Goal: Communication & Community: Answer question/provide support

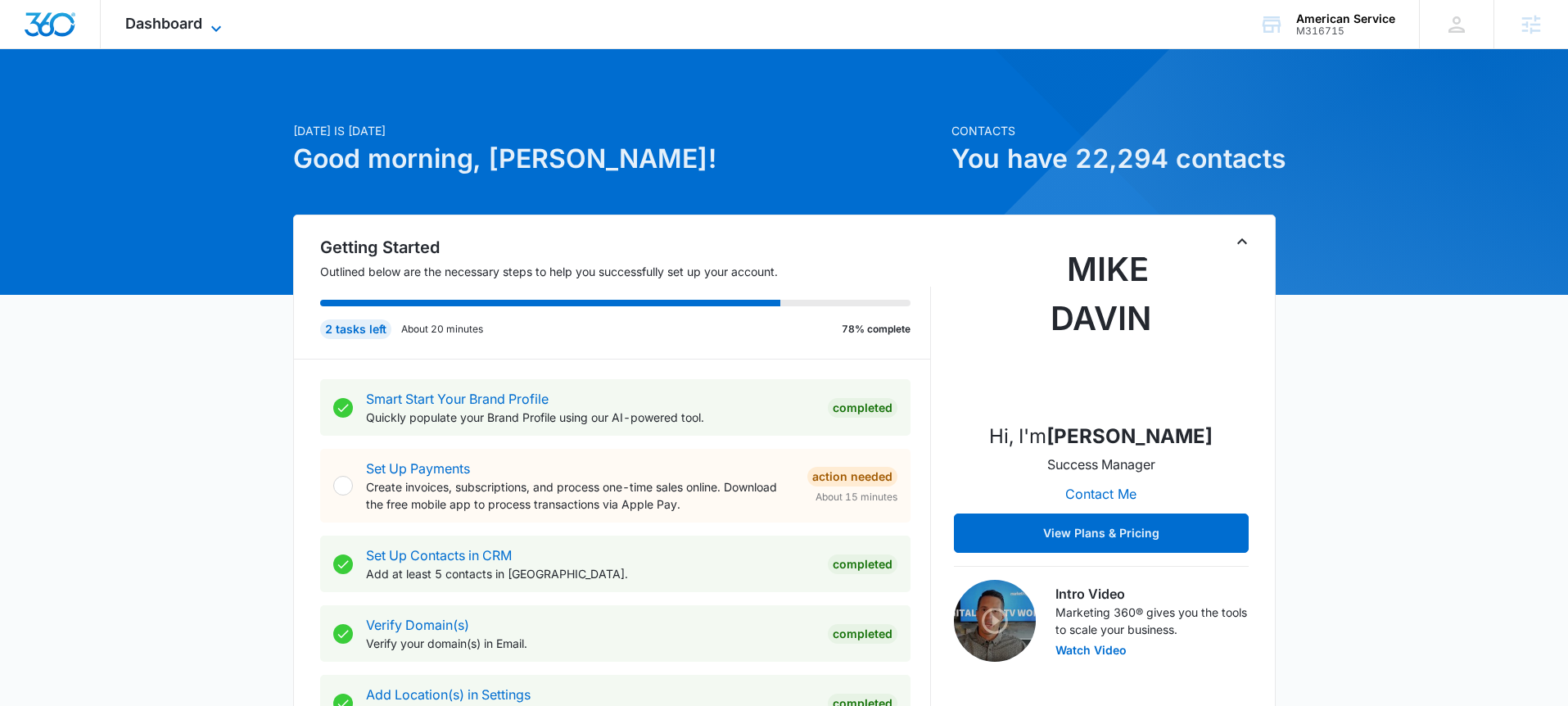
click at [206, 29] on icon at bounding box center [216, 28] width 19 height 19
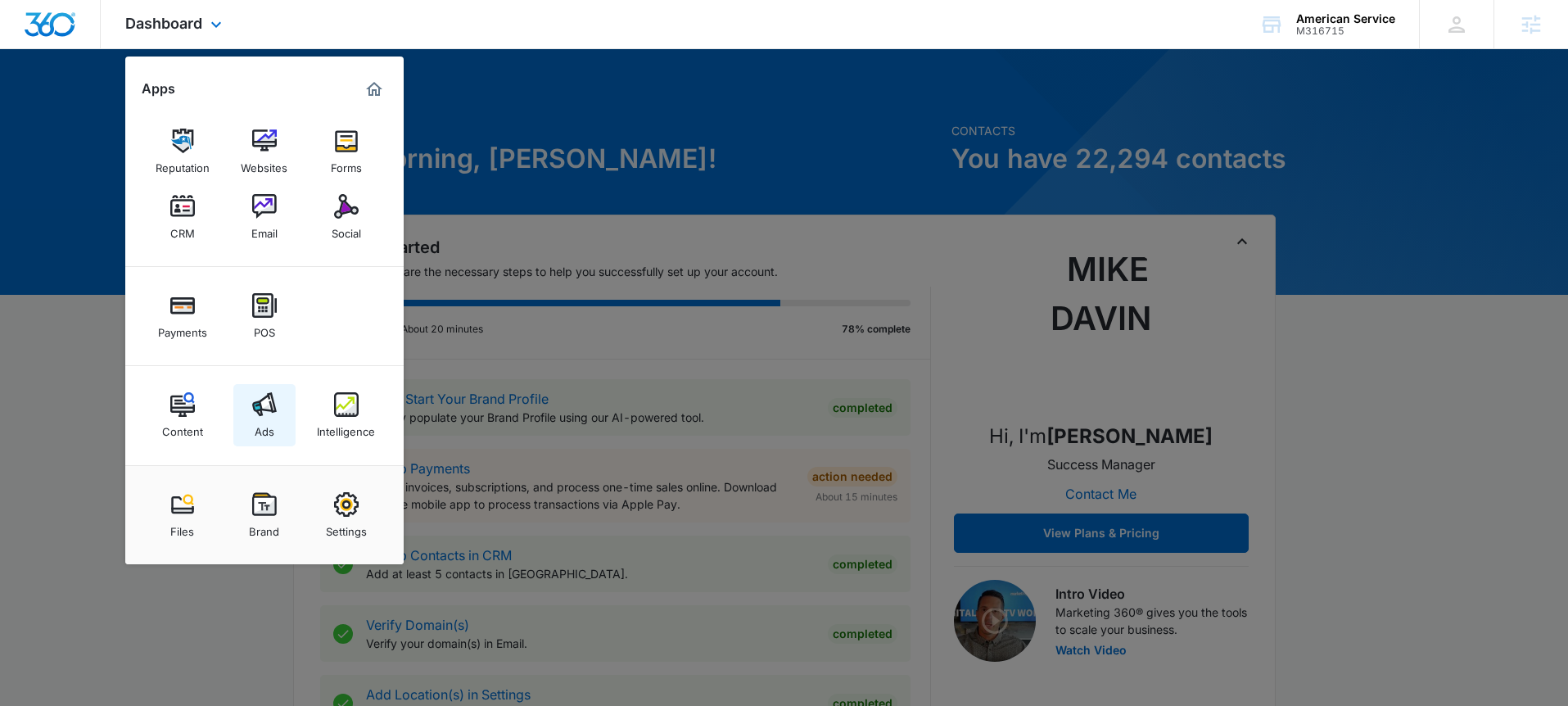
click at [272, 404] on img at bounding box center [264, 404] width 25 height 25
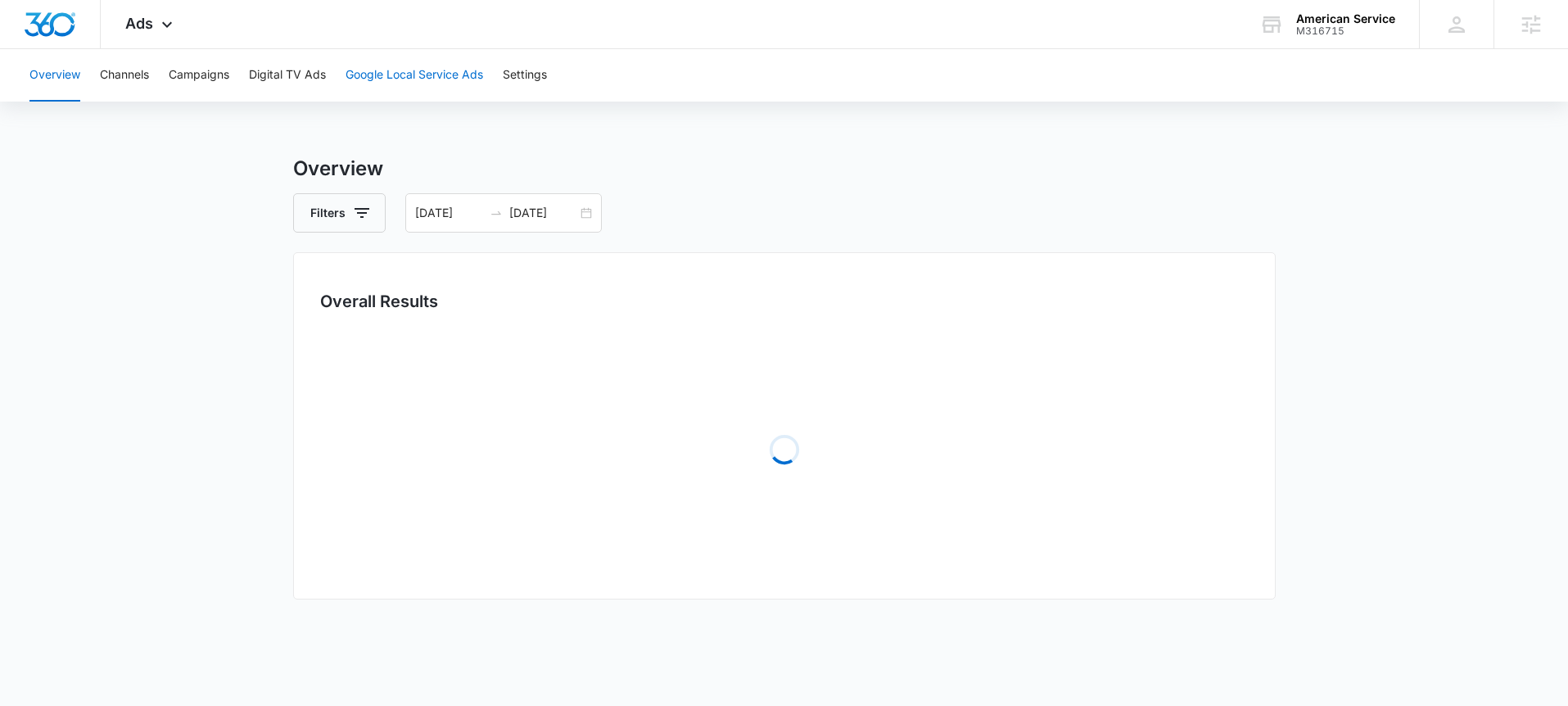
click at [386, 72] on button "Google Local Service Ads" at bounding box center [415, 75] width 138 height 52
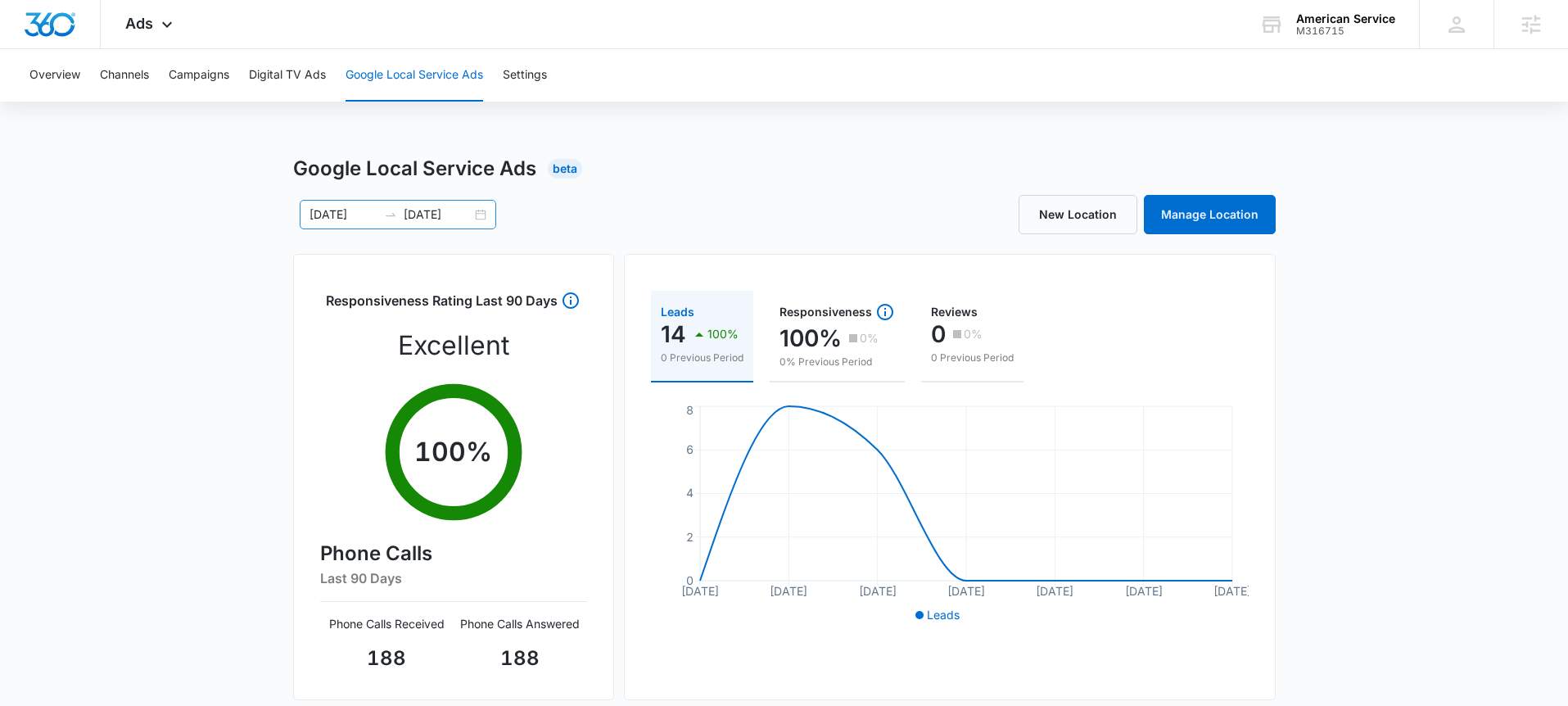
click at [478, 214] on div "09/02/2025 09/08/2025" at bounding box center [398, 214] width 196 height 29
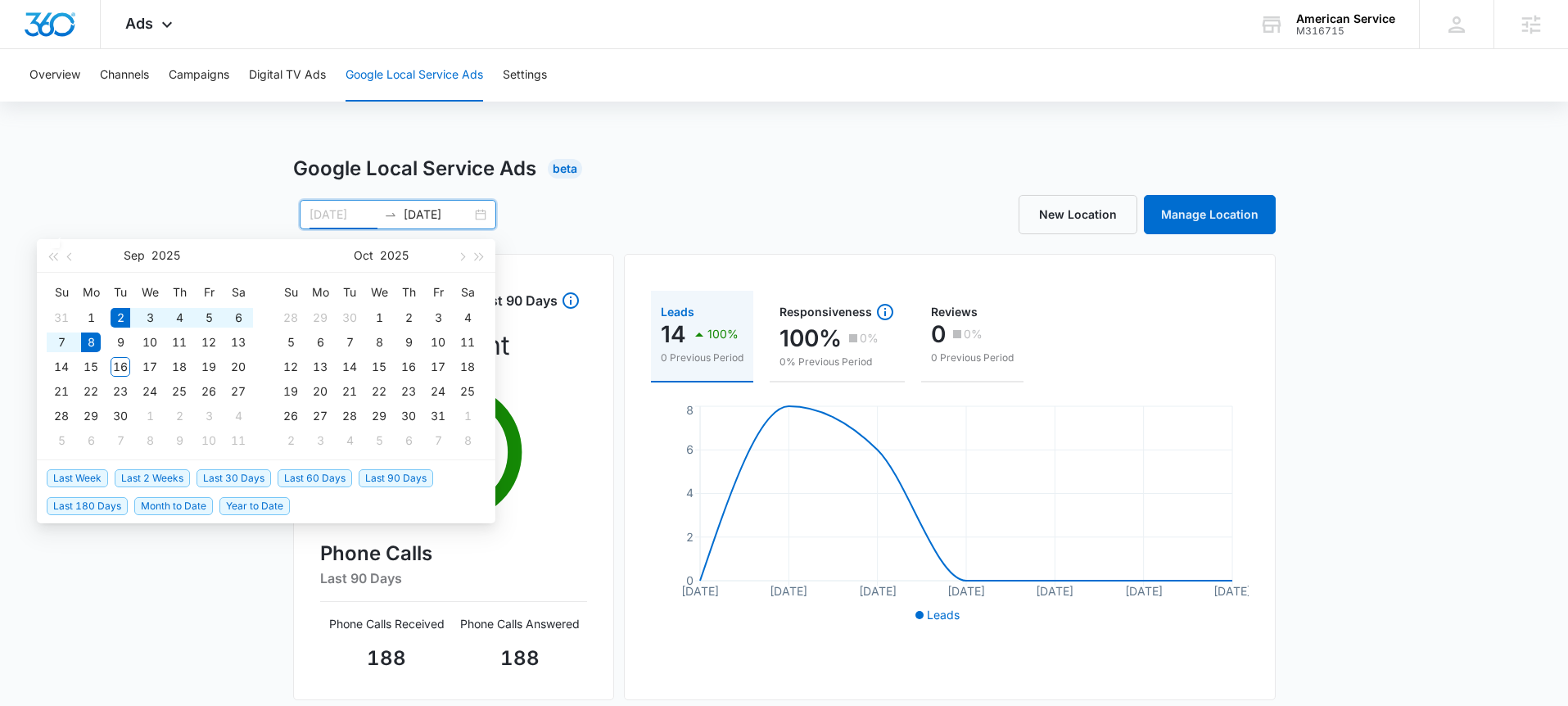
type input "09/08/2025"
click at [89, 344] on div "8" at bounding box center [91, 342] width 19 height 19
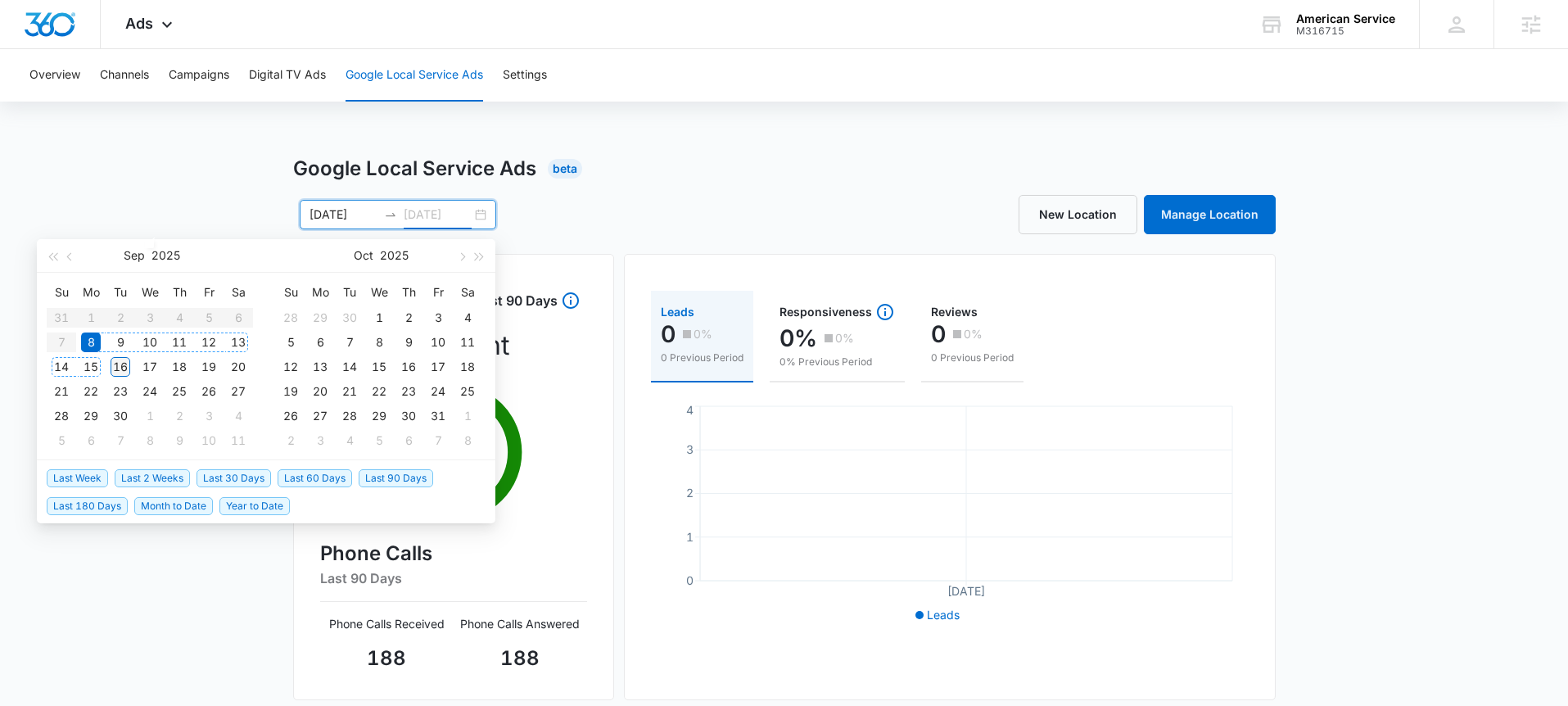
type input "09/16/2025"
click at [119, 365] on div "16" at bounding box center [120, 367] width 19 height 19
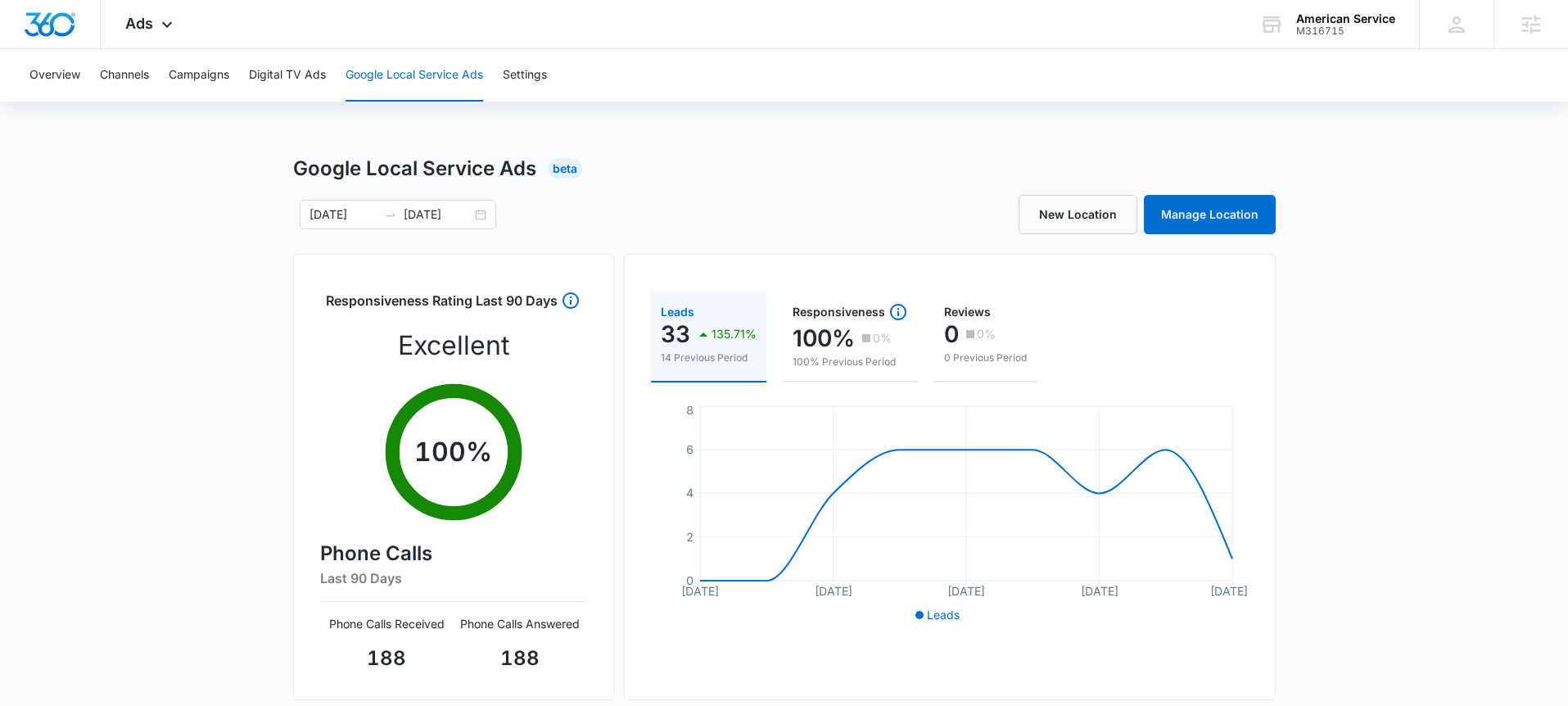
click at [1396, 354] on div "Google Local Service Ads Beta 09/08/2025 09/16/2025 Sep 2025 Su Mo Tu We Th Fr …" at bounding box center [784, 580] width 1568 height 853
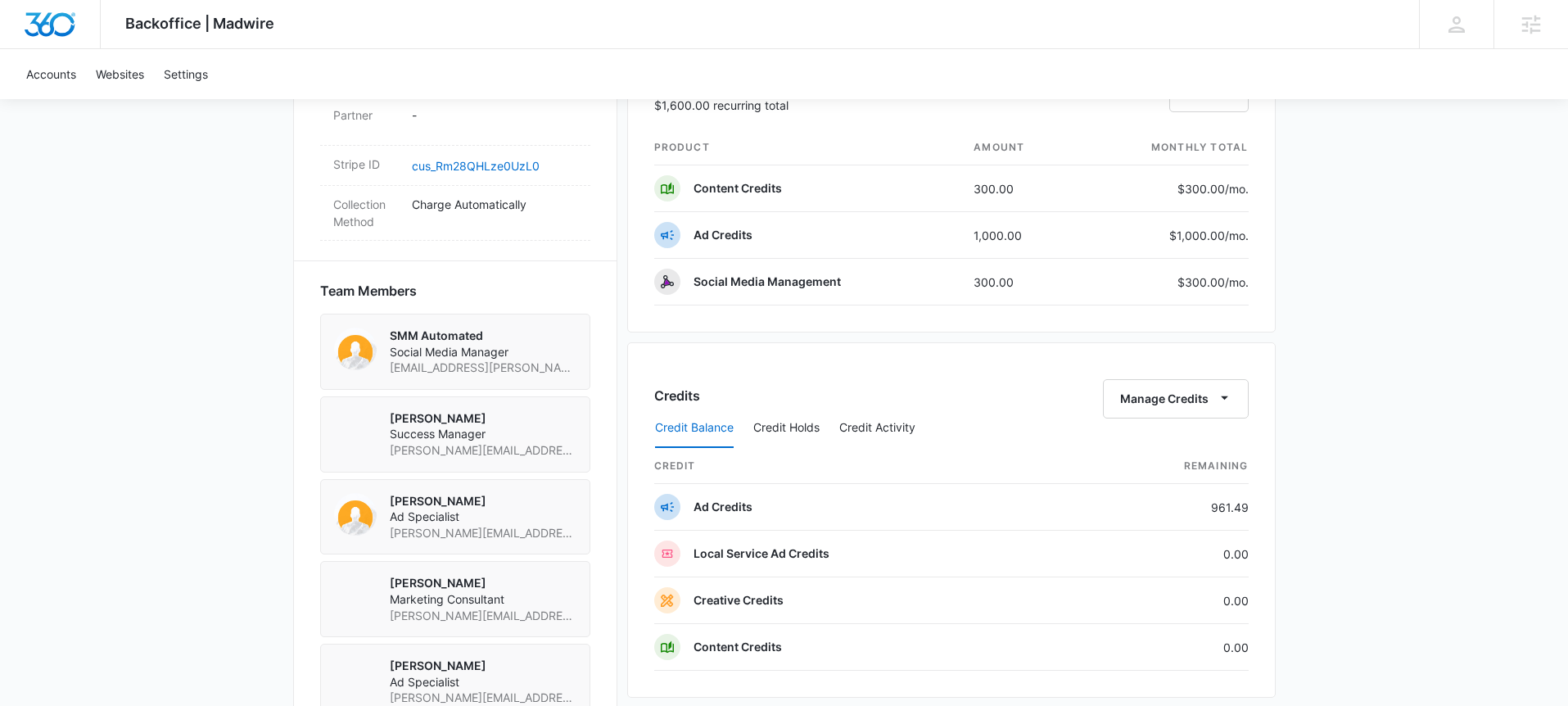
scroll to position [1022, 0]
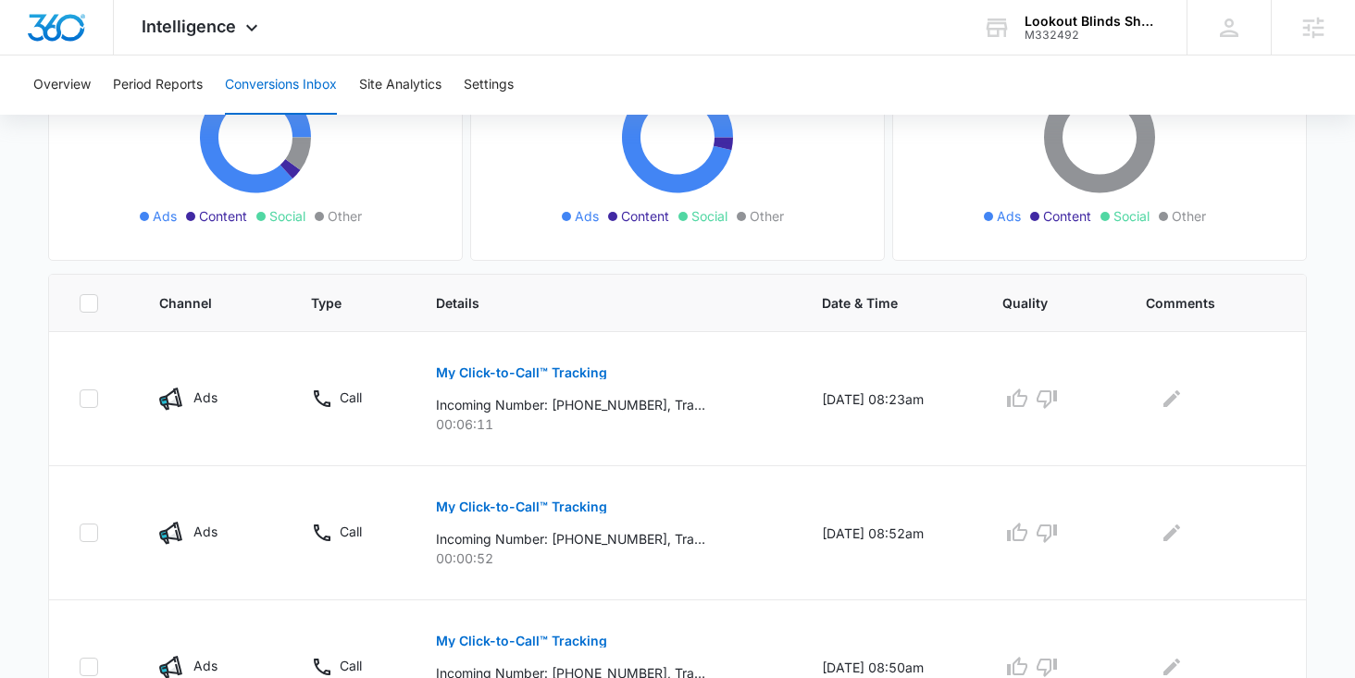
scroll to position [268, 0]
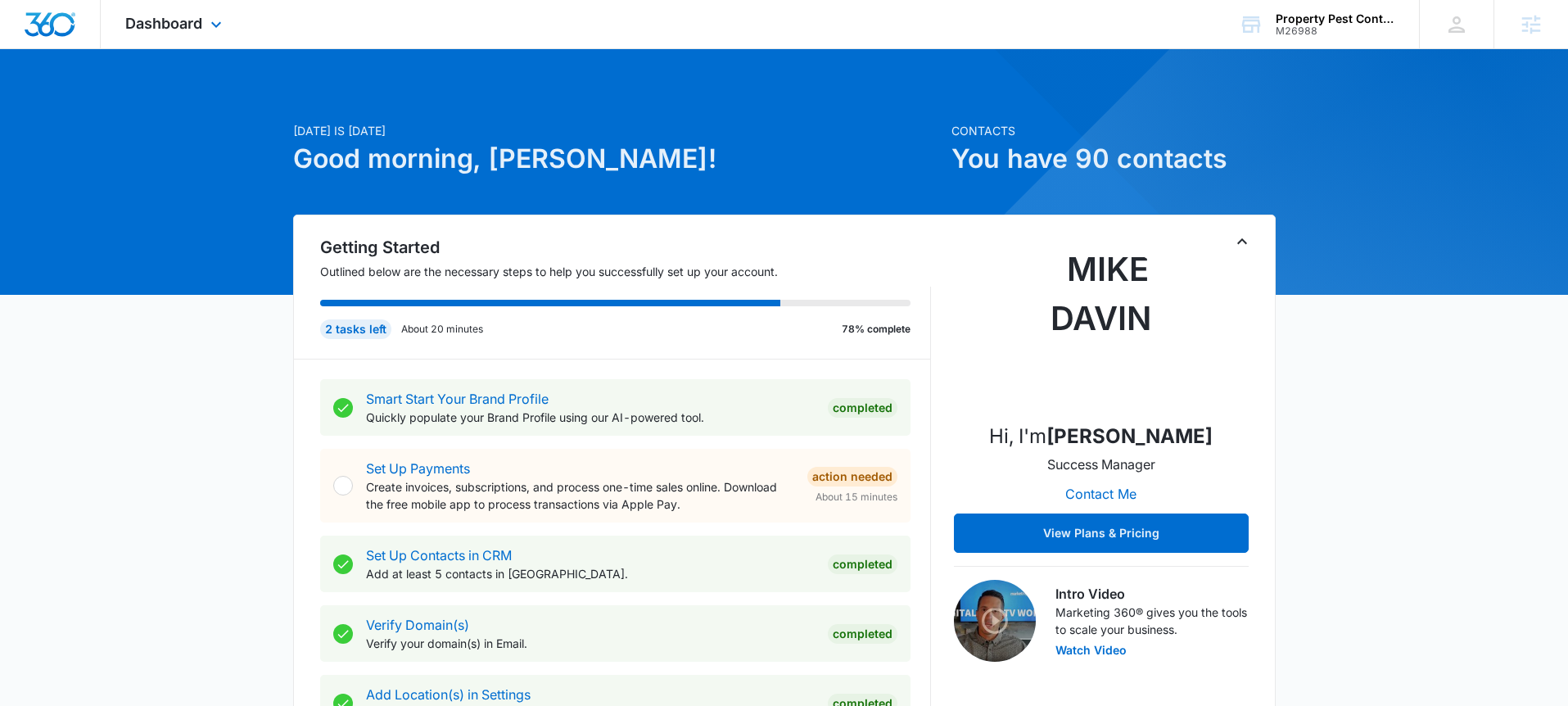
click at [177, 33] on div "Dashboard Apps Reputation Websites Forms CRM Email Social Payments POS Content …" at bounding box center [175, 24] width 149 height 49
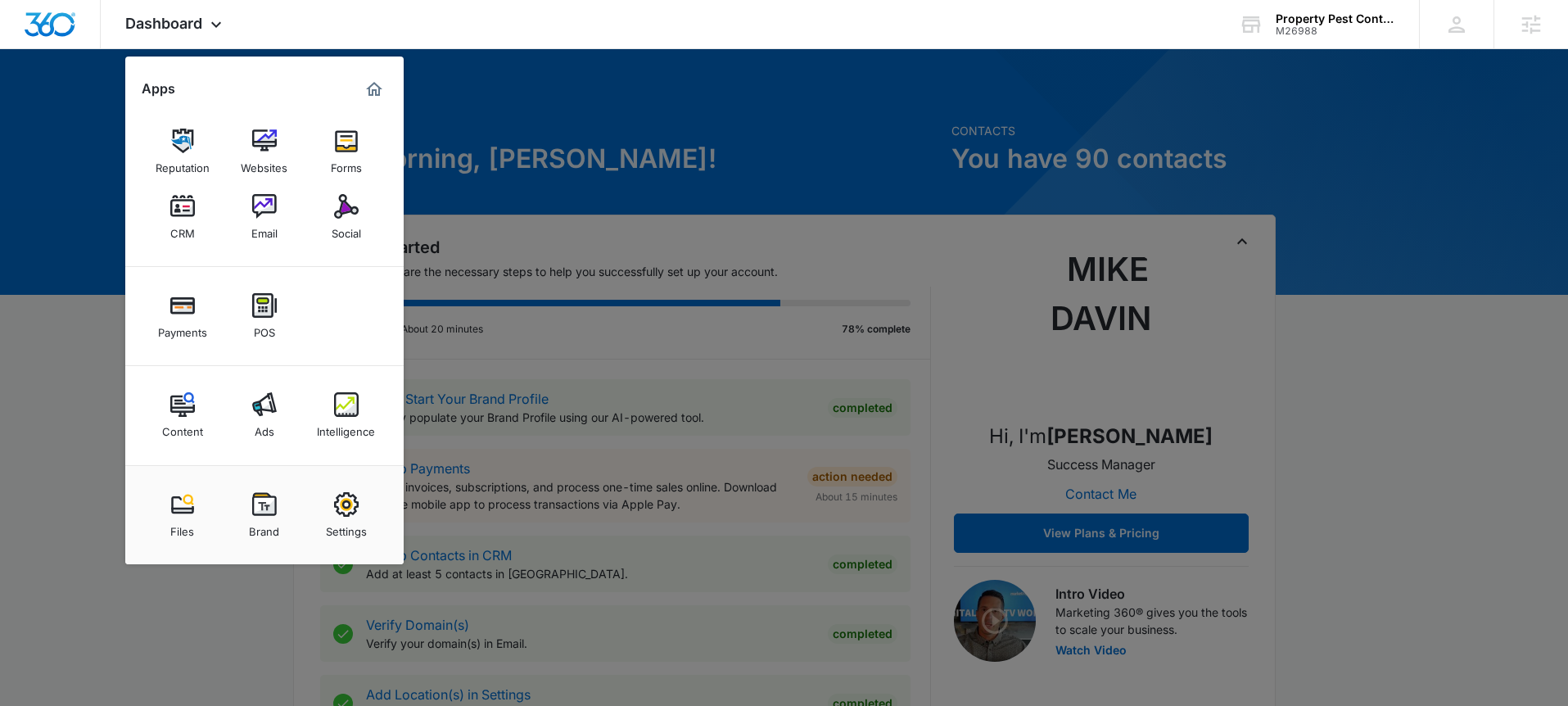
click at [340, 428] on div "Intelligence" at bounding box center [346, 427] width 58 height 21
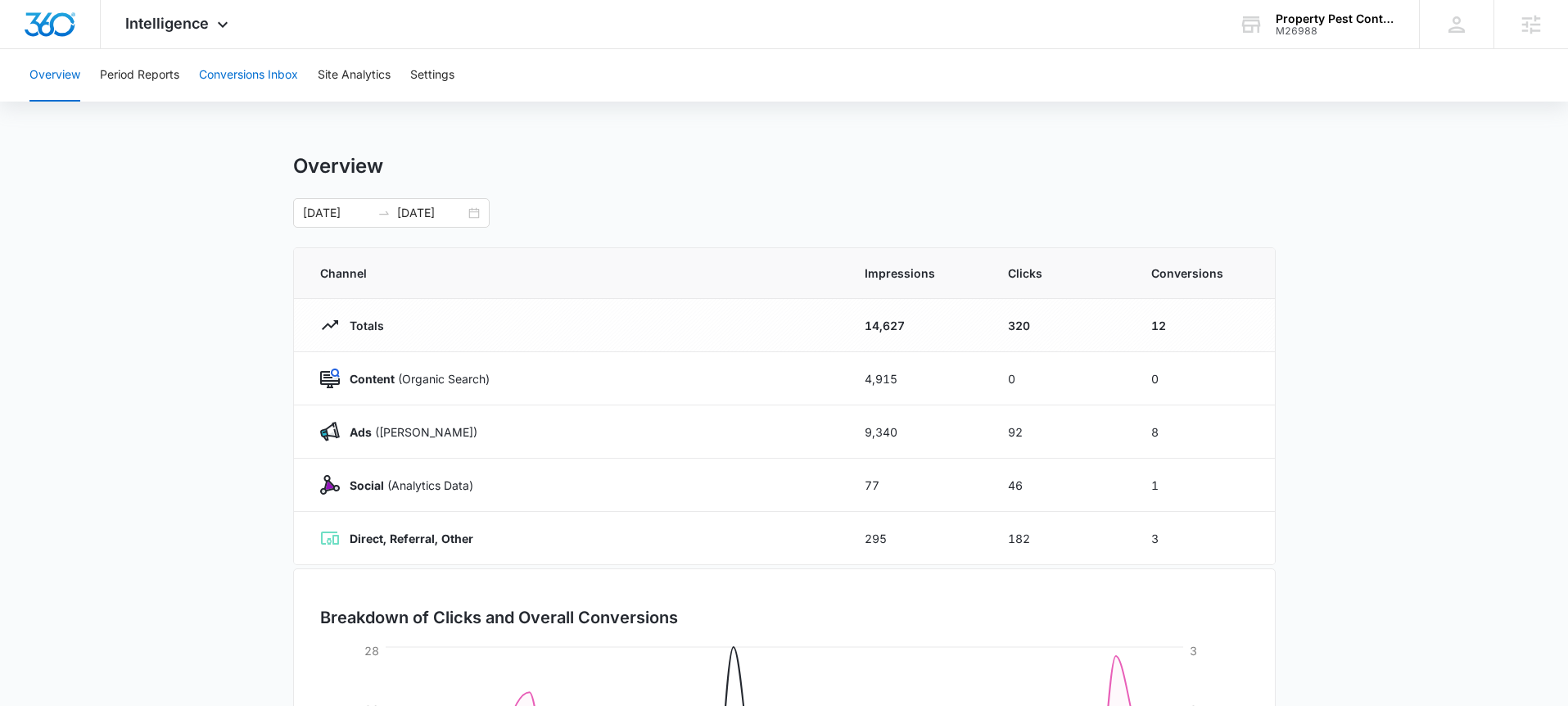
click at [220, 81] on button "Conversions Inbox" at bounding box center [249, 75] width 99 height 52
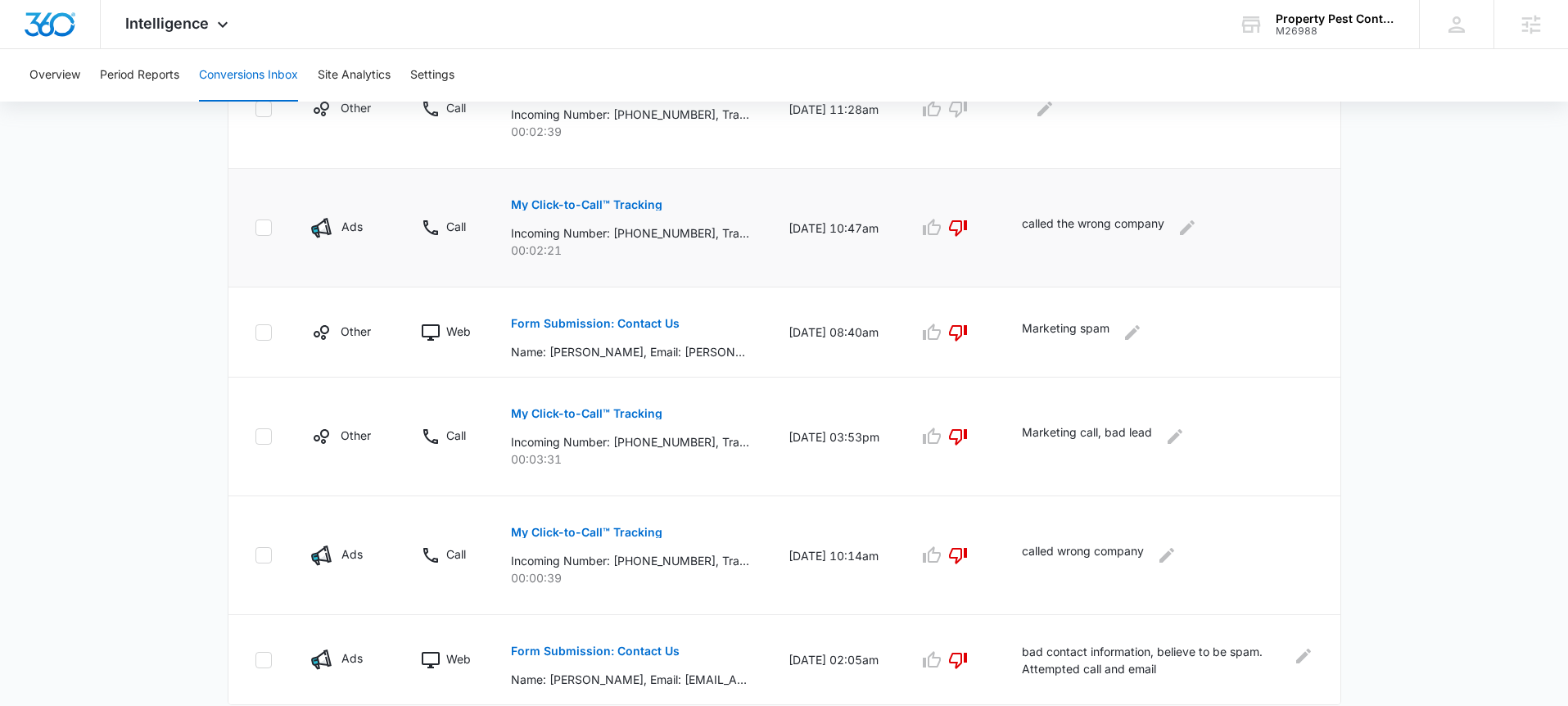
scroll to position [941, 0]
click at [637, 312] on button "Form Submission: Contact Us" at bounding box center [595, 322] width 169 height 39
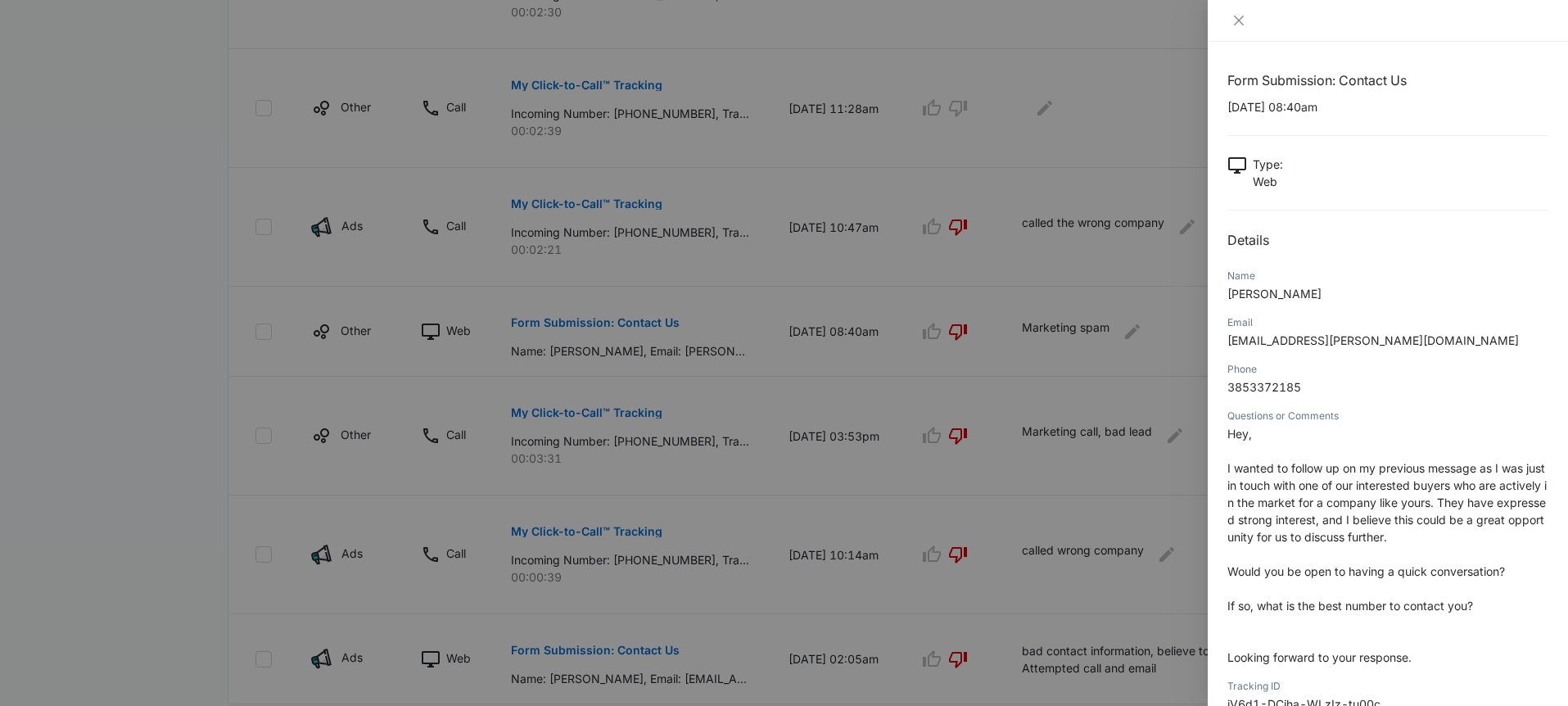
click at [808, 496] on div at bounding box center [784, 353] width 1568 height 706
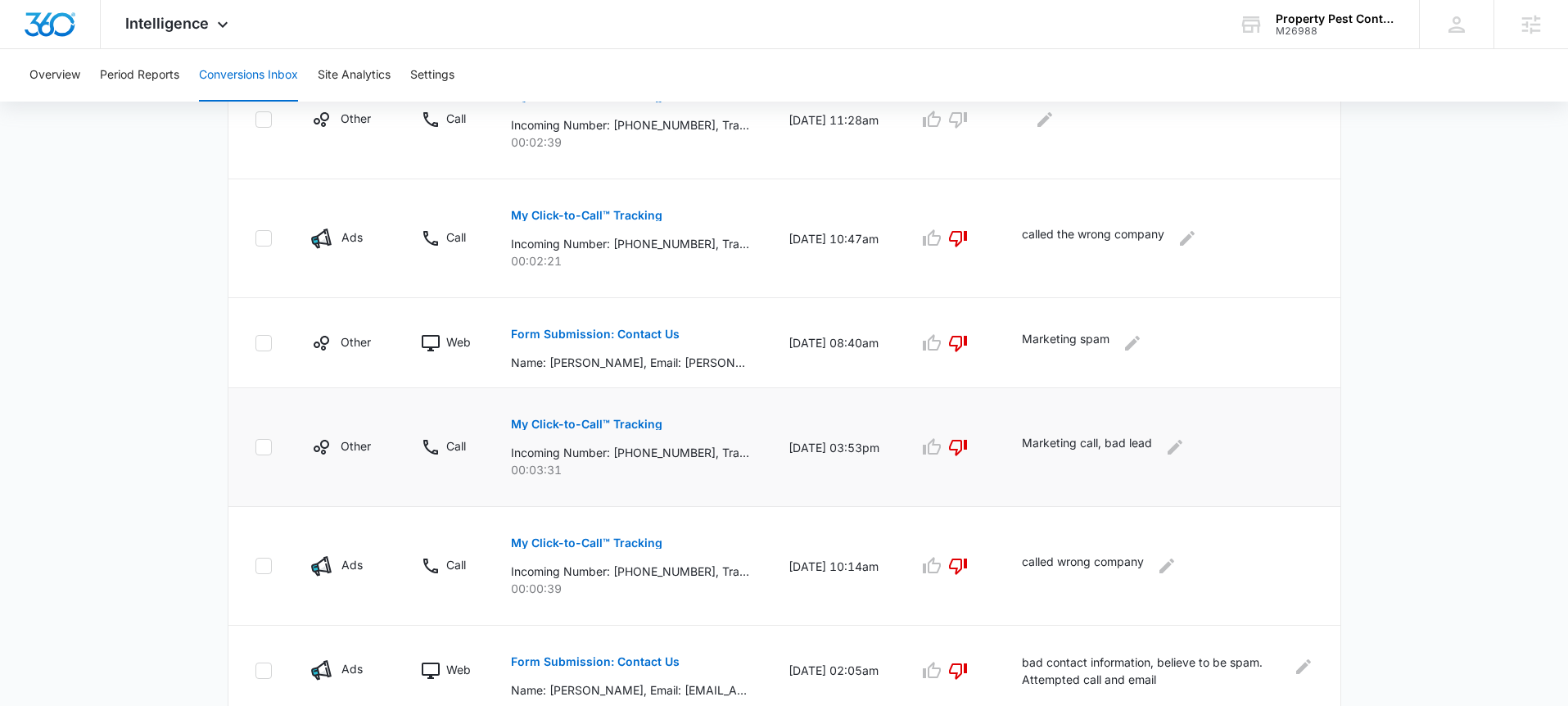
scroll to position [928, 0]
click at [635, 433] on button "My Click-to-Call™ Tracking" at bounding box center [586, 426] width 151 height 39
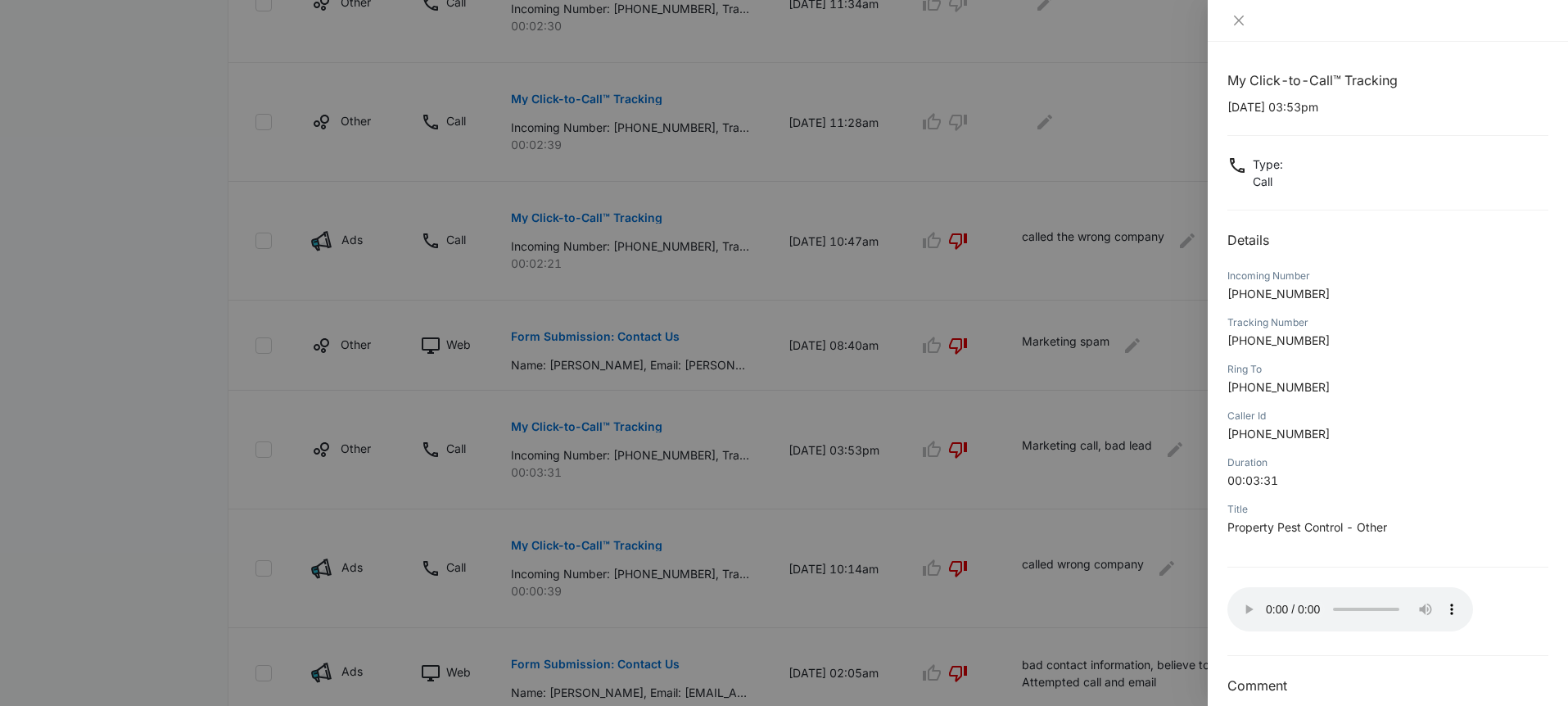
click at [891, 403] on div at bounding box center [784, 353] width 1568 height 706
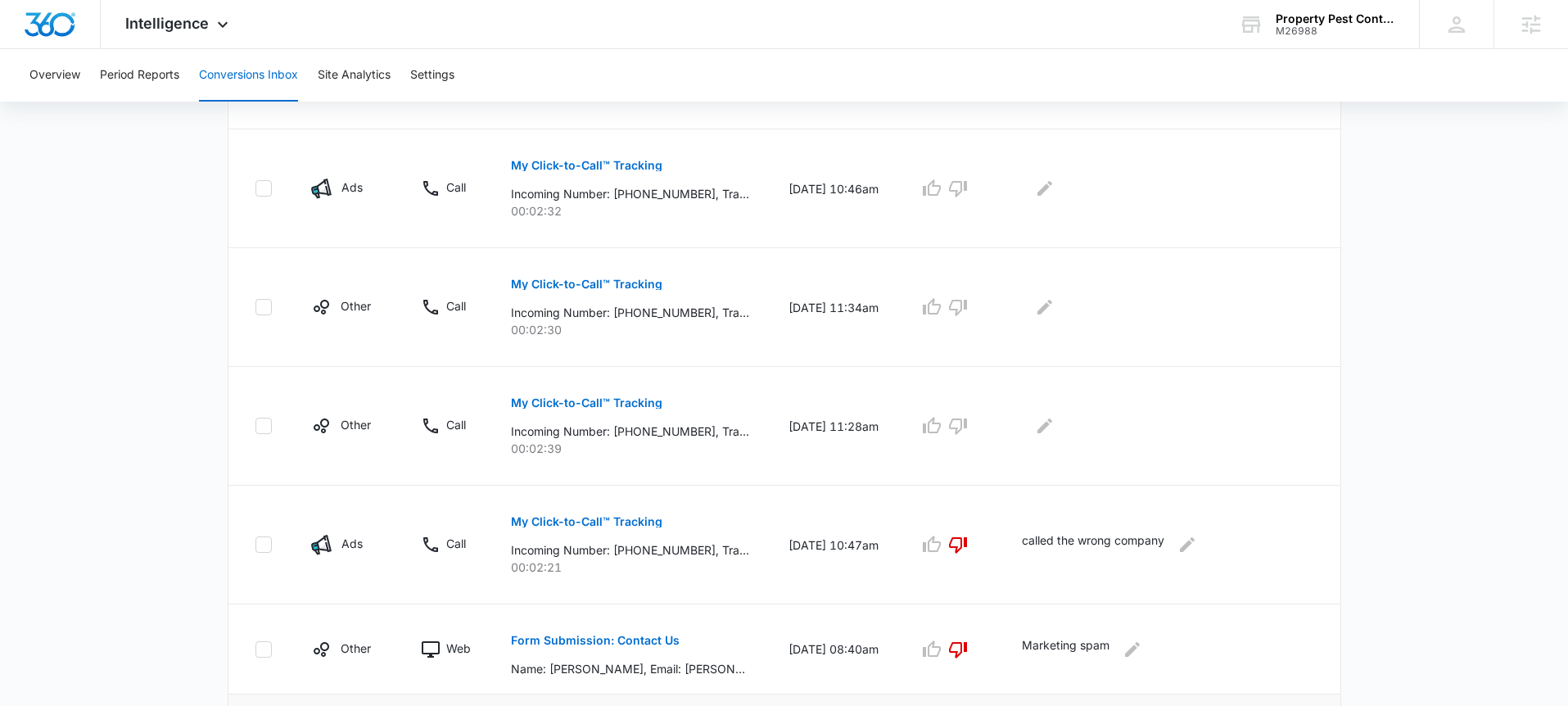
scroll to position [622, 0]
click at [596, 524] on p "My Click-to-Call™ Tracking" at bounding box center [586, 524] width 151 height 12
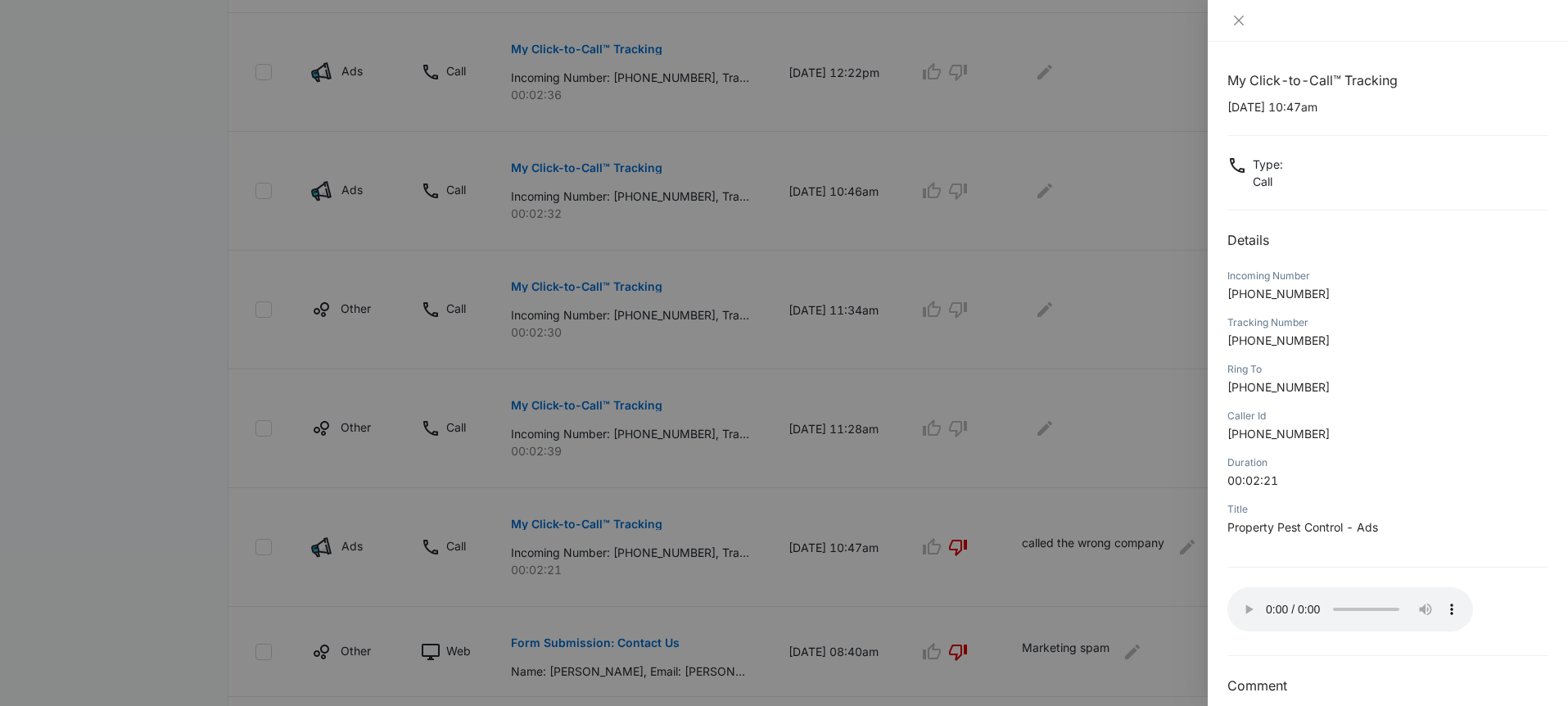
click at [967, 471] on div at bounding box center [784, 353] width 1568 height 706
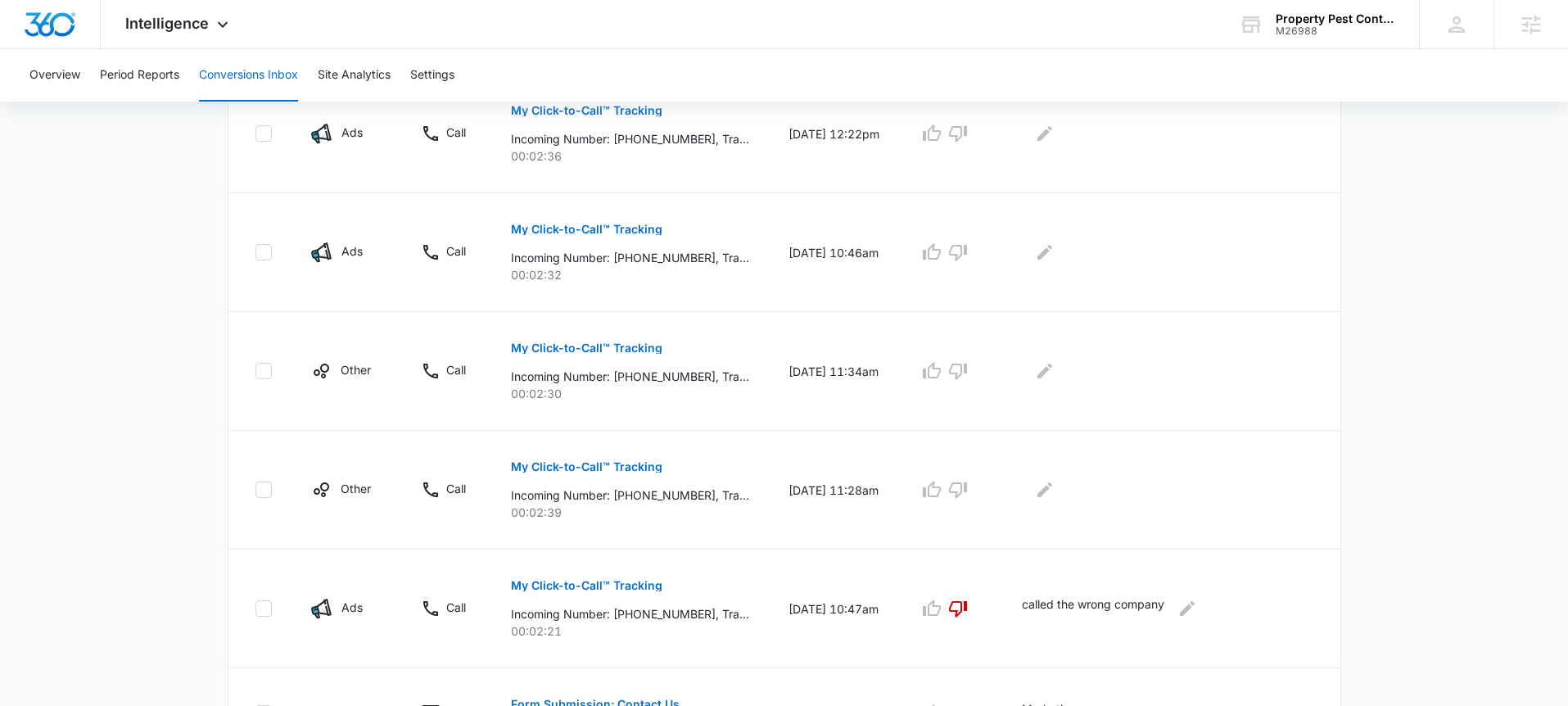
scroll to position [535, 0]
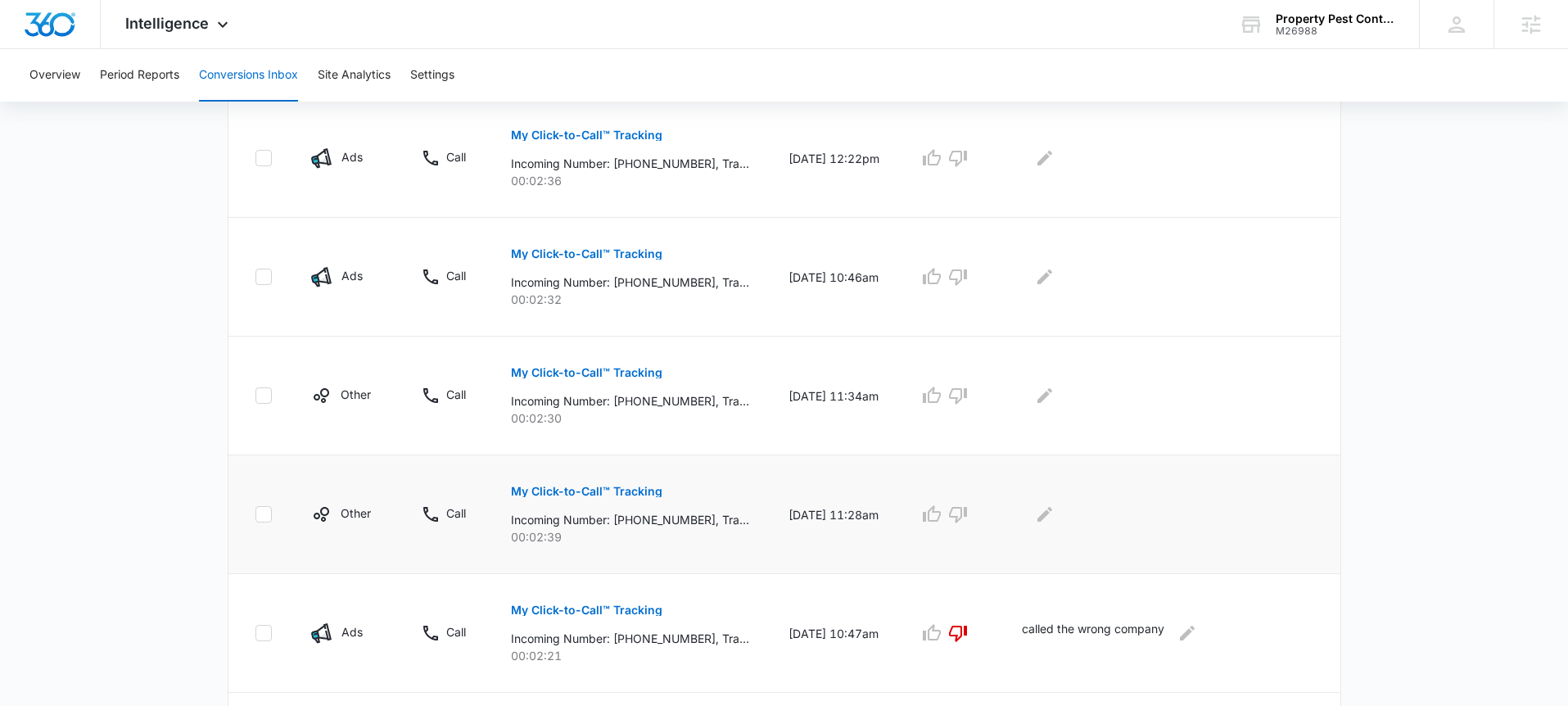
click at [609, 499] on button "My Click-to-Call™ Tracking" at bounding box center [586, 491] width 151 height 39
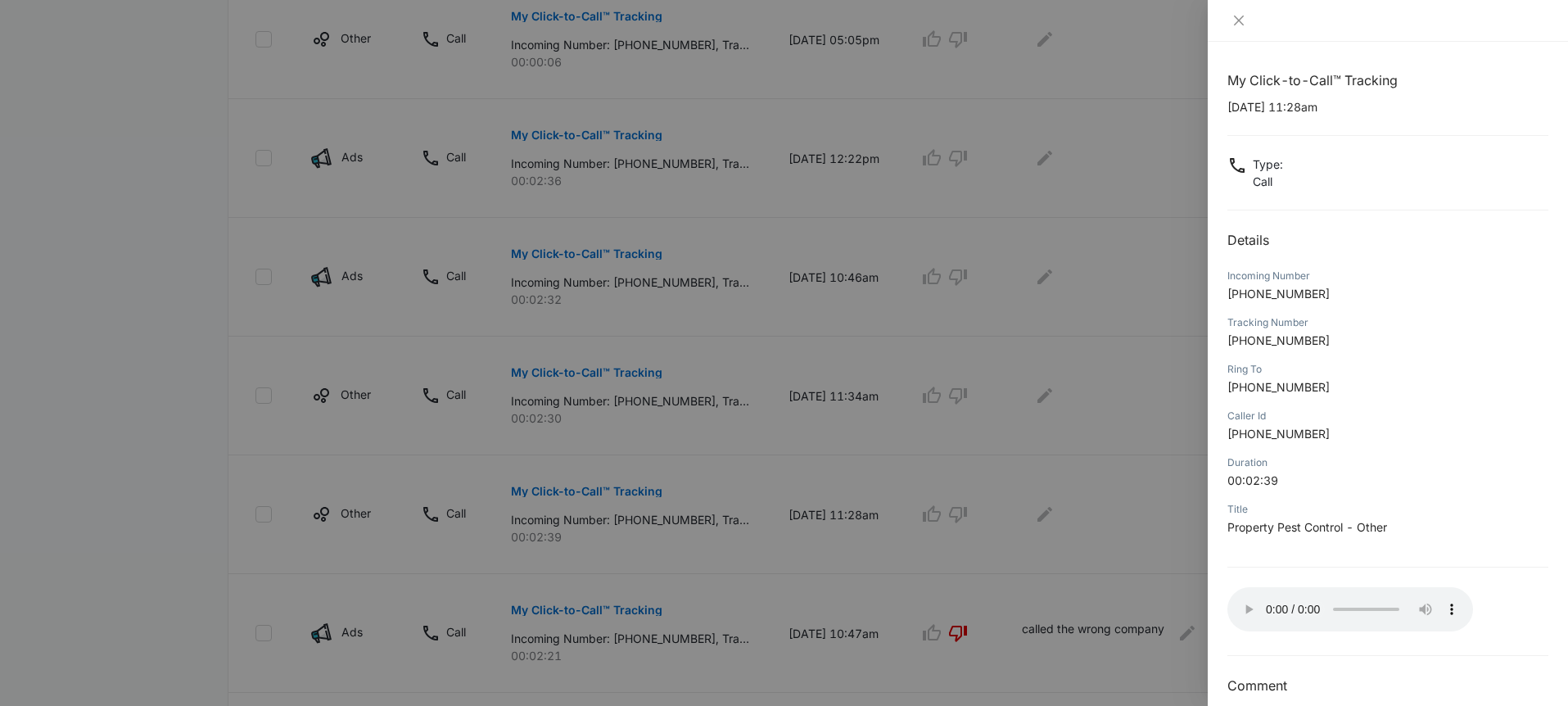
click at [708, 490] on div at bounding box center [784, 353] width 1568 height 706
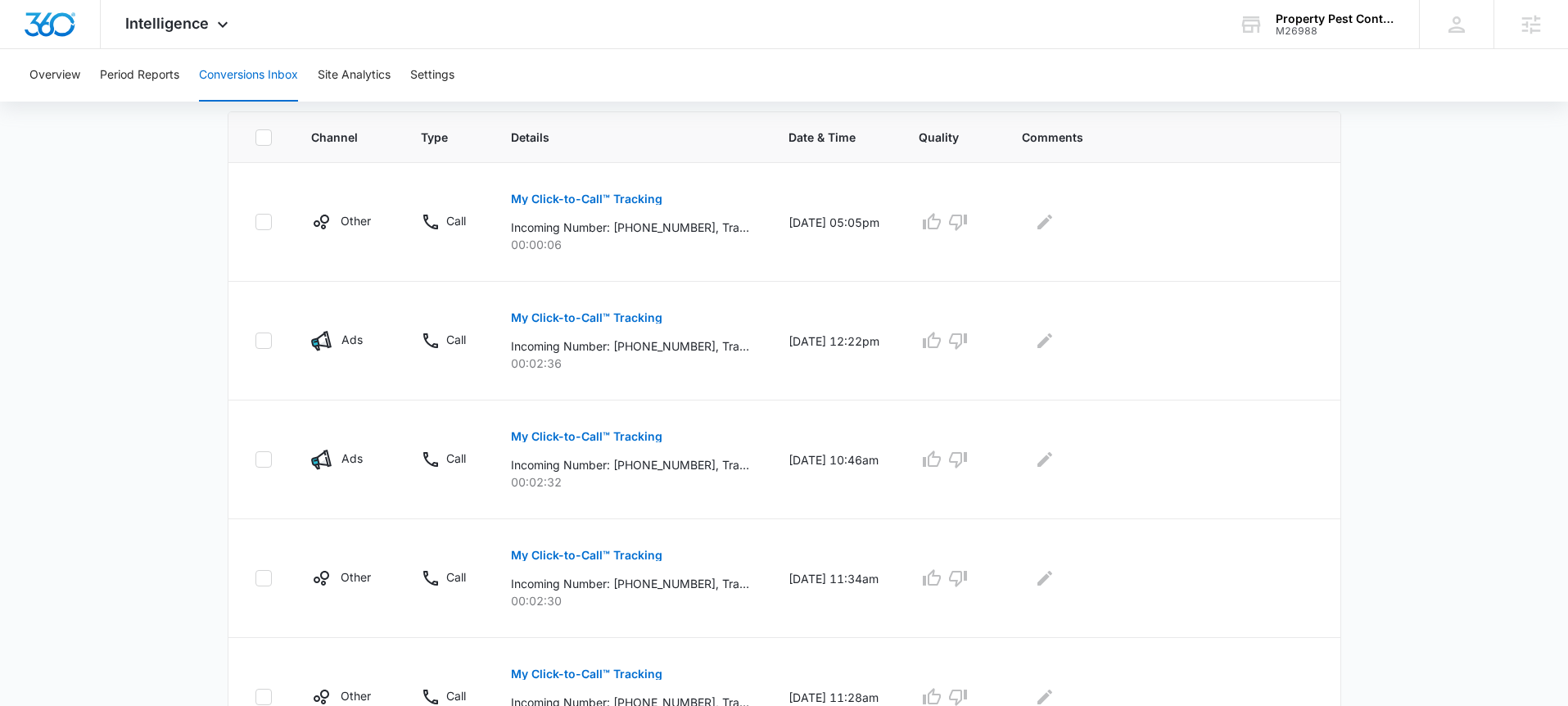
scroll to position [335, 0]
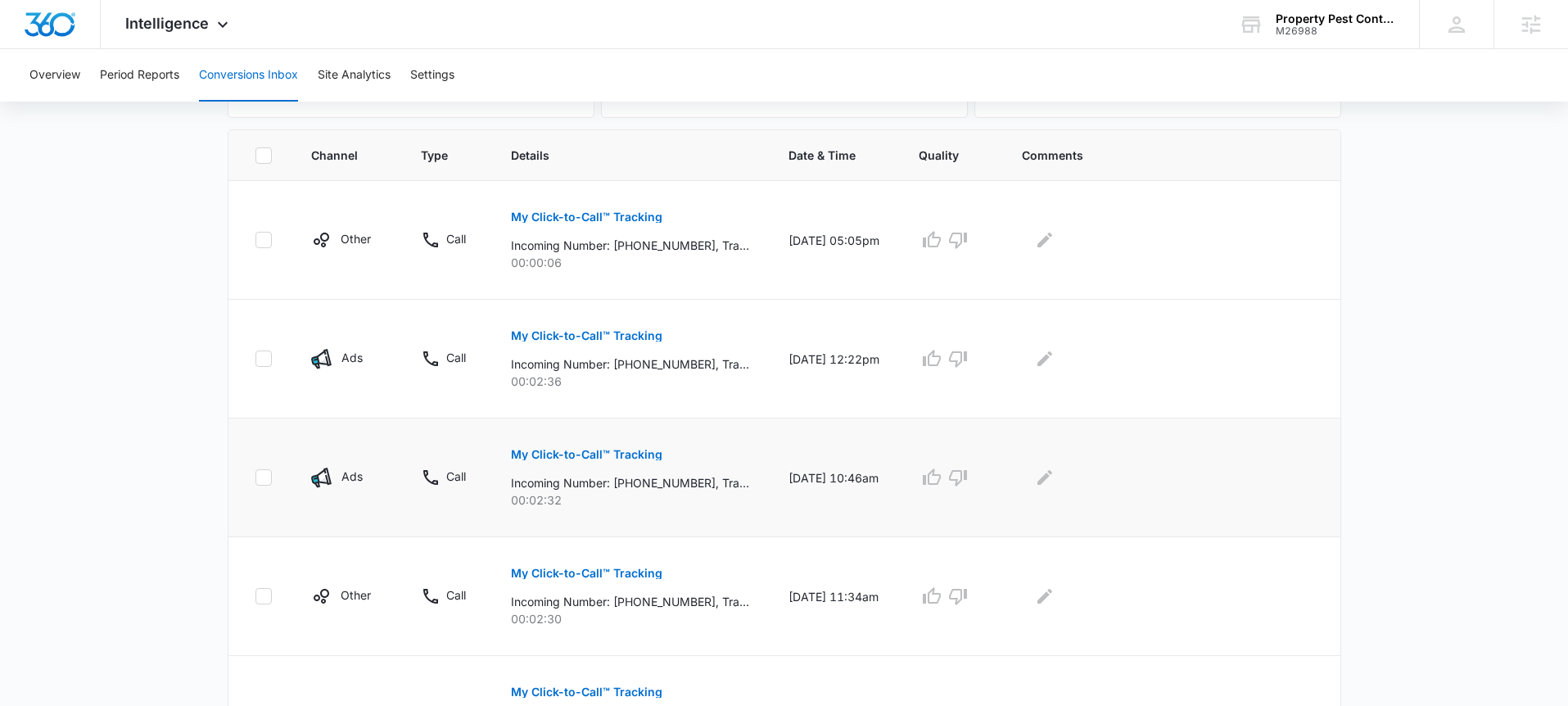
click at [601, 446] on button "My Click-to-Call™ Tracking" at bounding box center [586, 455] width 151 height 39
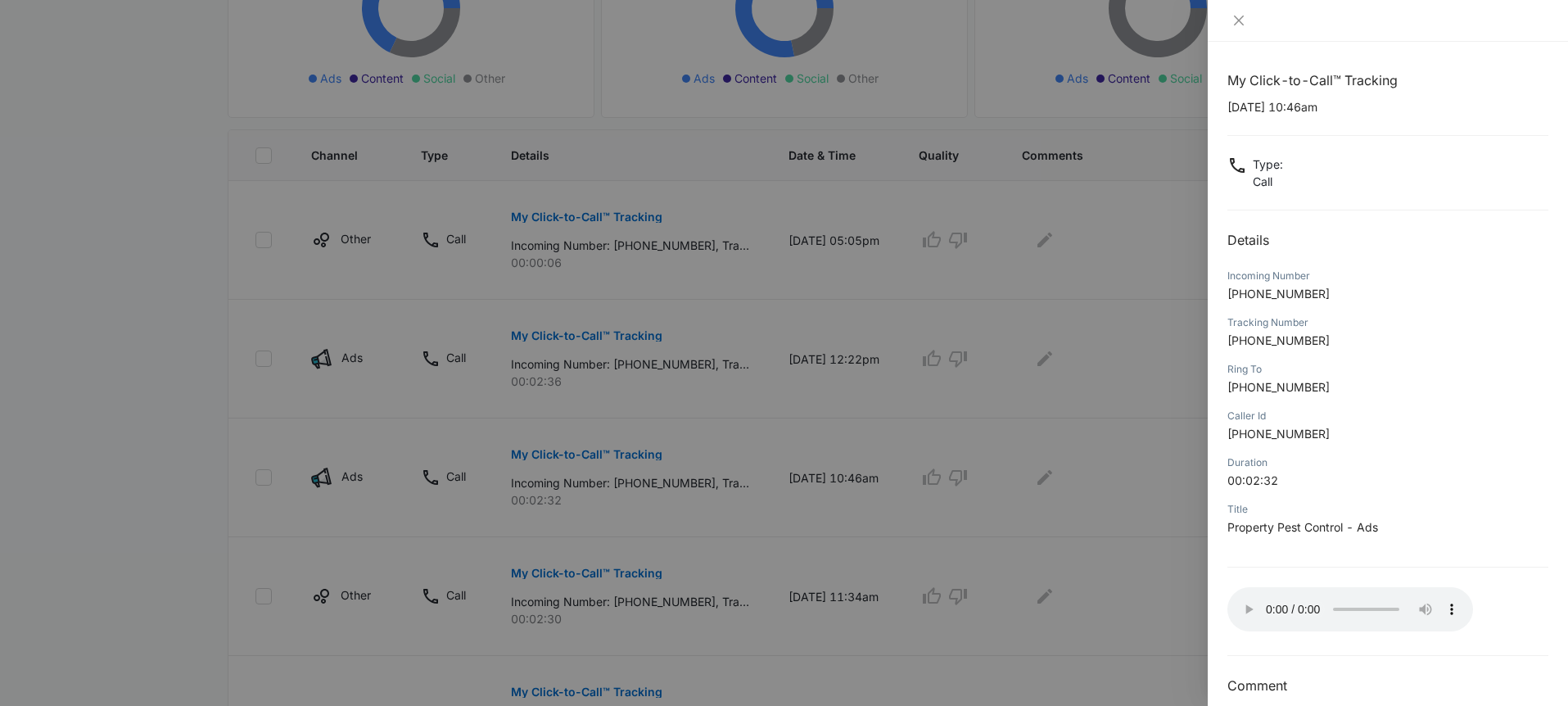
click at [1310, 648] on div "My Click-to-Call™ Tracking 09/15/2025 at 10:46am Type : Call Details Incoming N…" at bounding box center [1388, 383] width 321 height 625
click at [1156, 505] on div at bounding box center [784, 353] width 1568 height 706
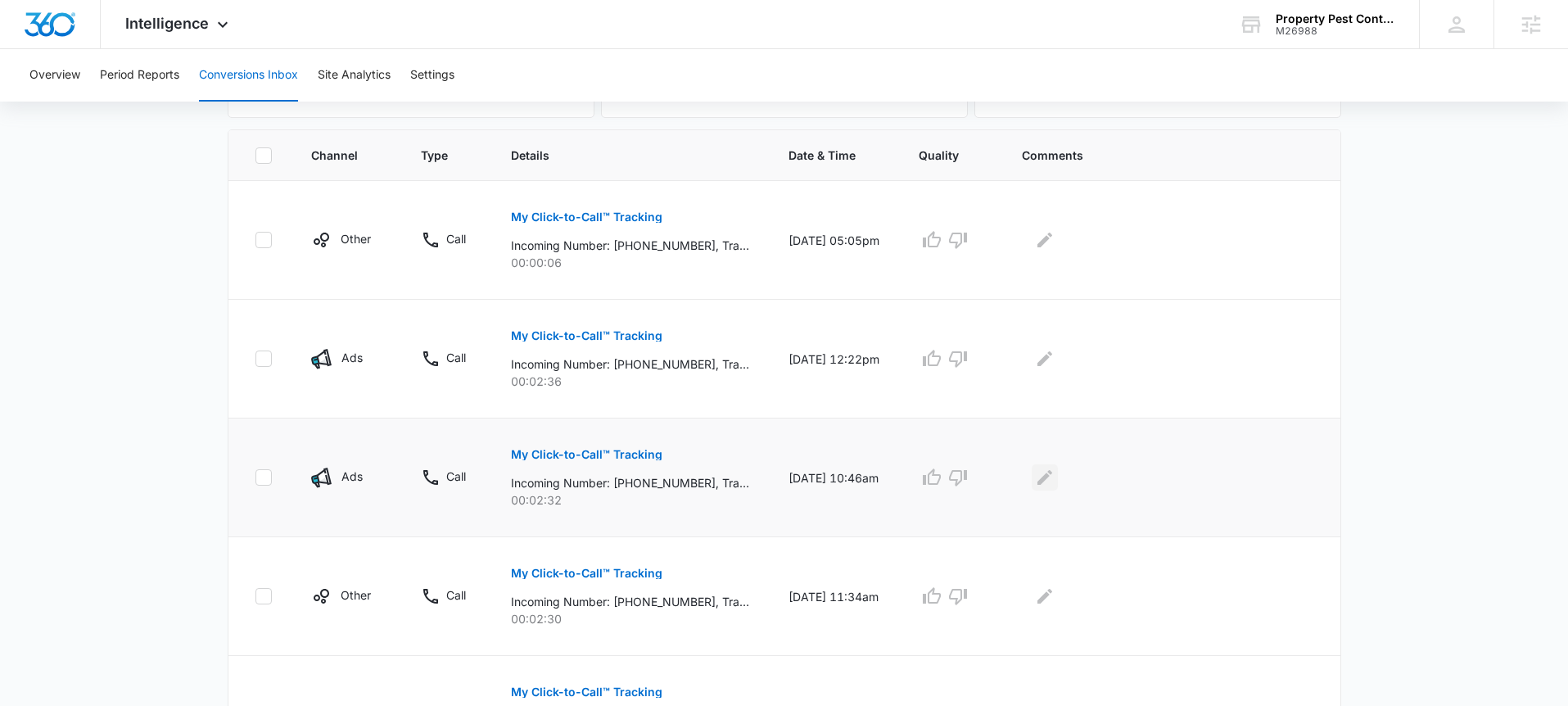
click at [1052, 479] on icon "Edit Comments" at bounding box center [1044, 477] width 15 height 15
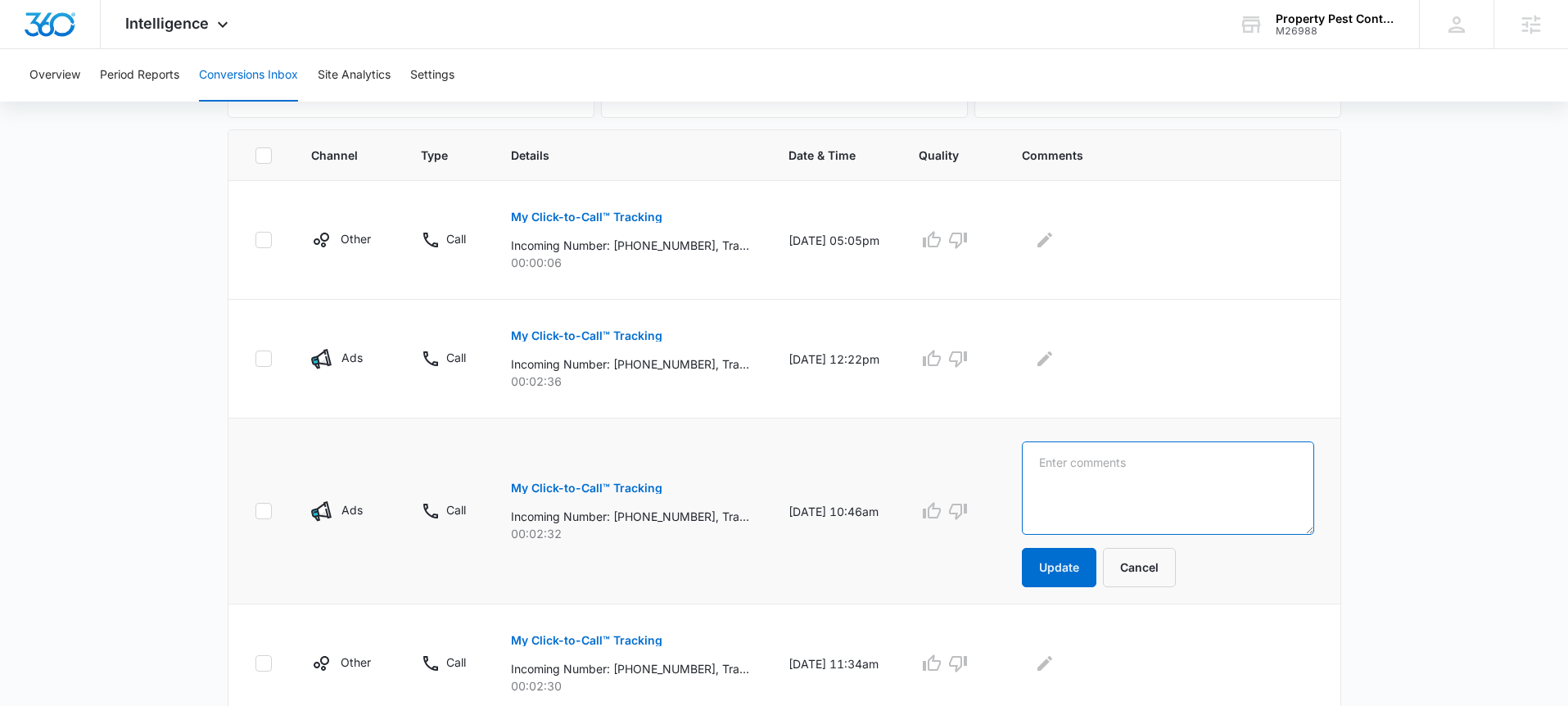
click at [1151, 478] on textarea at bounding box center [1167, 488] width 292 height 94
type textarea "looking for termite control, wasn't sure who she was calling though and said sh…"
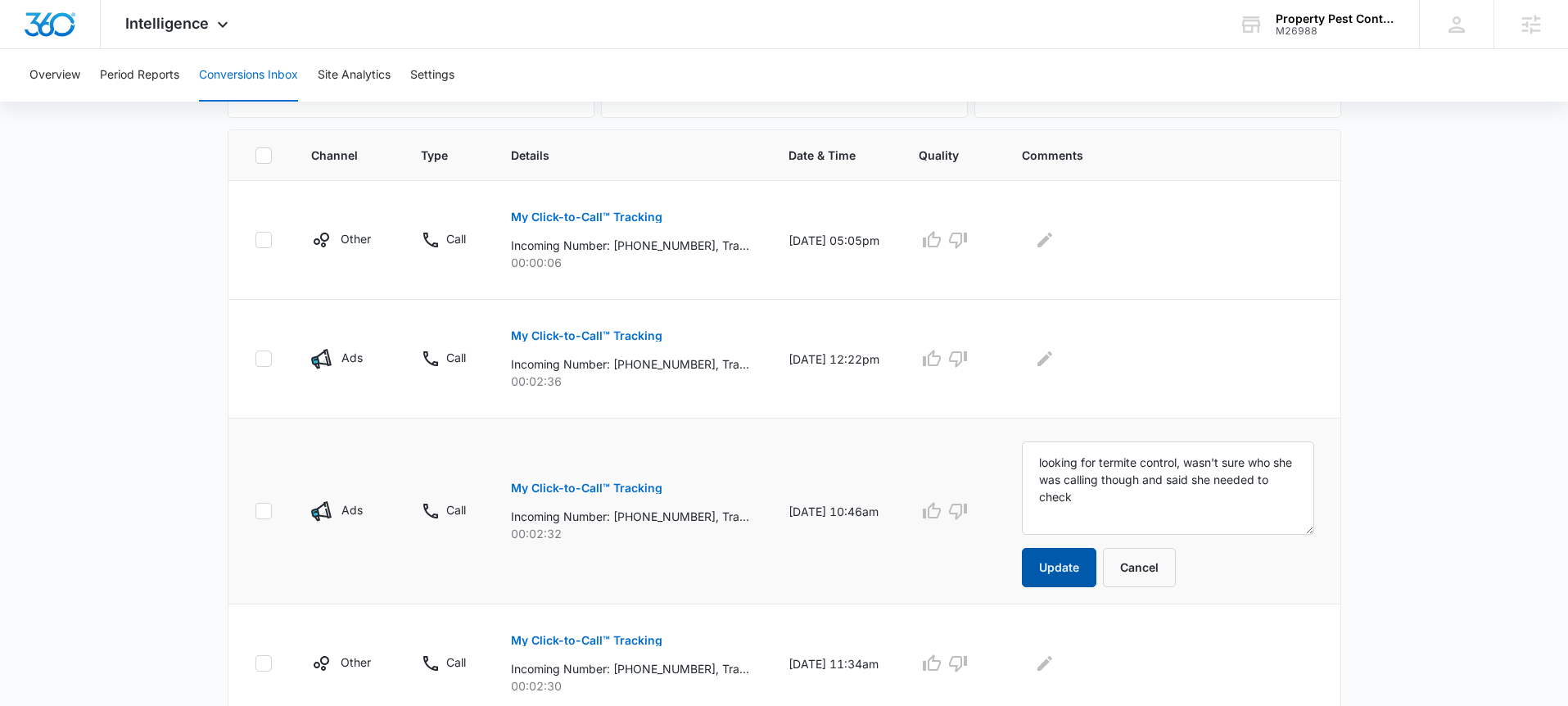
click at [1078, 568] on button "Update" at bounding box center [1059, 567] width 74 height 39
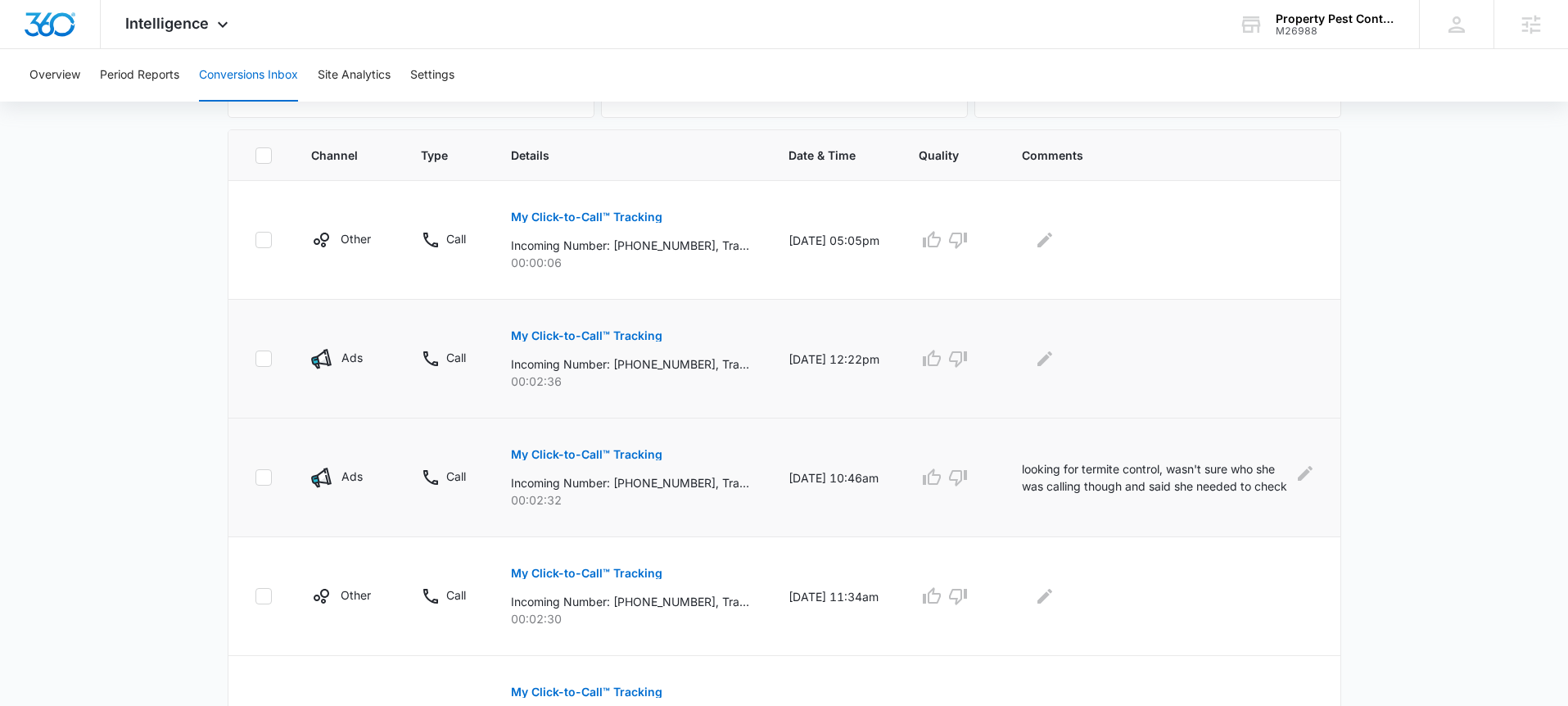
click at [594, 341] on button "My Click-to-Call™ Tracking" at bounding box center [586, 335] width 151 height 39
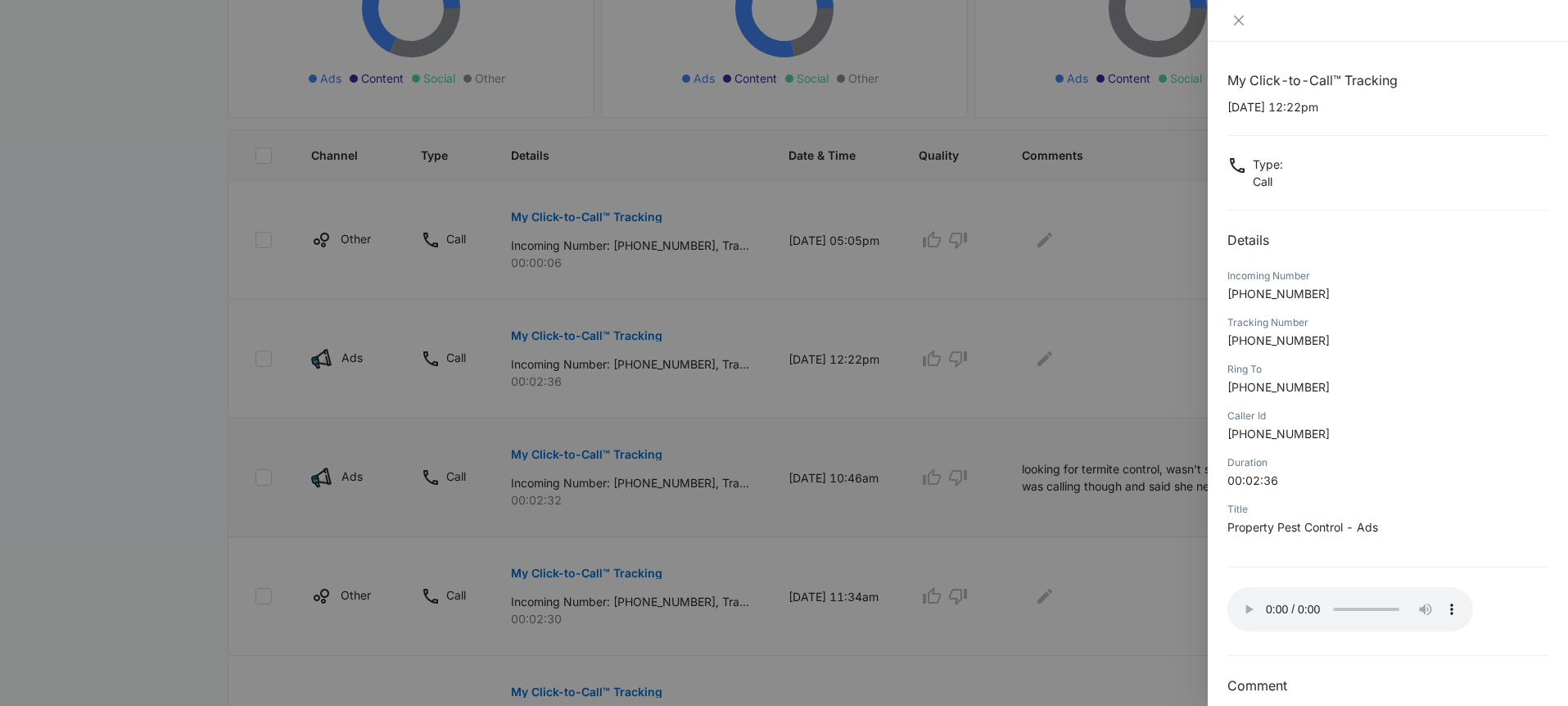
click at [1142, 259] on div at bounding box center [784, 353] width 1568 height 706
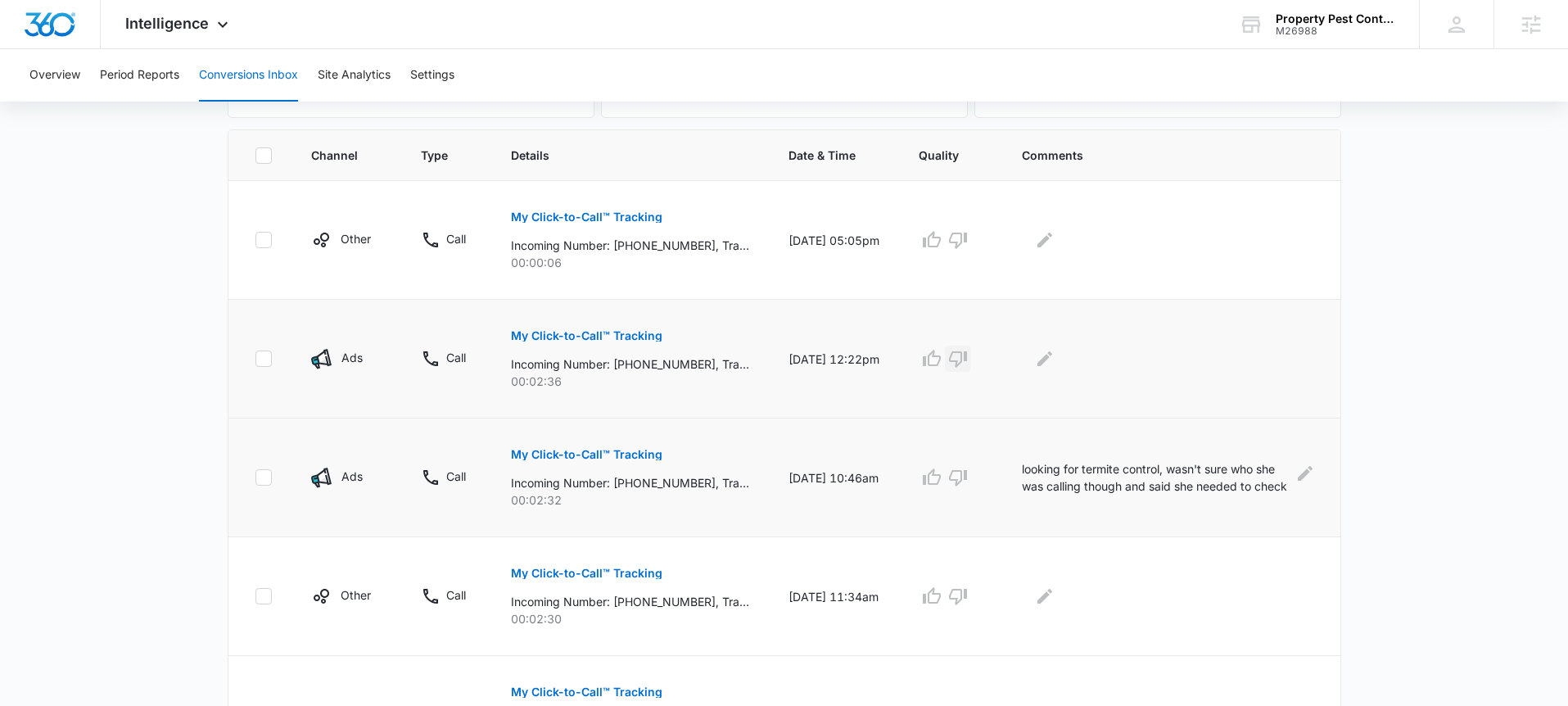
click at [971, 360] on button "button" at bounding box center [958, 359] width 27 height 27
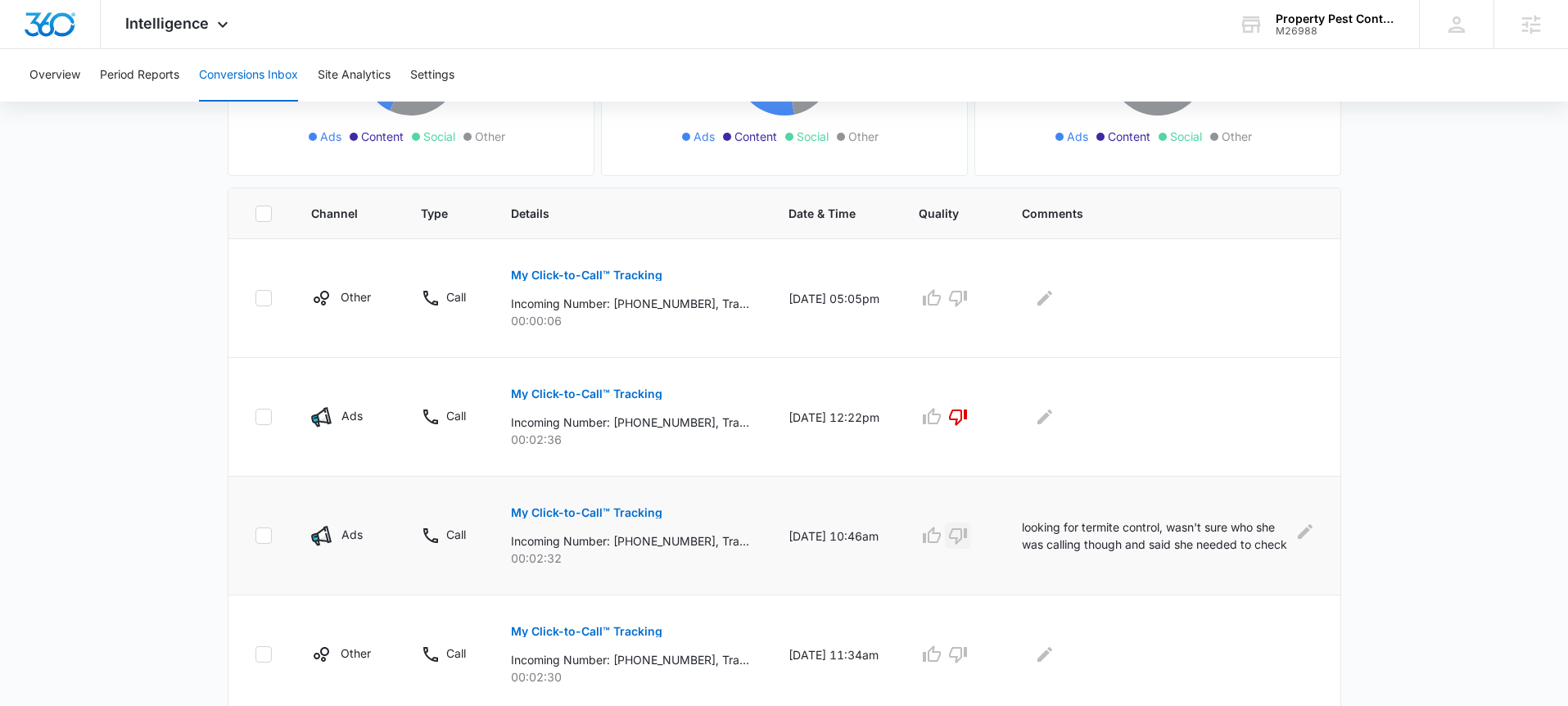
scroll to position [0, 0]
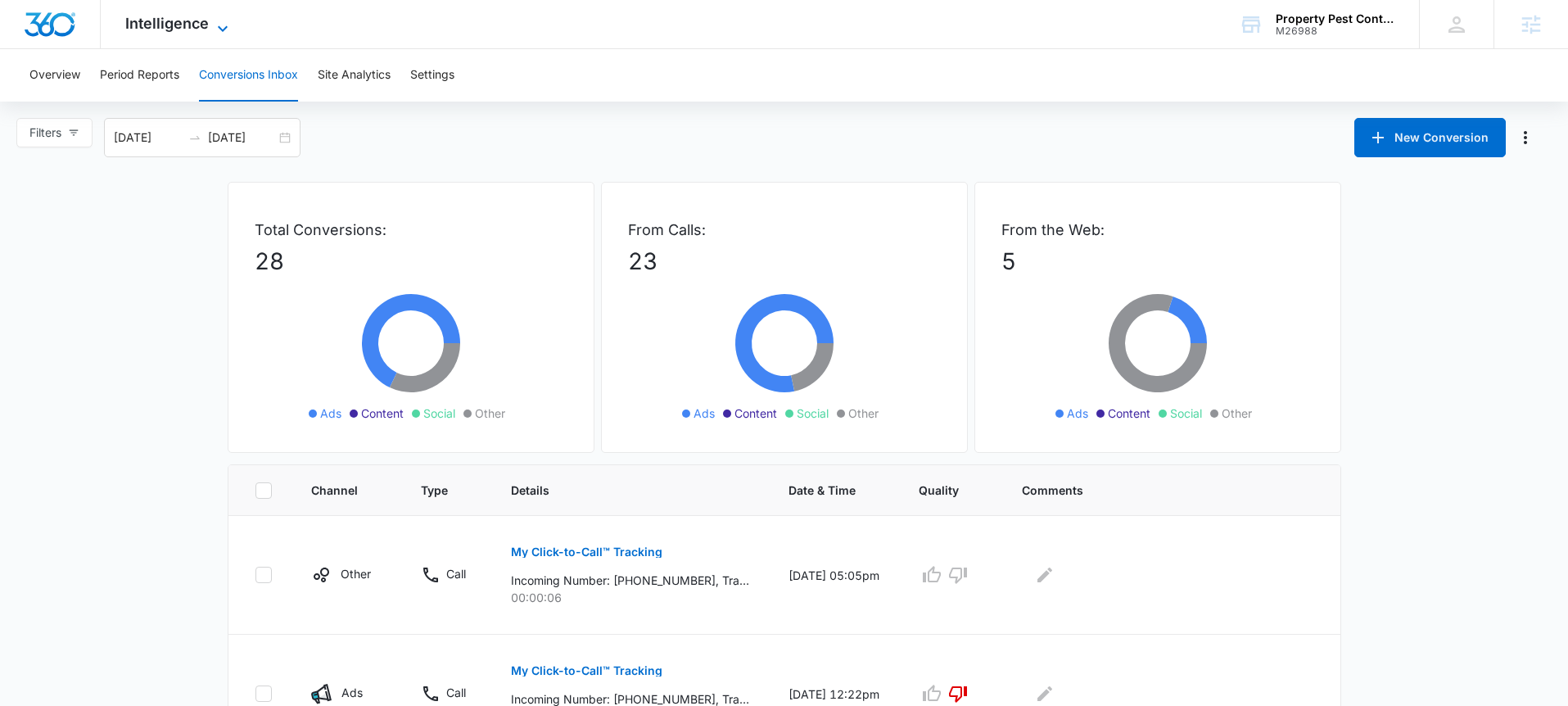
click at [216, 32] on icon at bounding box center [223, 28] width 19 height 19
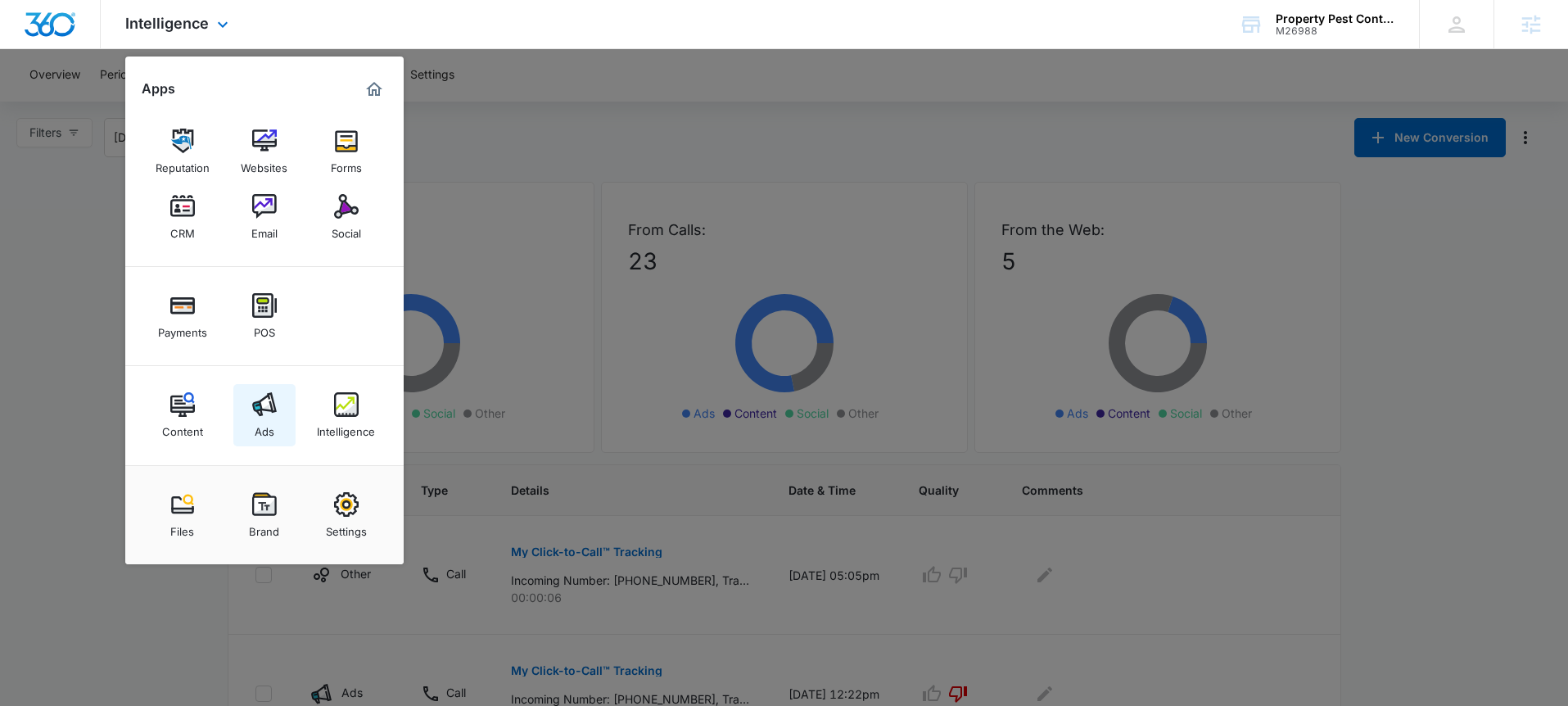
click at [272, 399] on img at bounding box center [264, 404] width 25 height 25
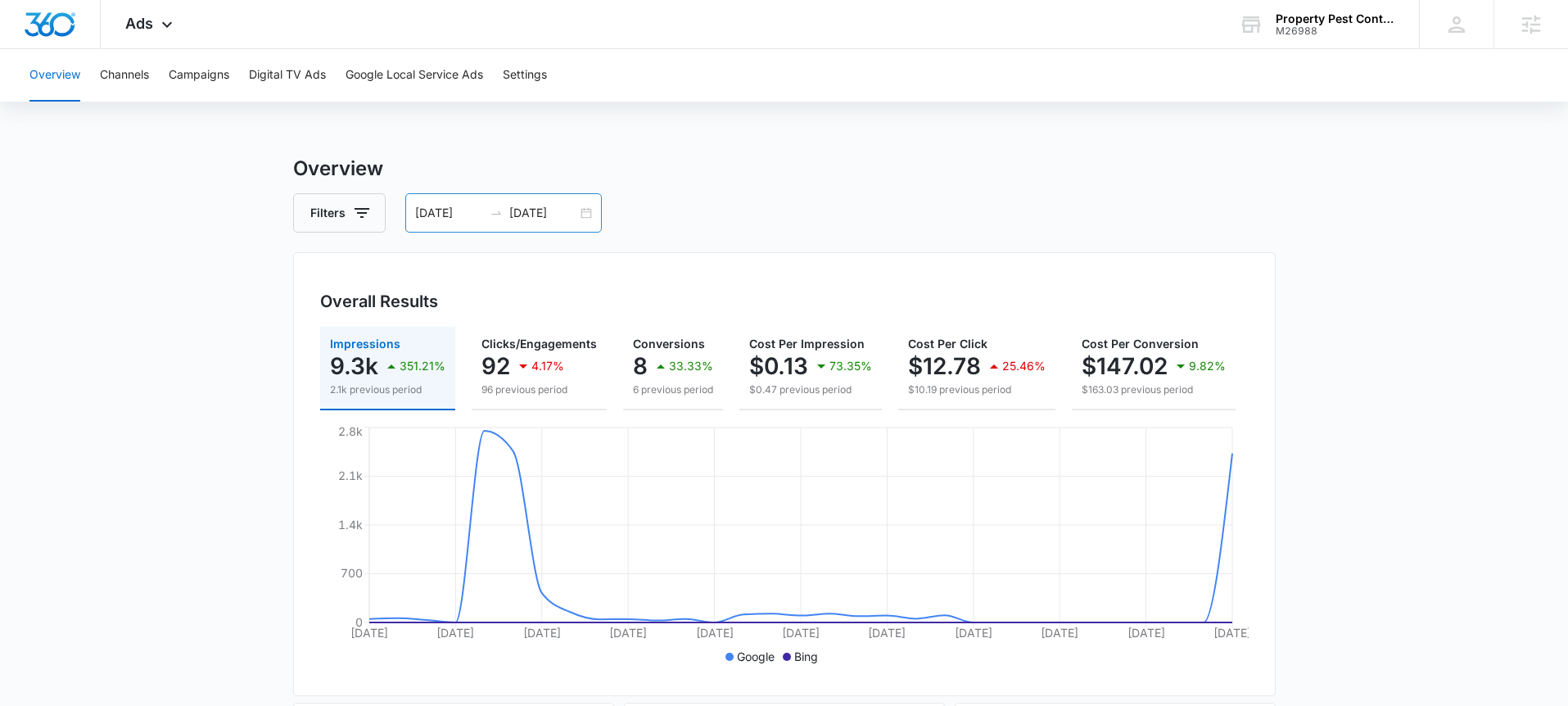
click at [577, 210] on div "08/05/2025 09/04/2025" at bounding box center [503, 212] width 196 height 39
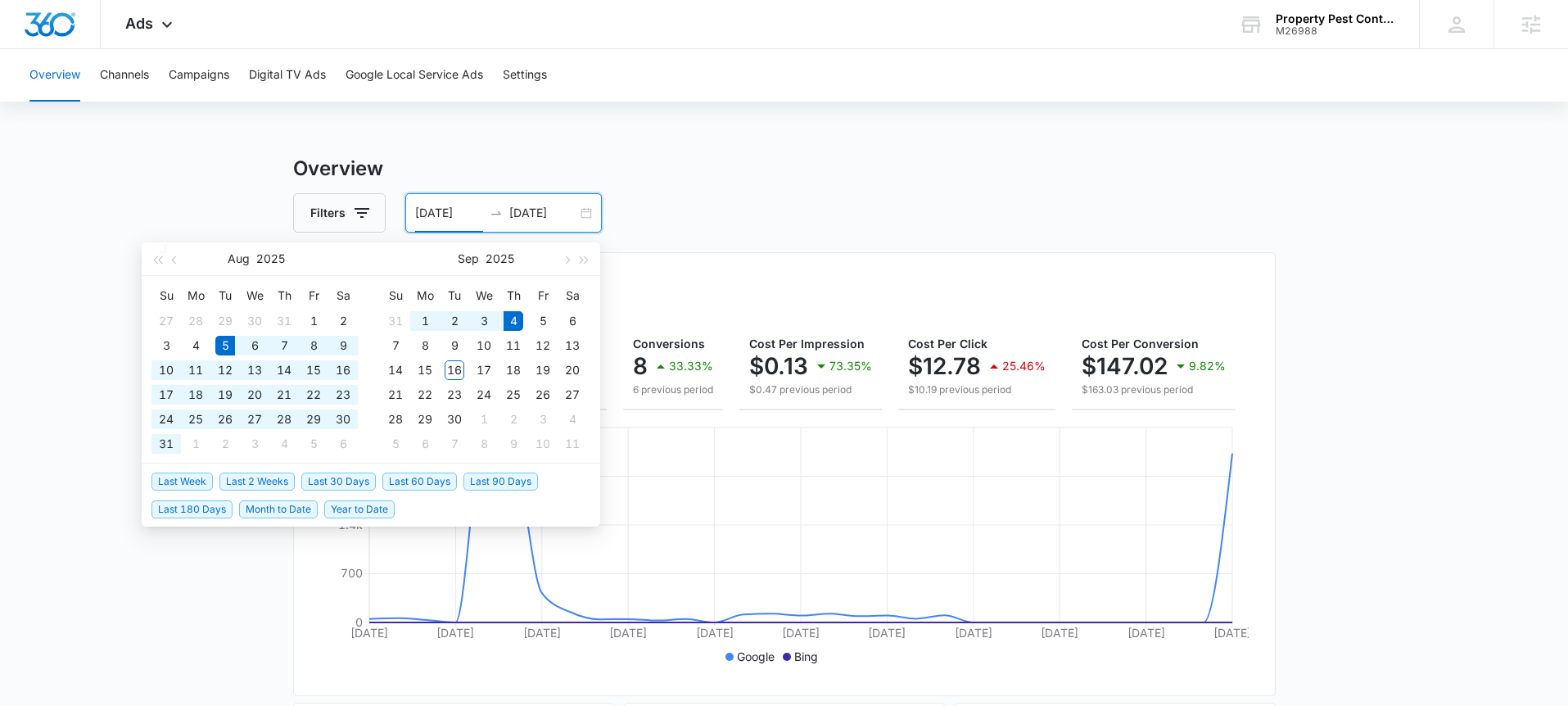
click at [338, 471] on li "Last 30 Days" at bounding box center [342, 480] width 81 height 27
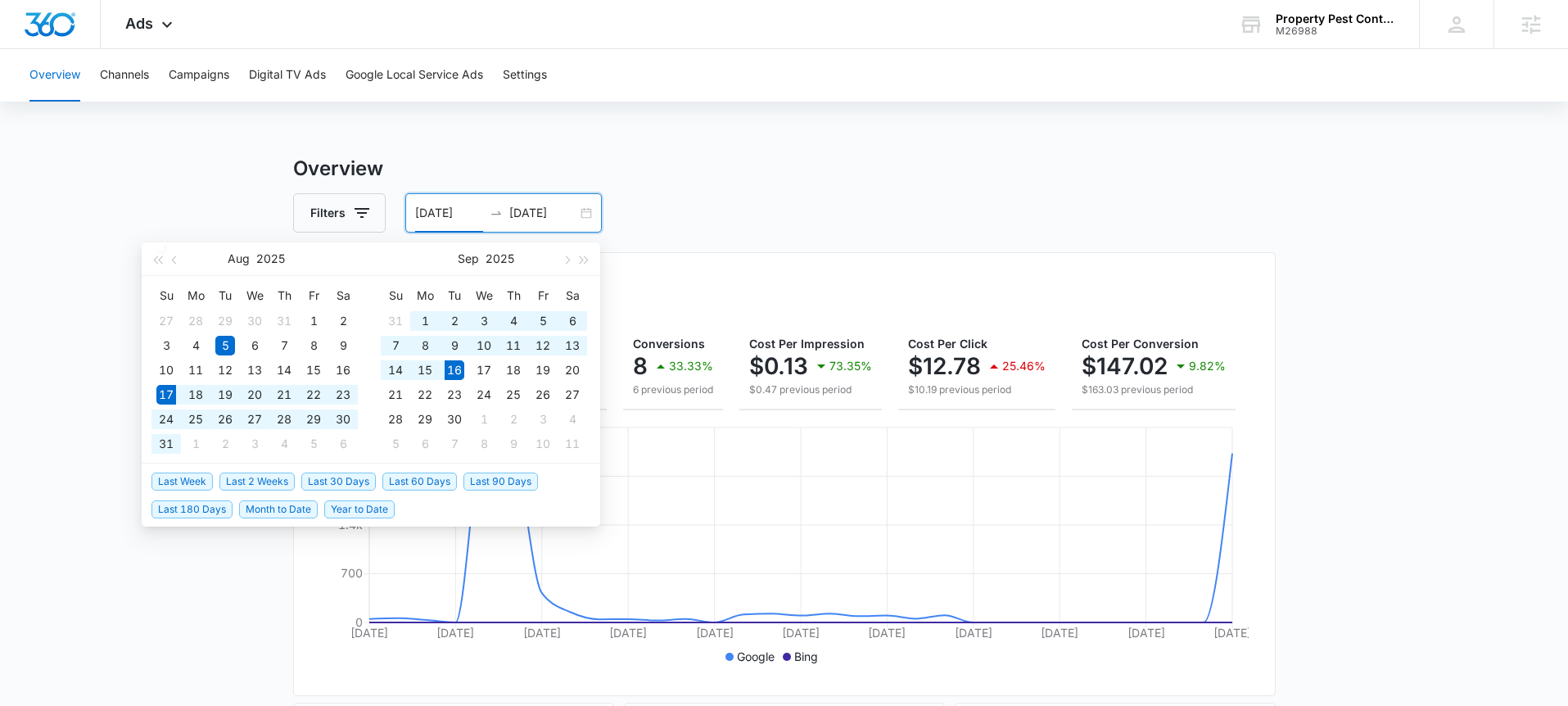
click at [326, 473] on span "Last 30 Days" at bounding box center [339, 481] width 74 height 18
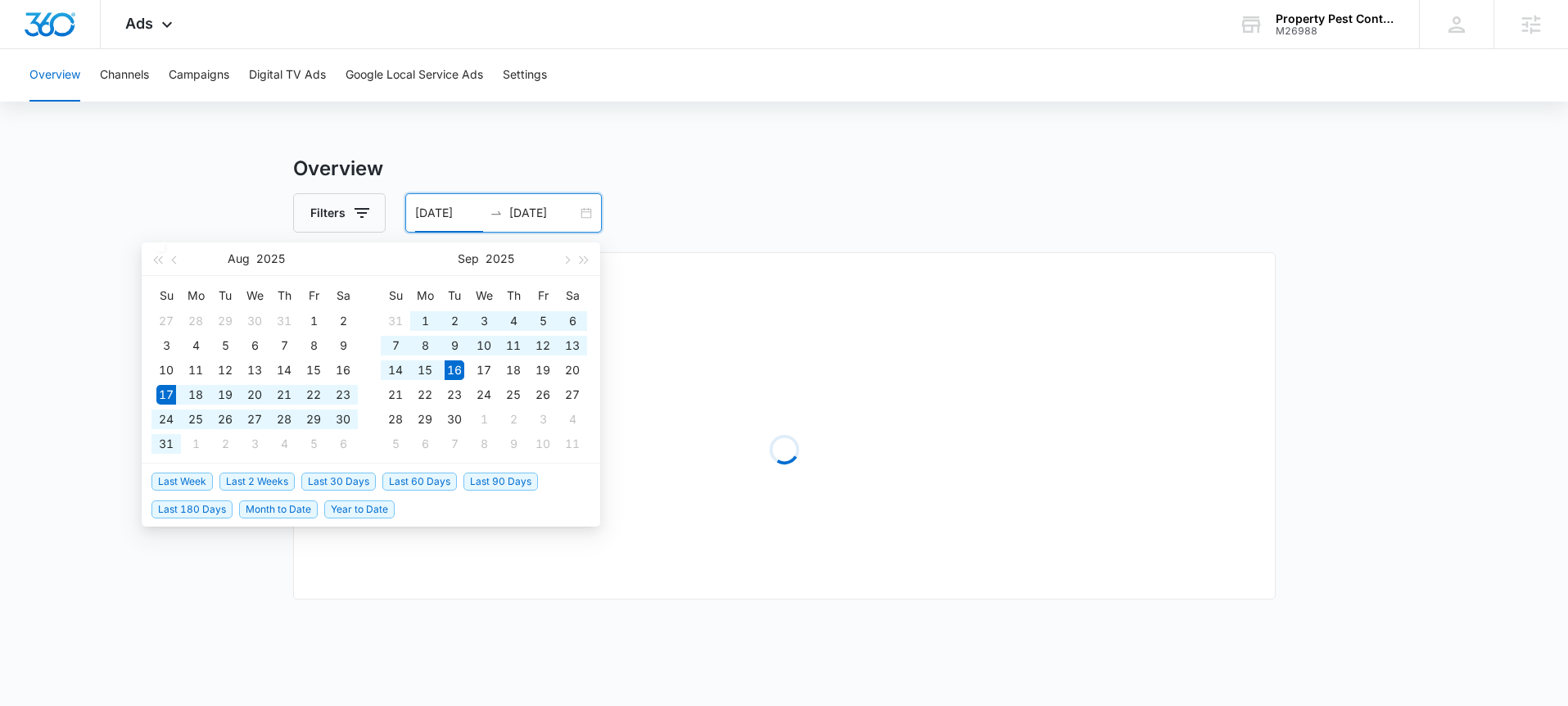
type input "08/17/2025"
type input "09/16/2025"
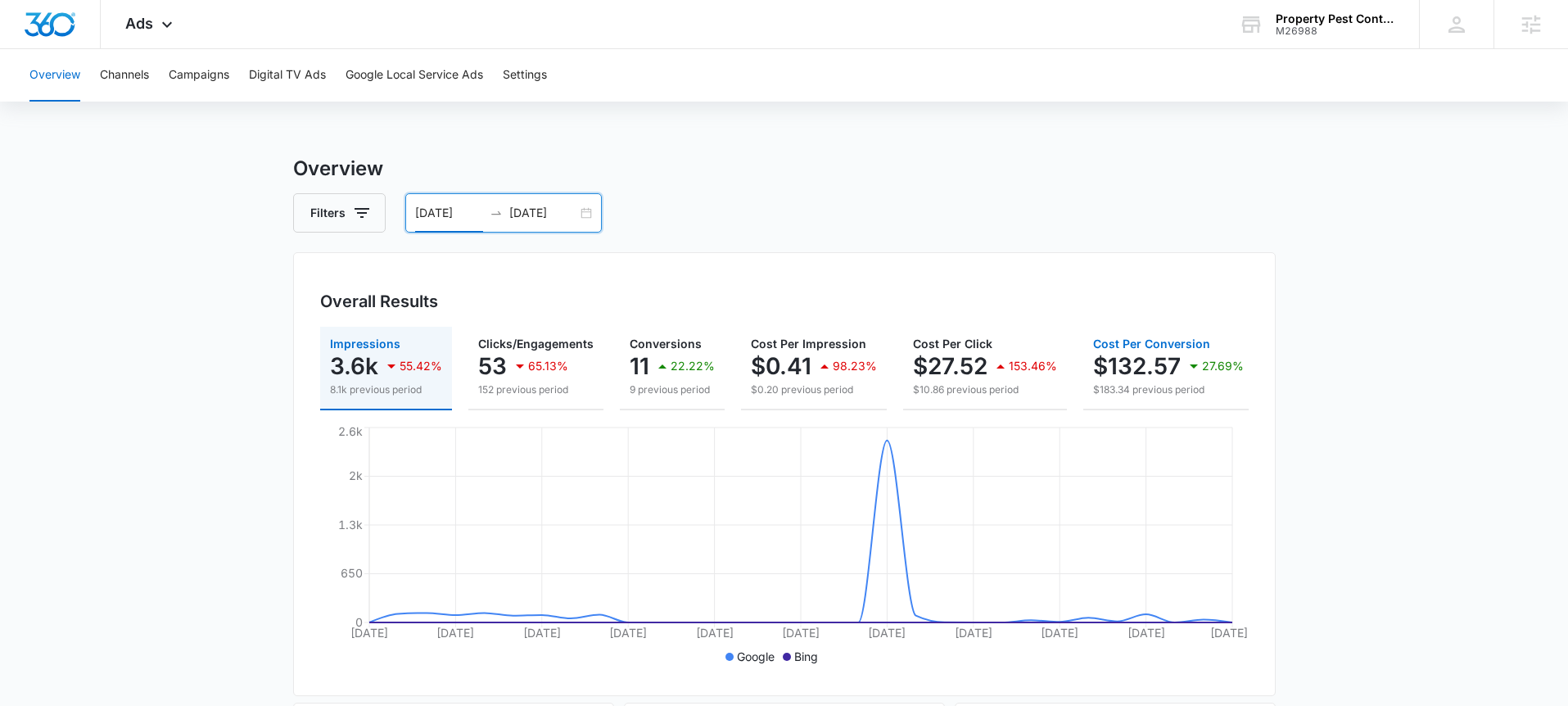
click at [1190, 371] on icon "button" at bounding box center [1193, 366] width 19 height 19
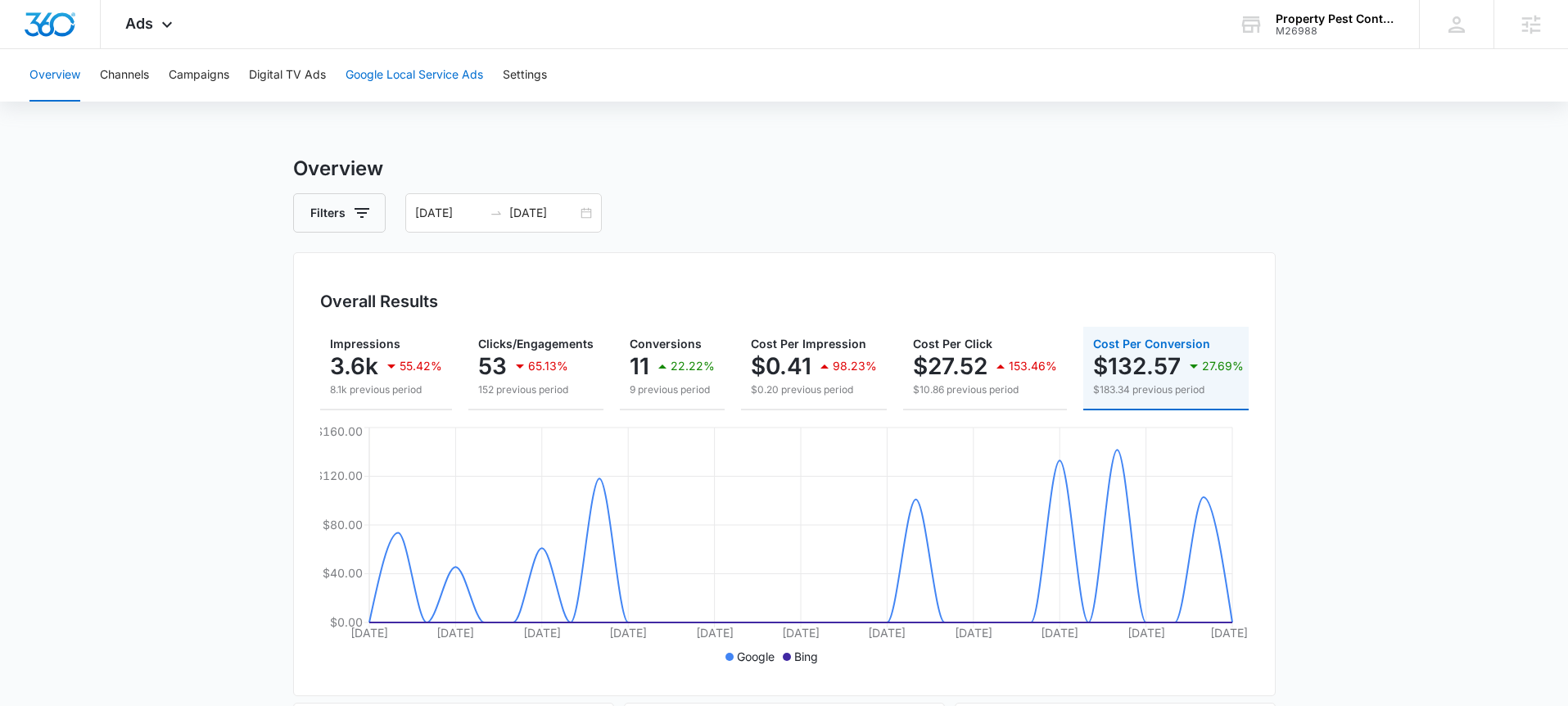
click at [409, 81] on button "Google Local Service Ads" at bounding box center [415, 75] width 138 height 52
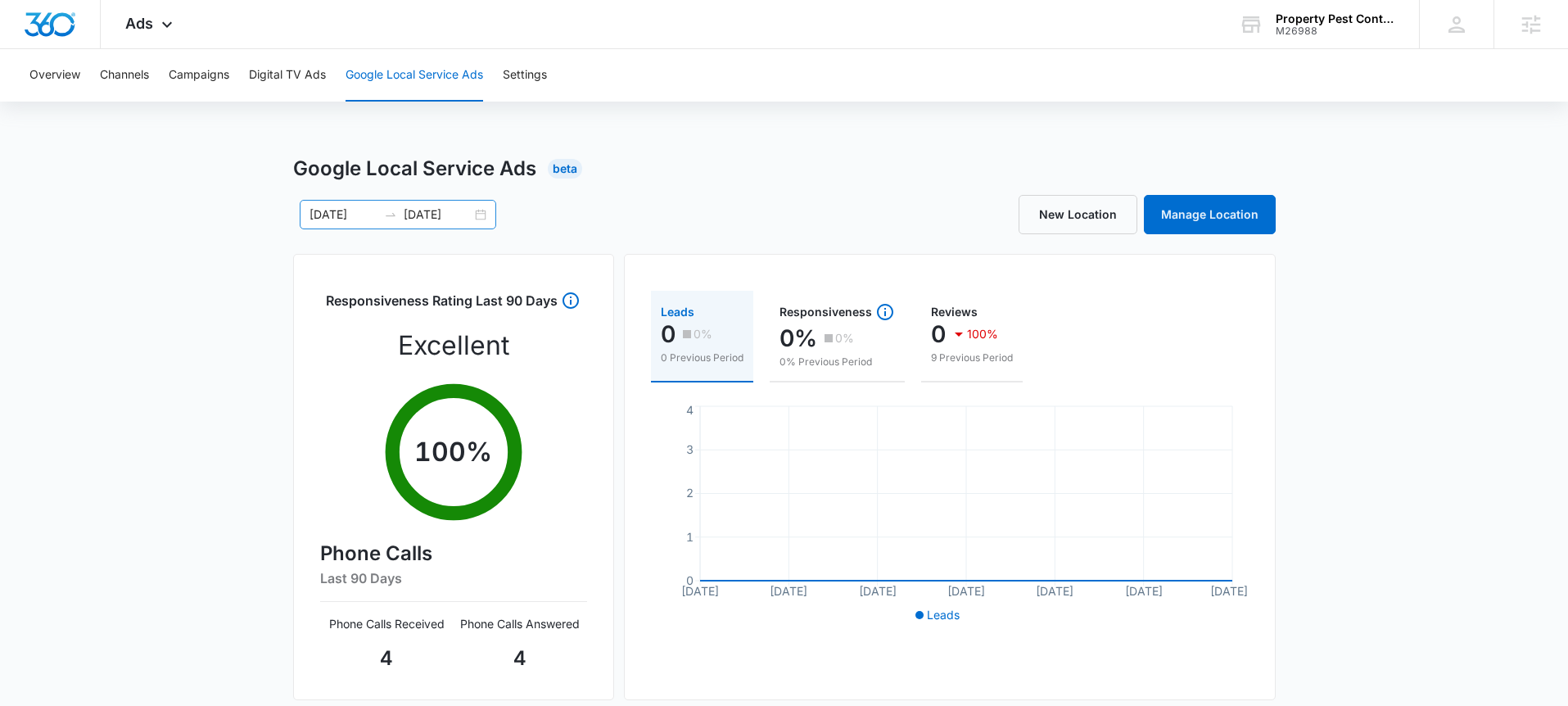
click at [472, 214] on div "08/17/2025 09/16/2025" at bounding box center [398, 214] width 196 height 29
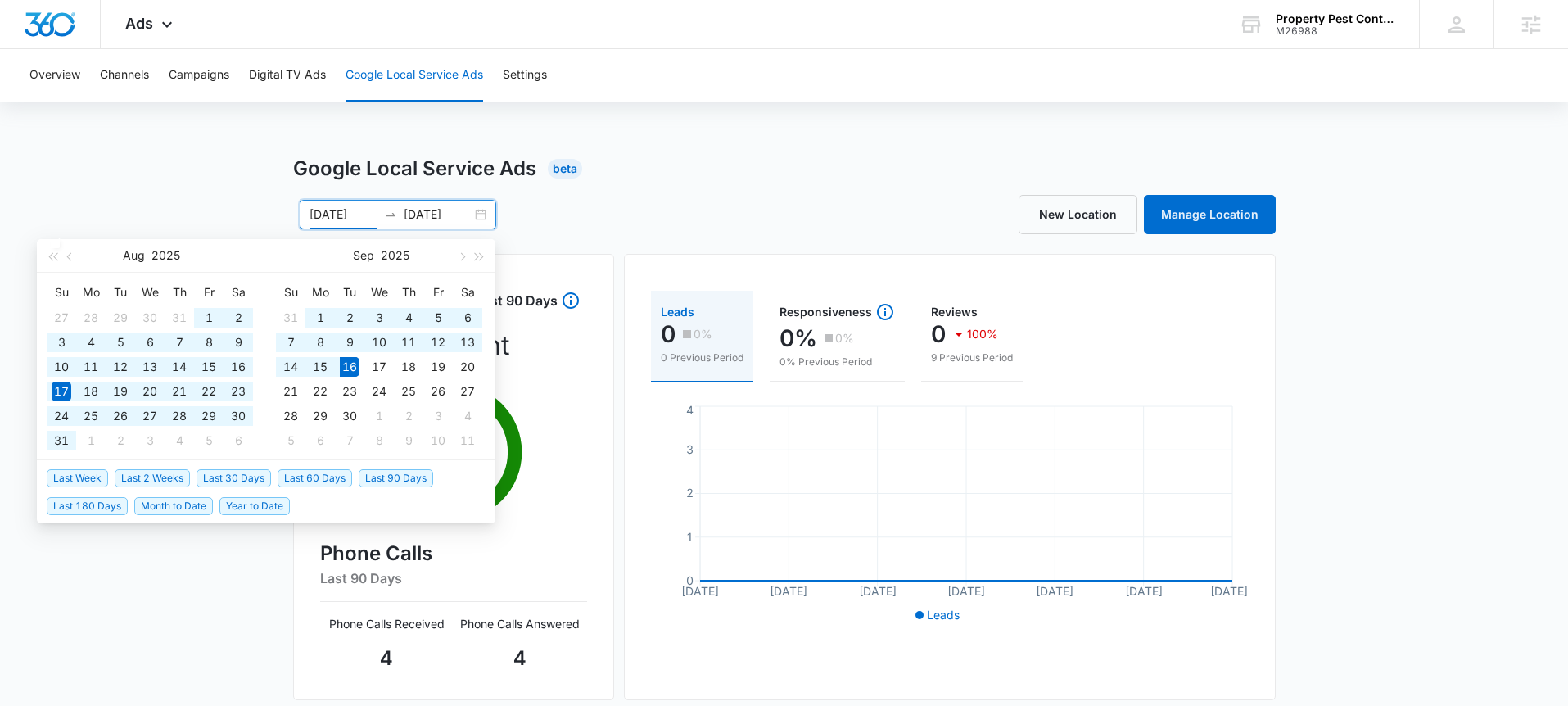
click at [236, 509] on span "Year to Date" at bounding box center [255, 506] width 71 height 18
type input "01/01/2025"
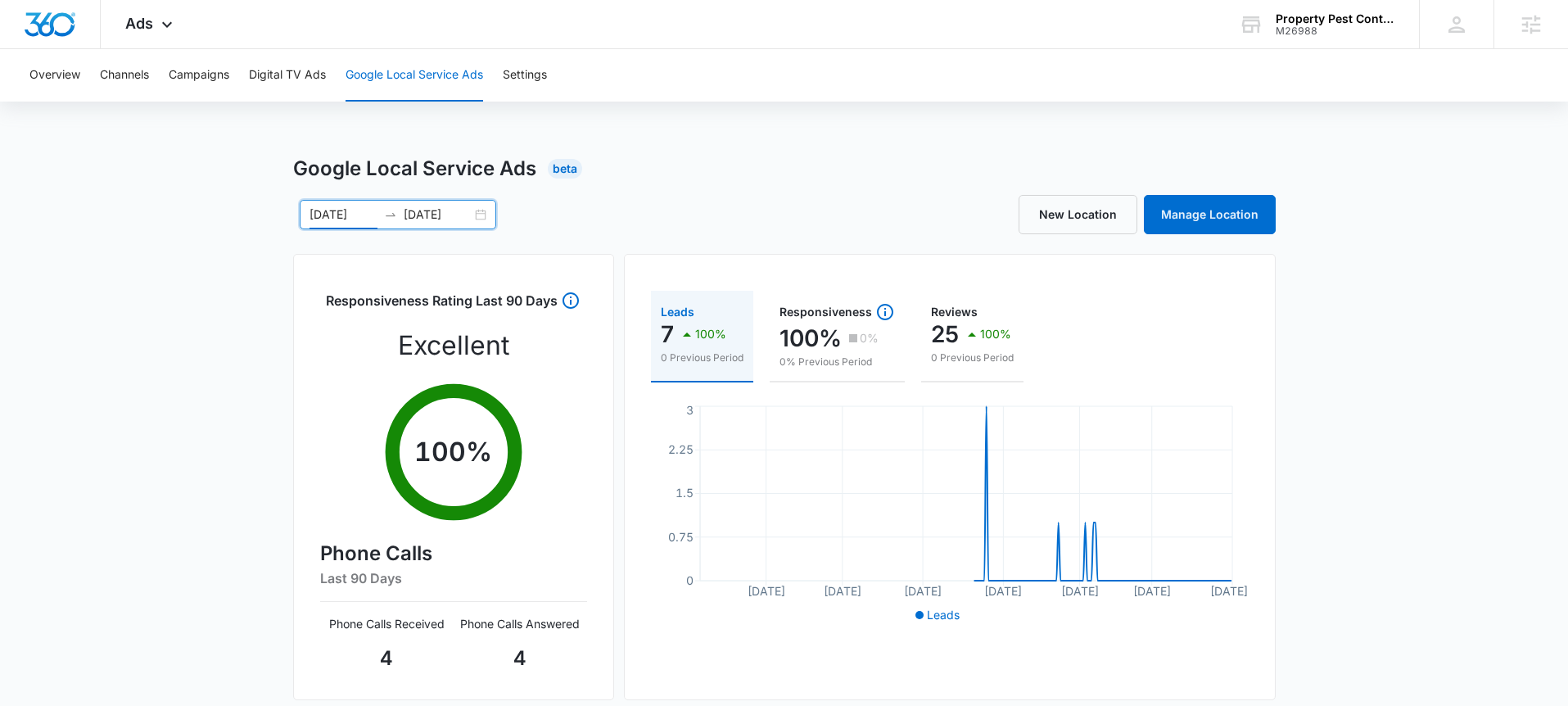
click at [1425, 431] on div "Google Local Service Ads Beta 01/01/2025 09/16/2025 Jan 2025 Su Mo Tu We Th Fr …" at bounding box center [784, 580] width 1568 height 853
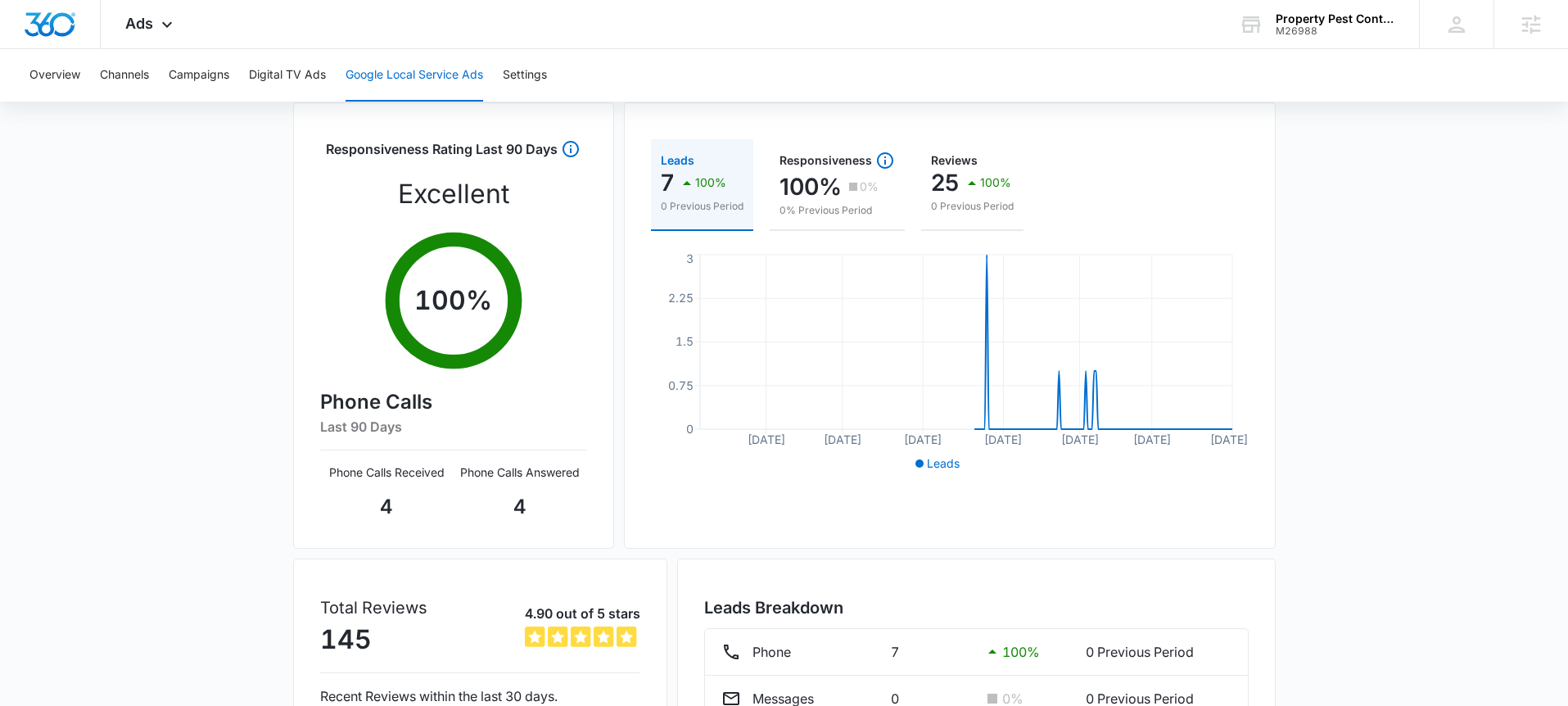
scroll to position [301, 0]
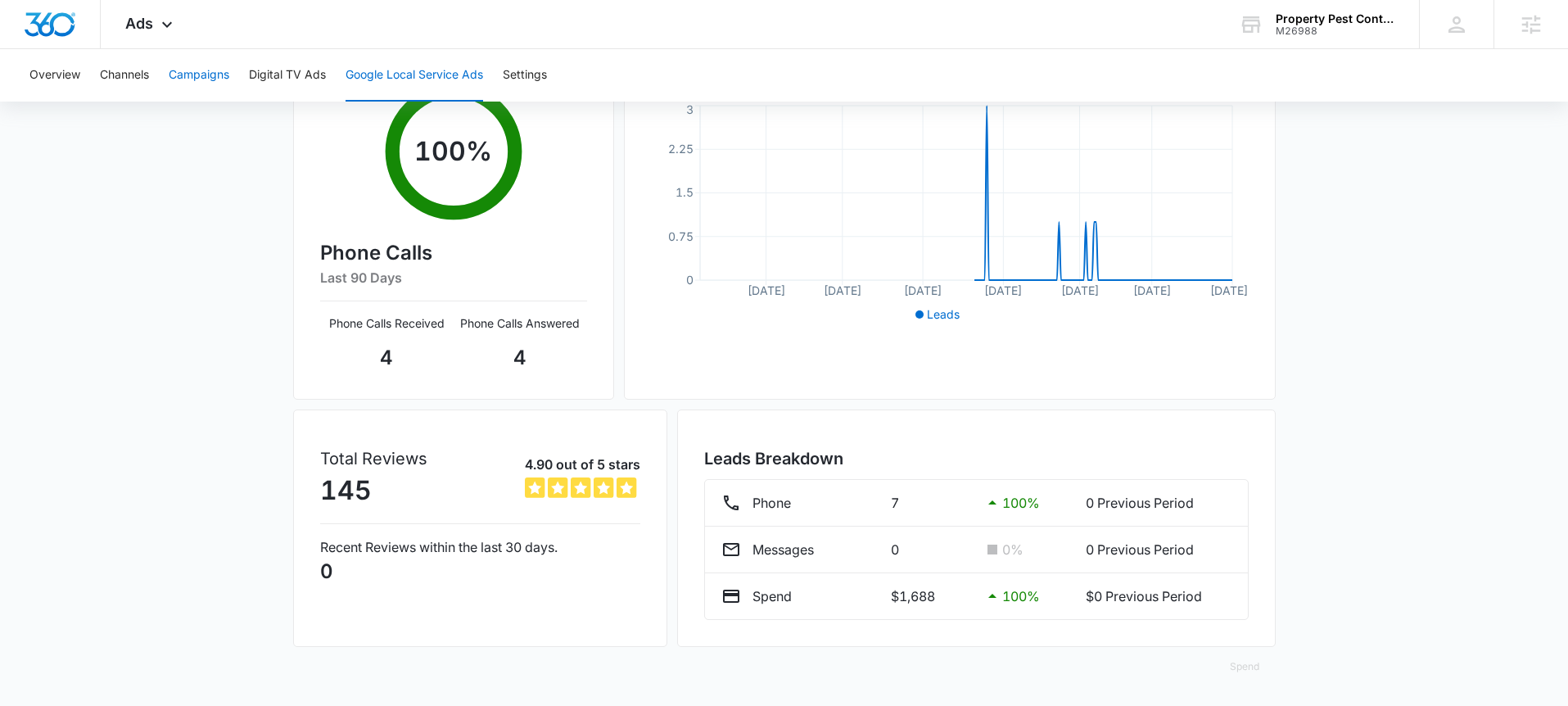
click at [193, 74] on button "Campaigns" at bounding box center [199, 75] width 60 height 52
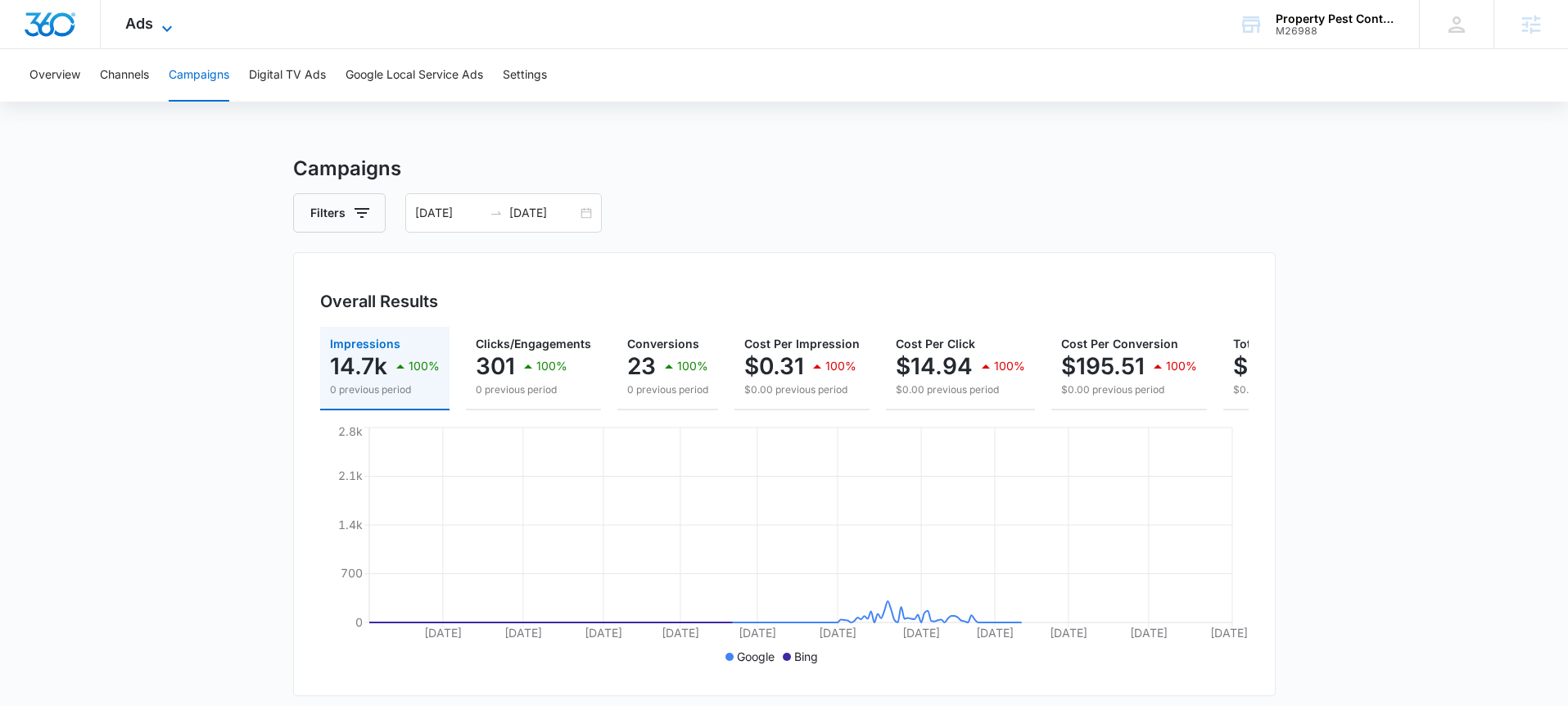
click at [165, 23] on icon at bounding box center [167, 28] width 19 height 19
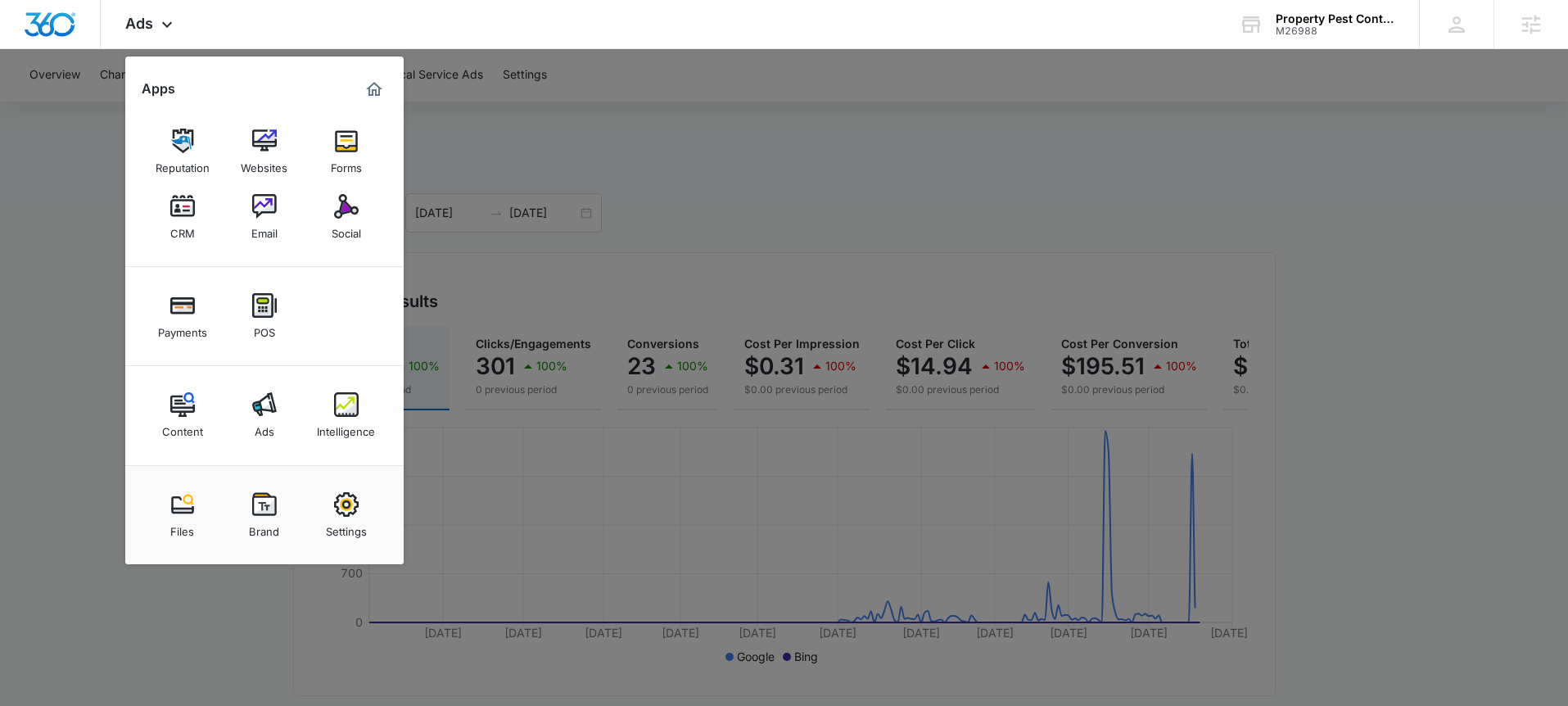
click at [360, 399] on link "Intelligence" at bounding box center [346, 415] width 62 height 62
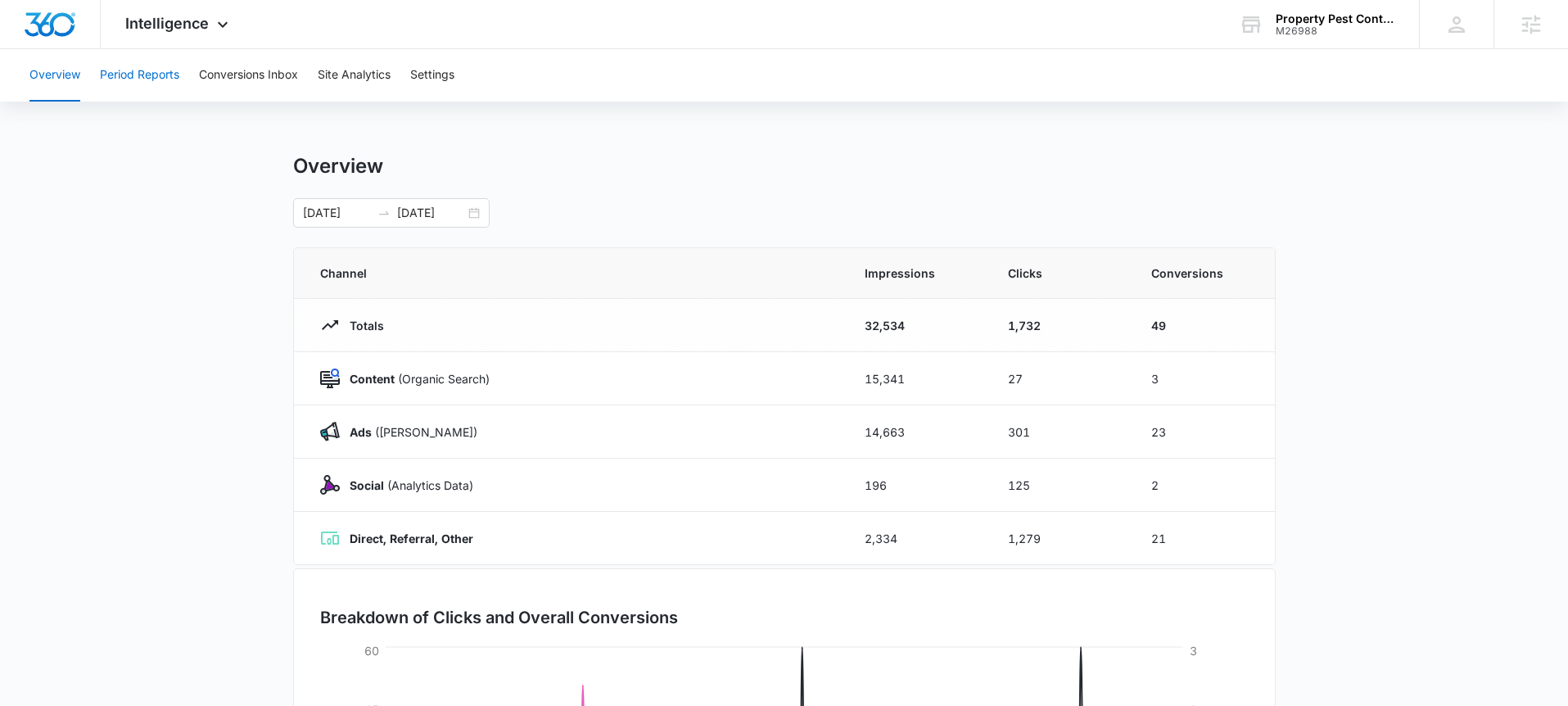
click at [160, 70] on button "Period Reports" at bounding box center [140, 75] width 80 height 52
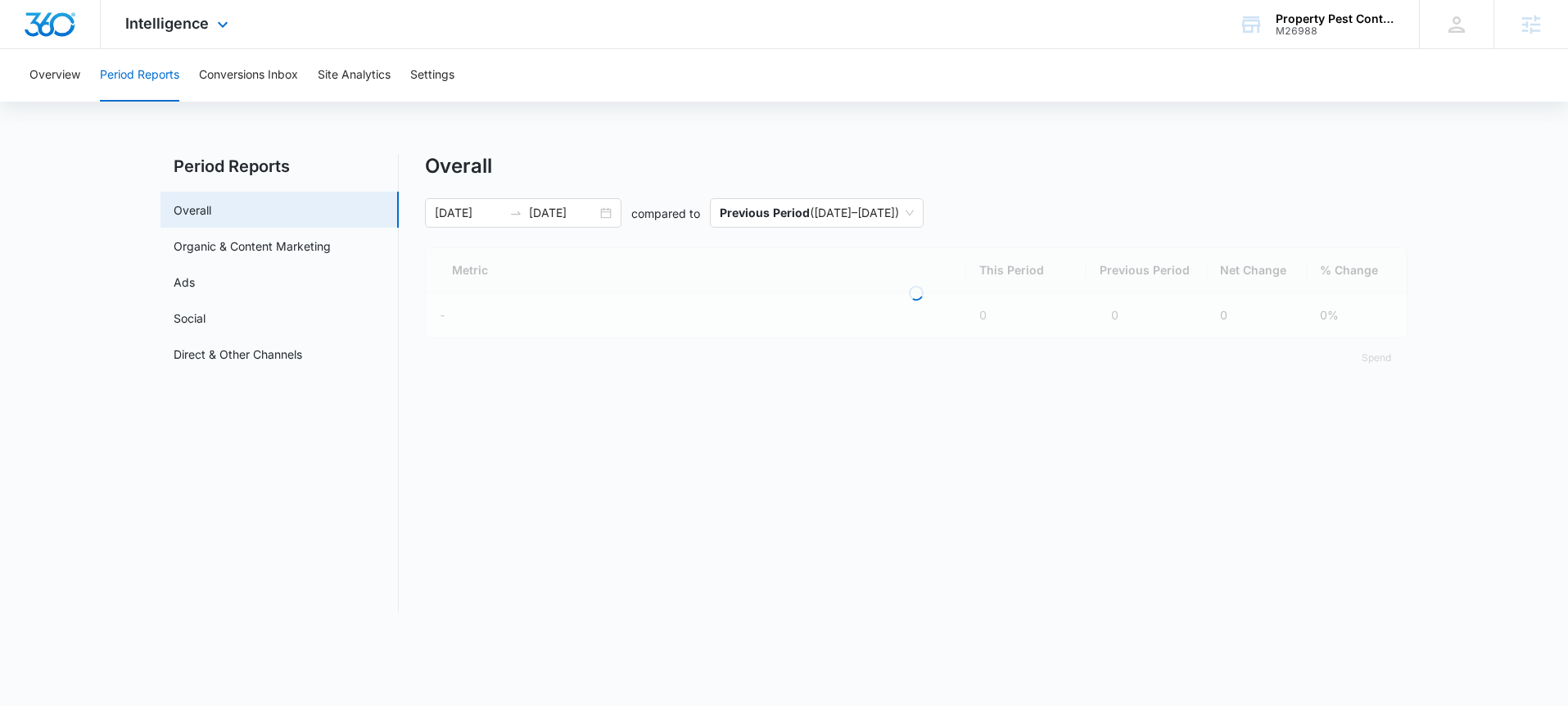
click at [160, 33] on div "Intelligence Apps Reputation Websites Forms CRM Email Social Payments POS Conte…" at bounding box center [179, 24] width 157 height 49
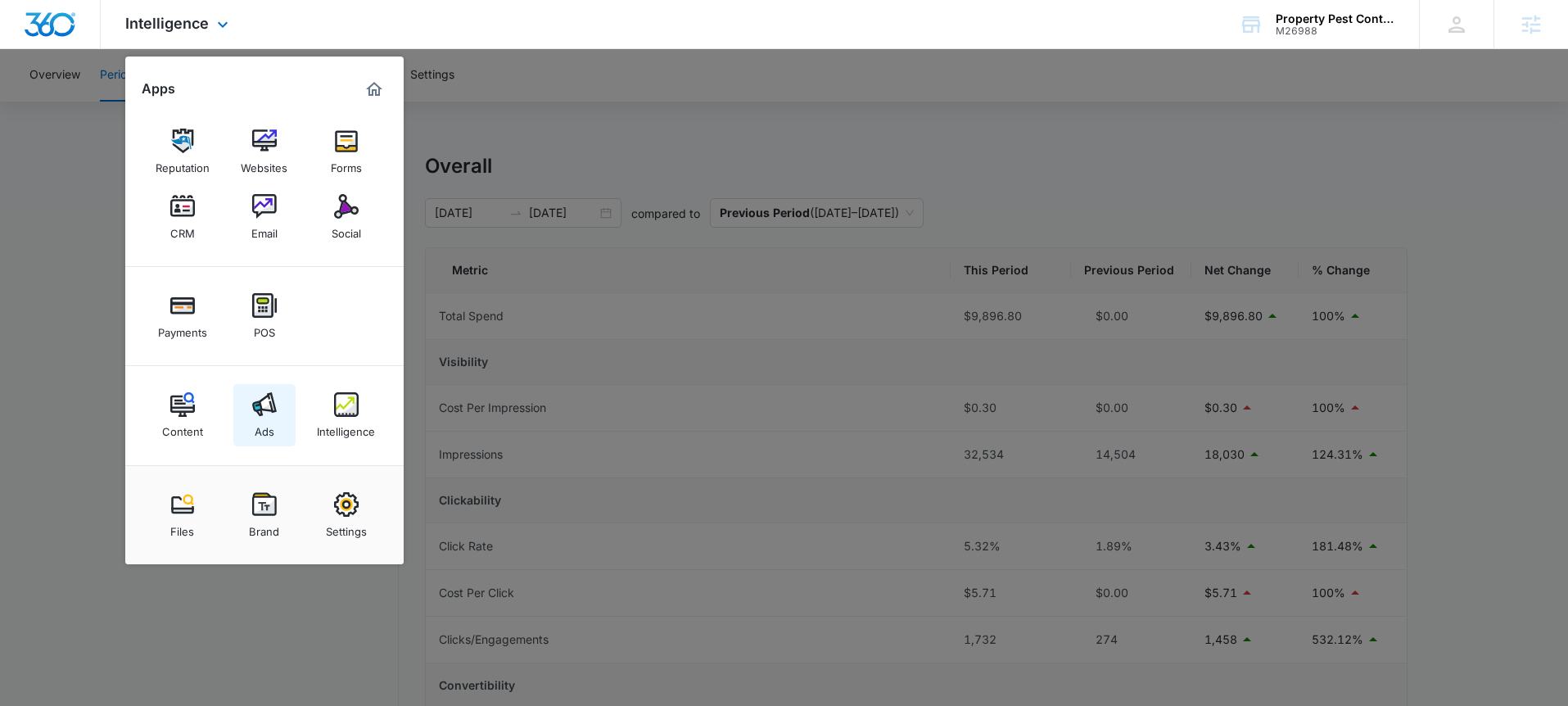
click at [270, 403] on img at bounding box center [264, 404] width 25 height 25
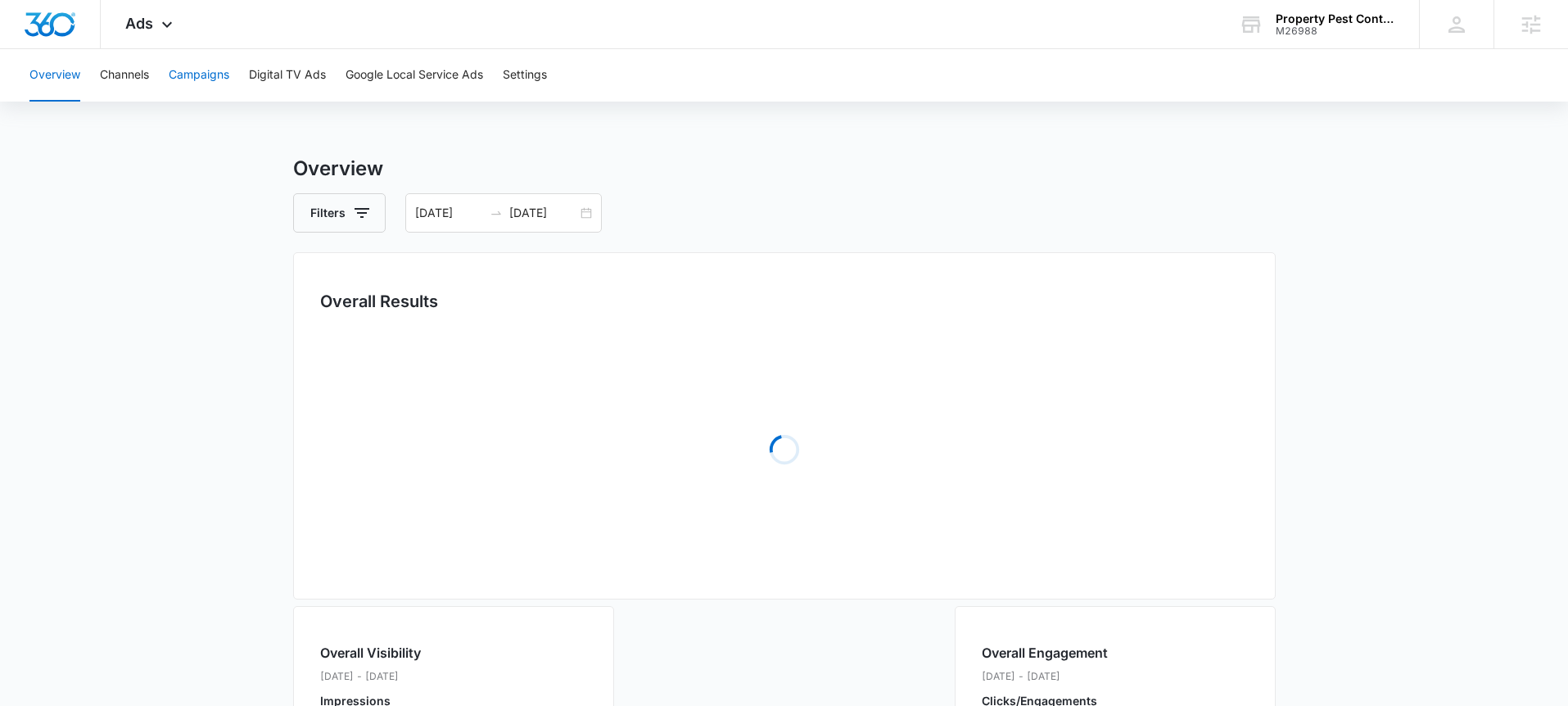
click at [195, 78] on button "Campaigns" at bounding box center [199, 75] width 60 height 52
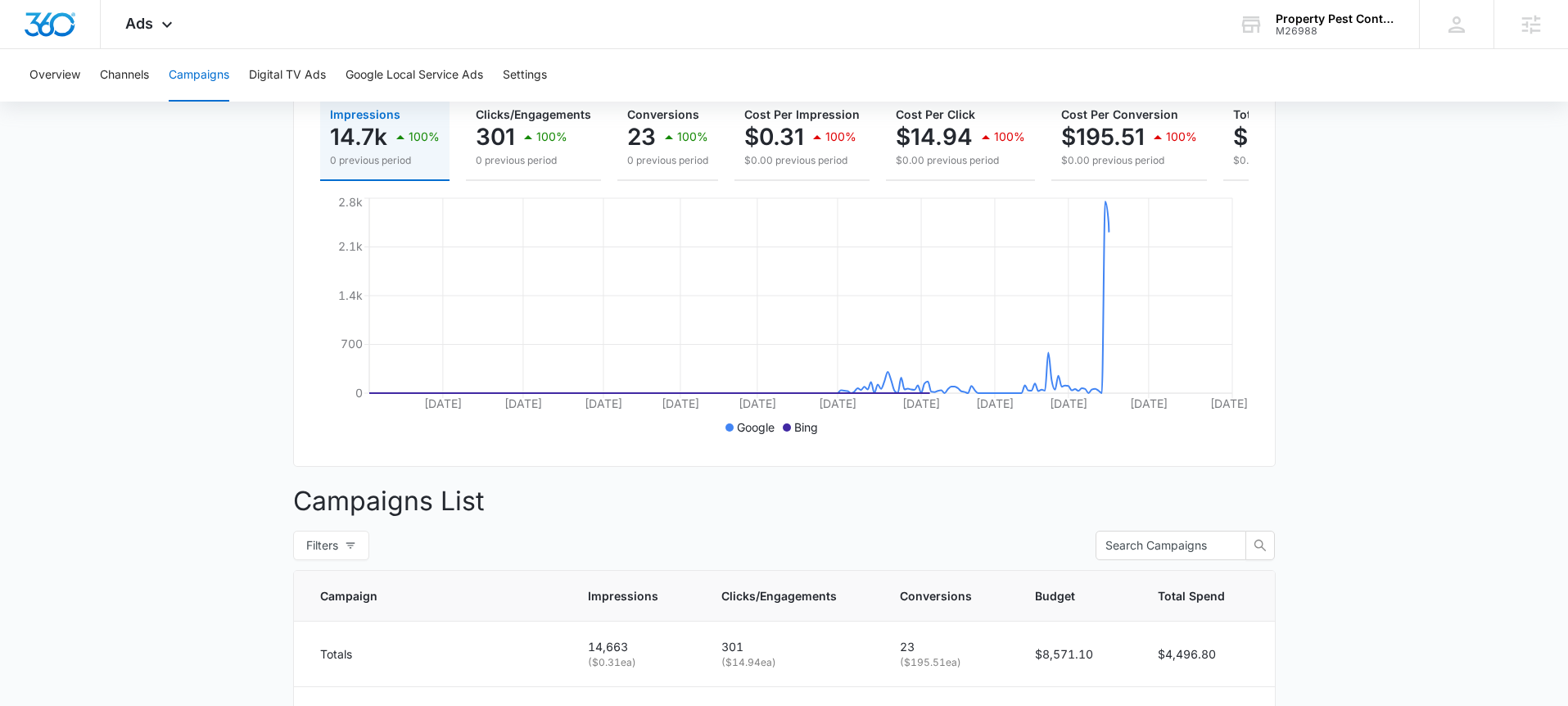
scroll to position [370, 0]
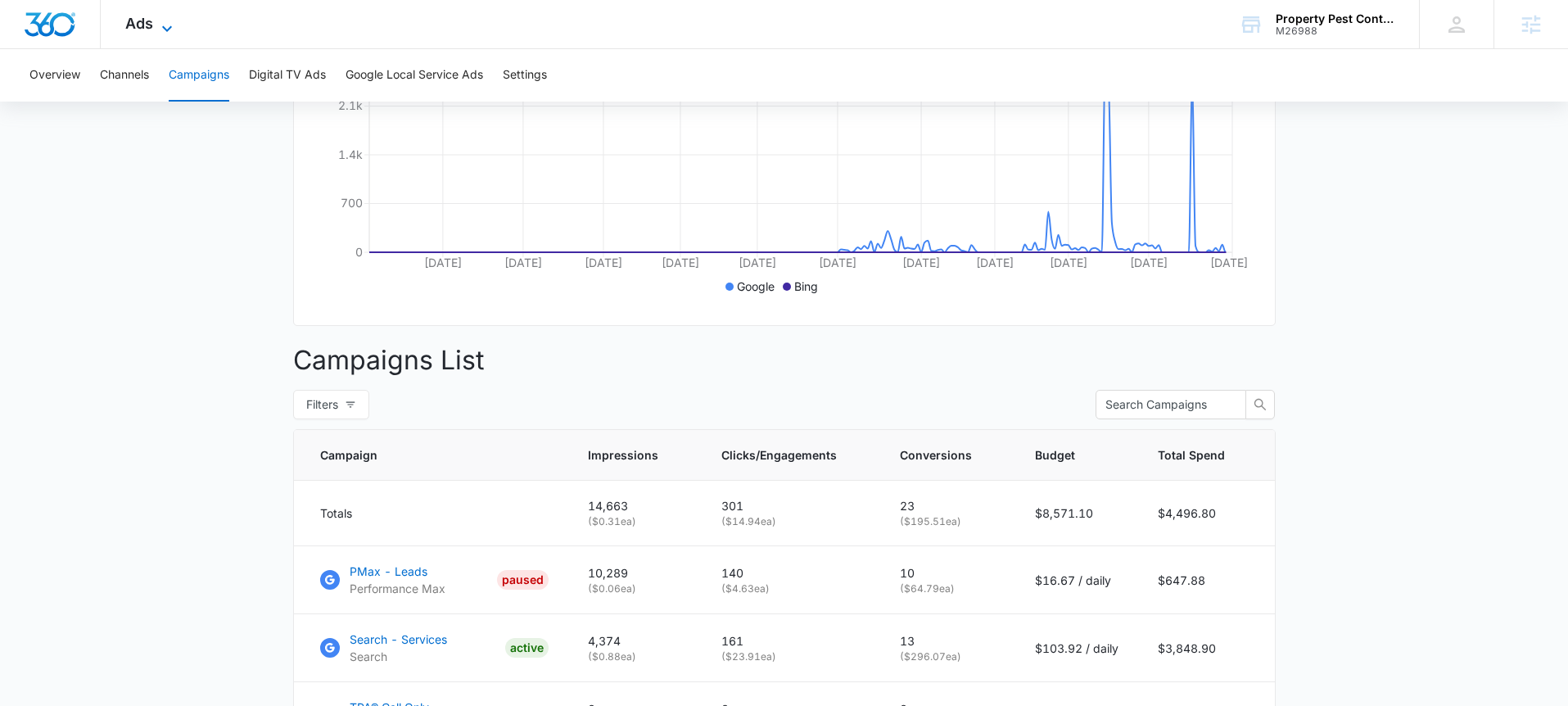
click at [176, 19] on icon at bounding box center [167, 28] width 19 height 19
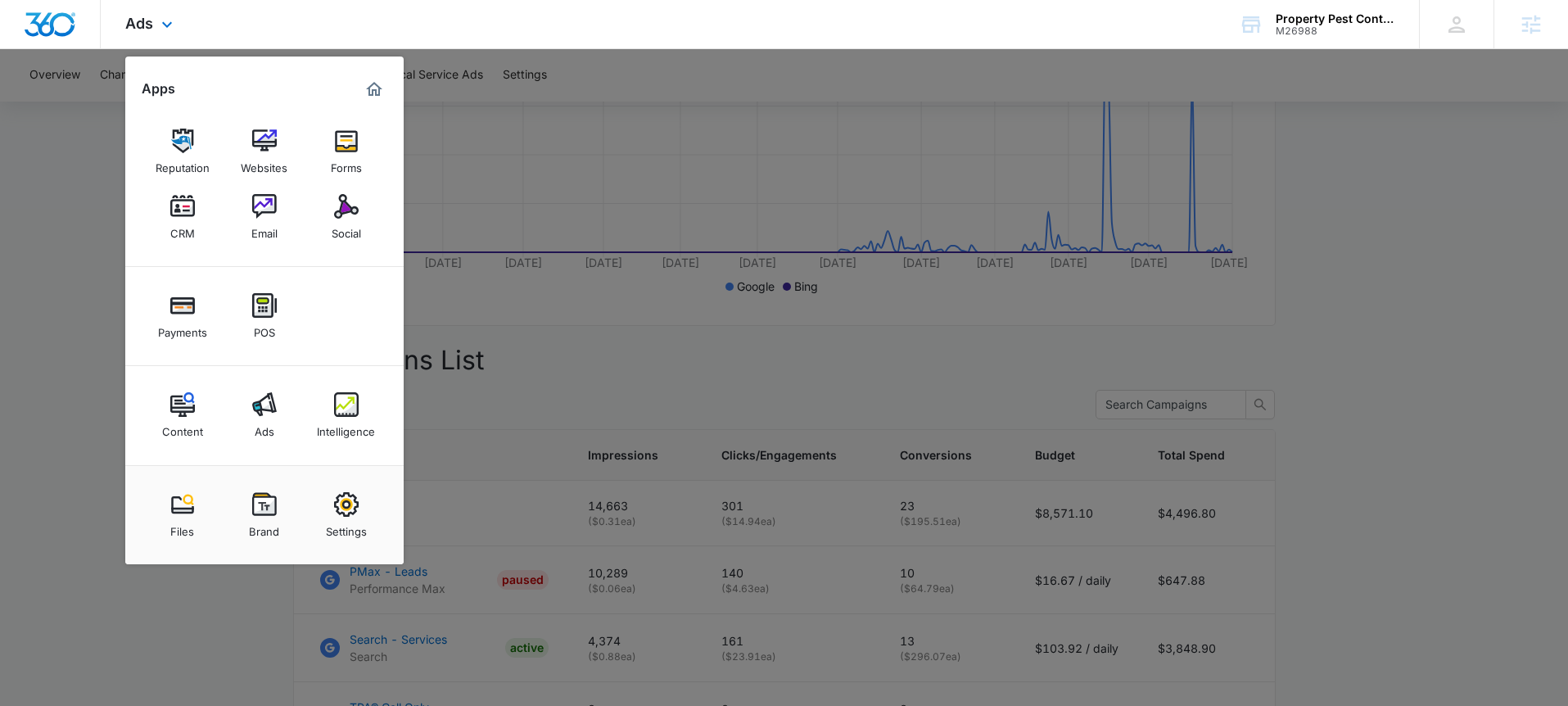
click at [342, 380] on div "Content Ads Intelligence" at bounding box center [264, 416] width 279 height 99
click at [347, 402] on img at bounding box center [347, 404] width 25 height 25
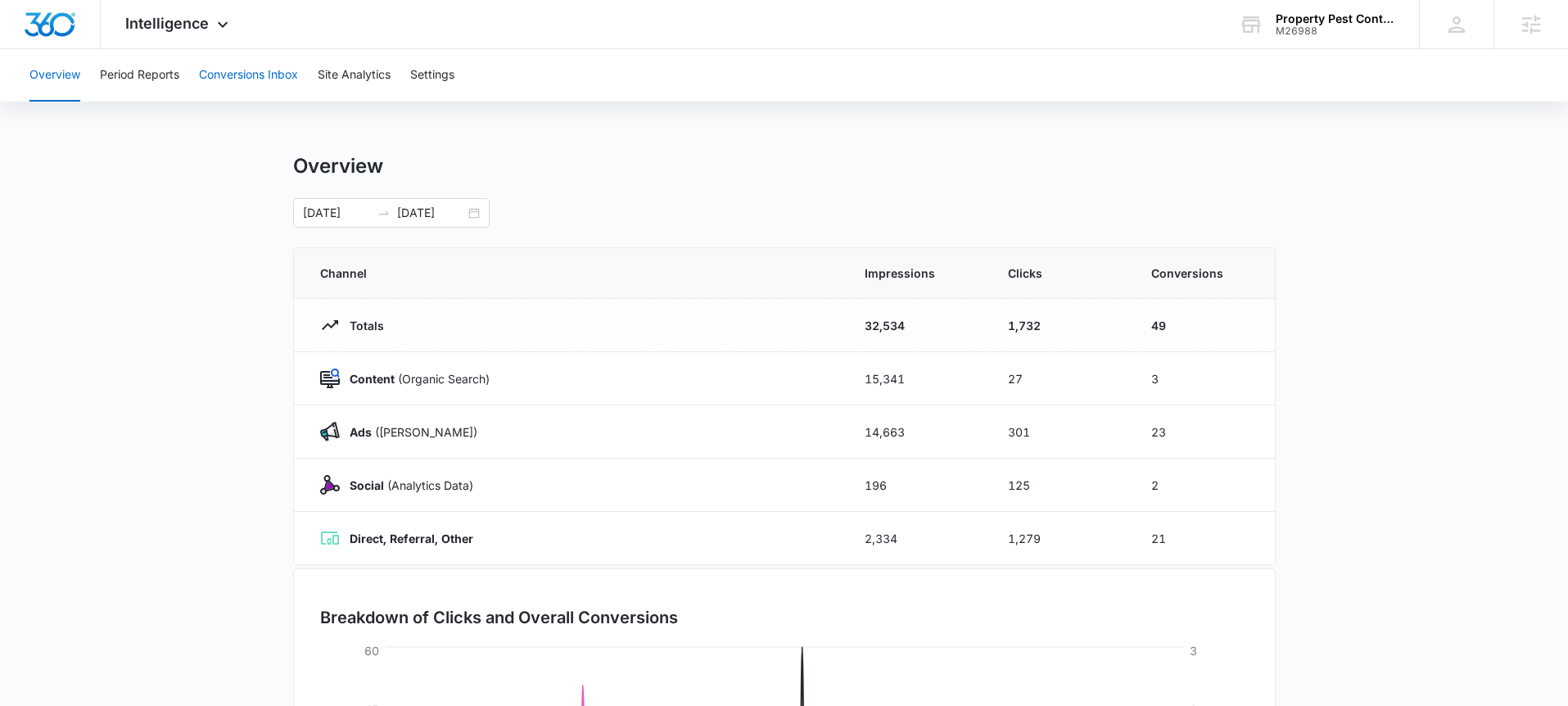
click at [278, 81] on button "Conversions Inbox" at bounding box center [249, 75] width 99 height 52
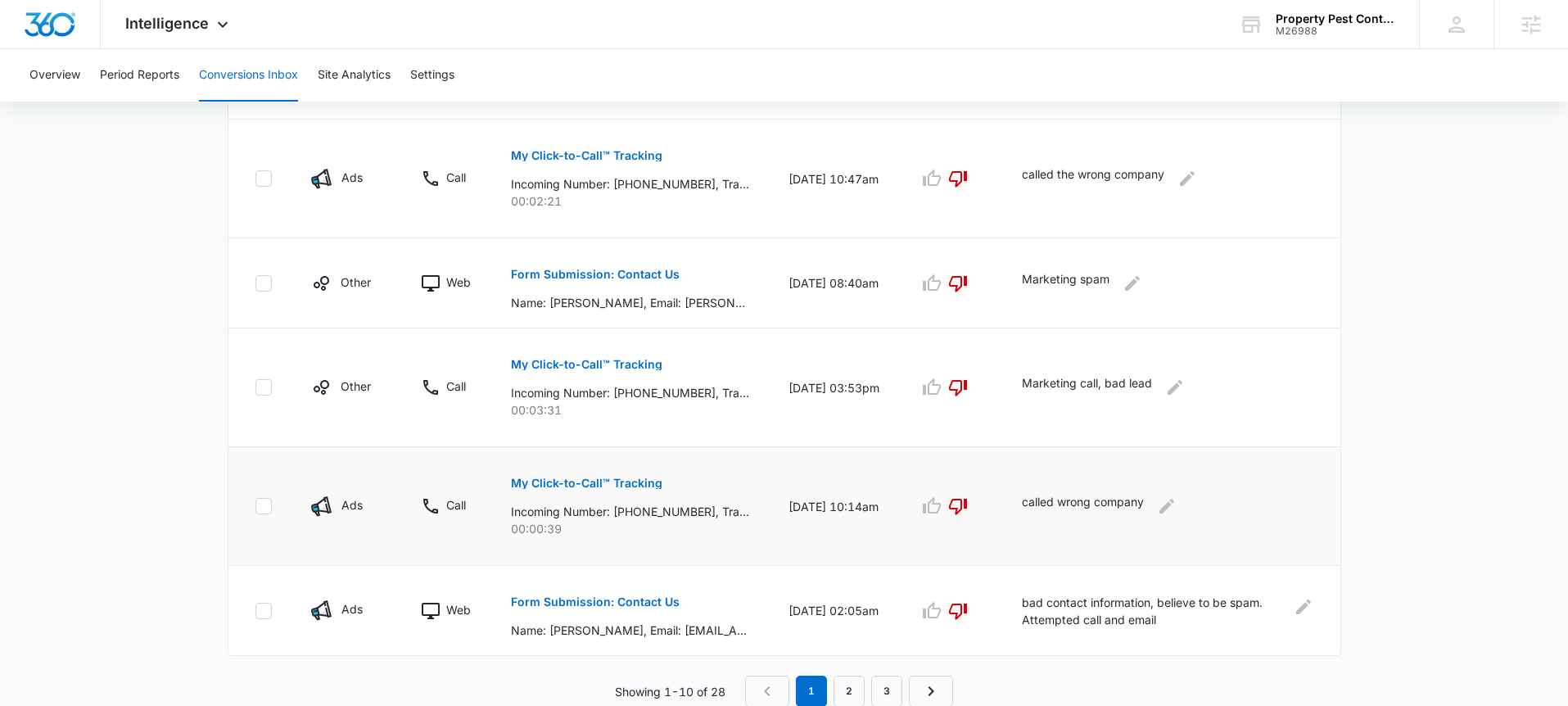
scroll to position [991, 0]
click at [862, 688] on link "2" at bounding box center [848, 690] width 31 height 31
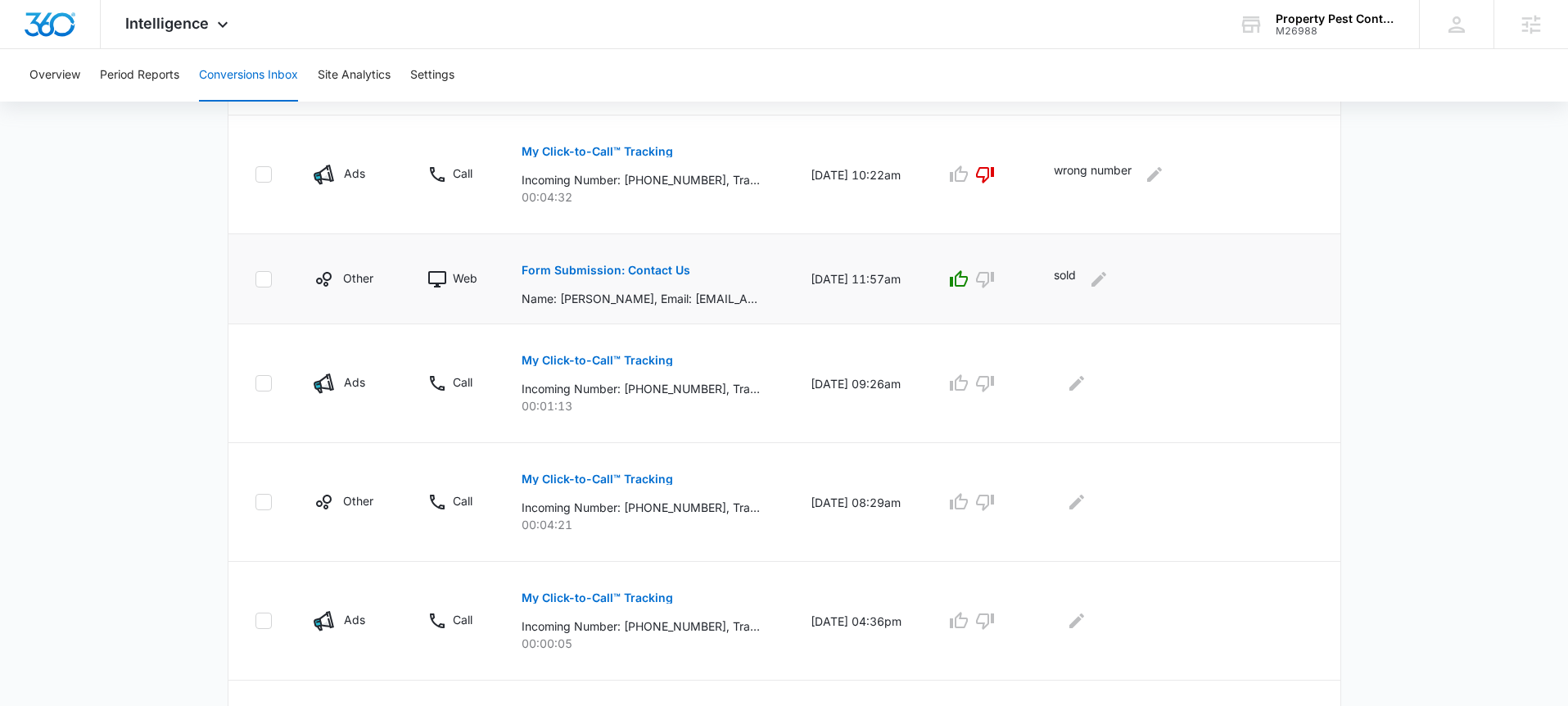
scroll to position [648, 0]
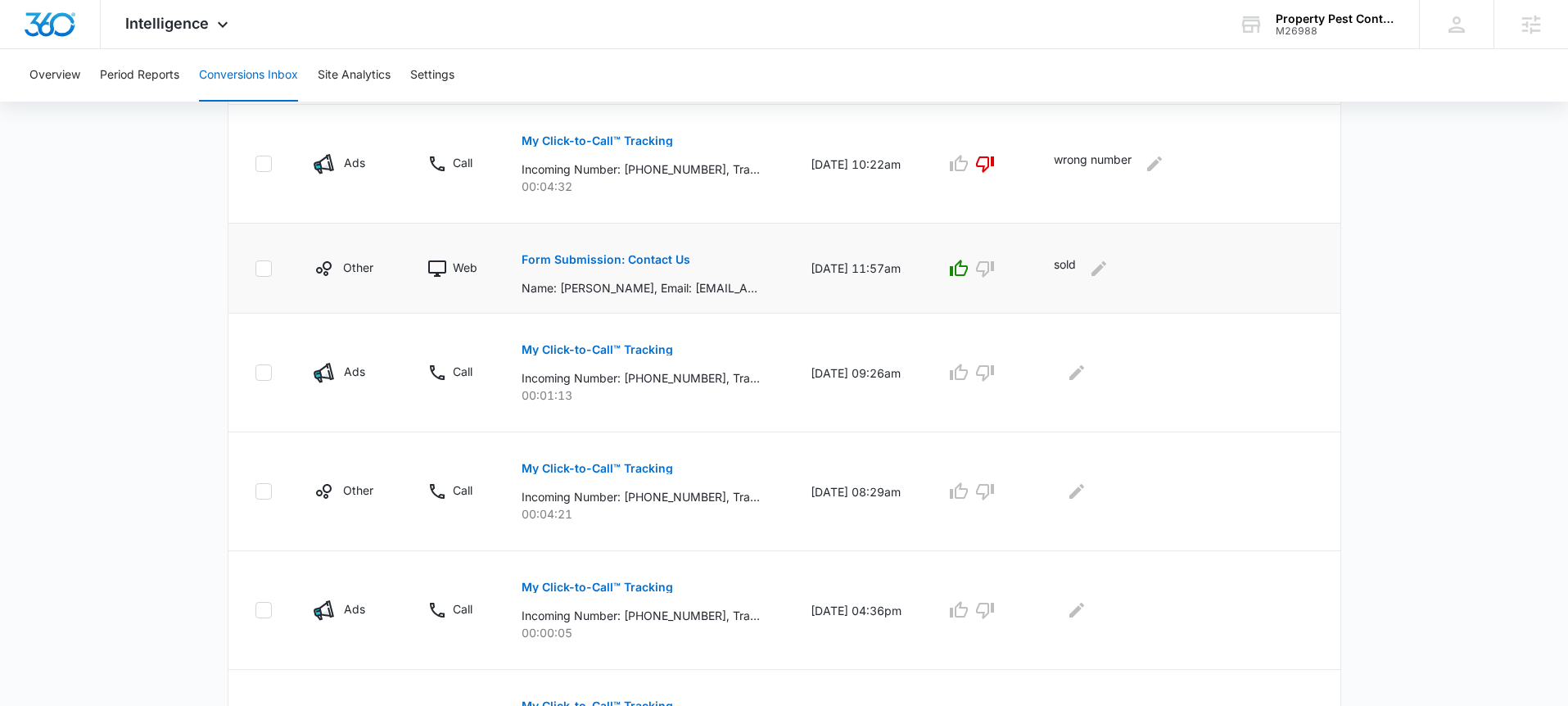
click at [580, 264] on p "Form Submission: Contact Us" at bounding box center [606, 259] width 169 height 12
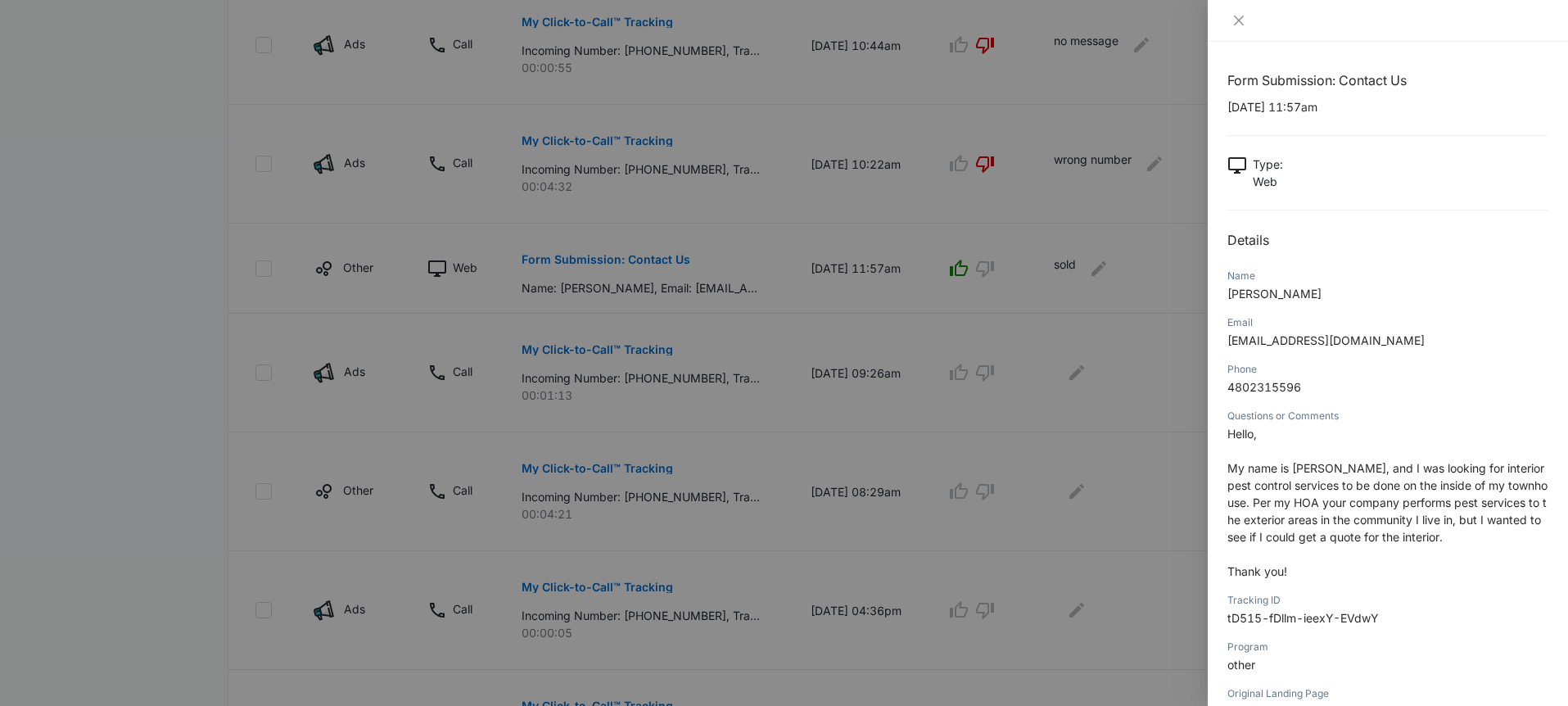
click at [743, 257] on div at bounding box center [784, 353] width 1568 height 706
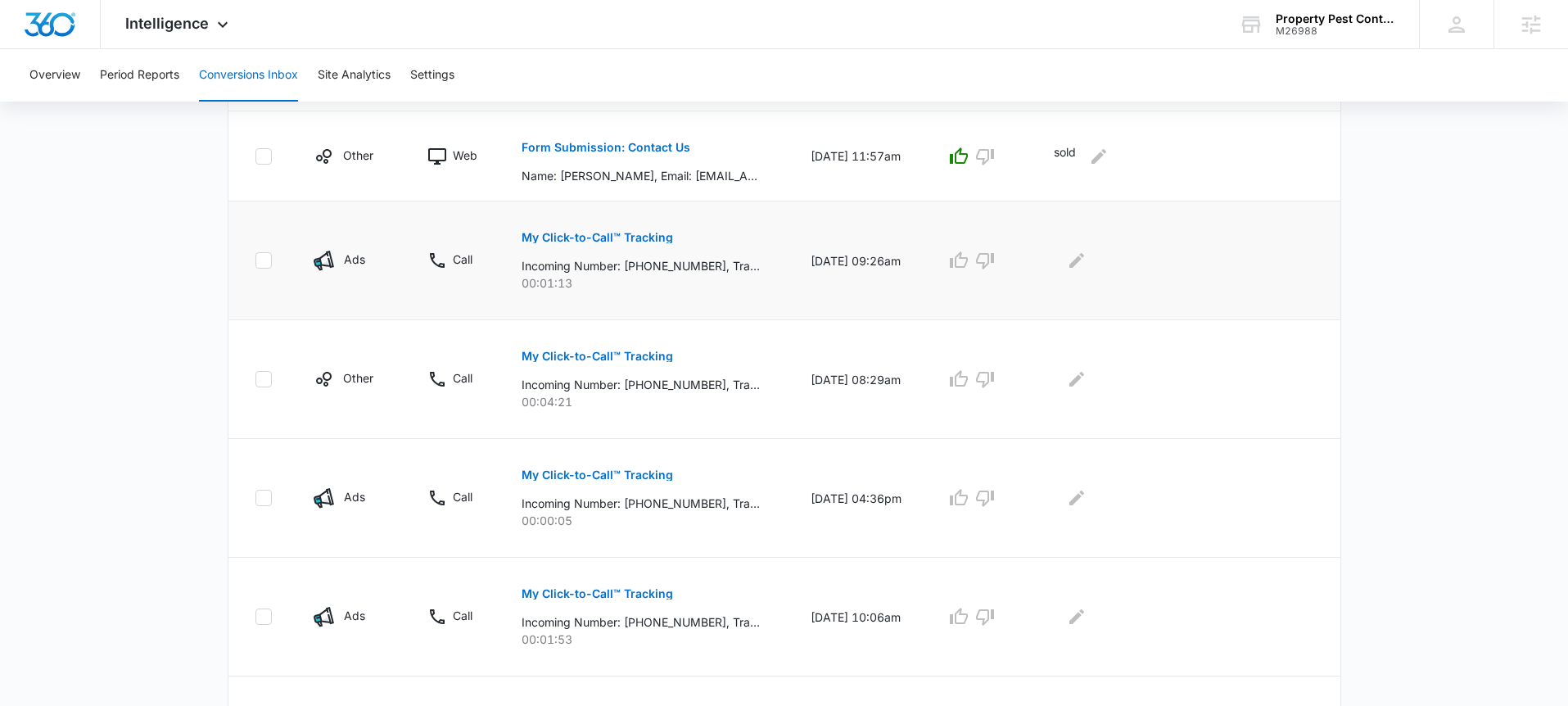
scroll to position [1019, 0]
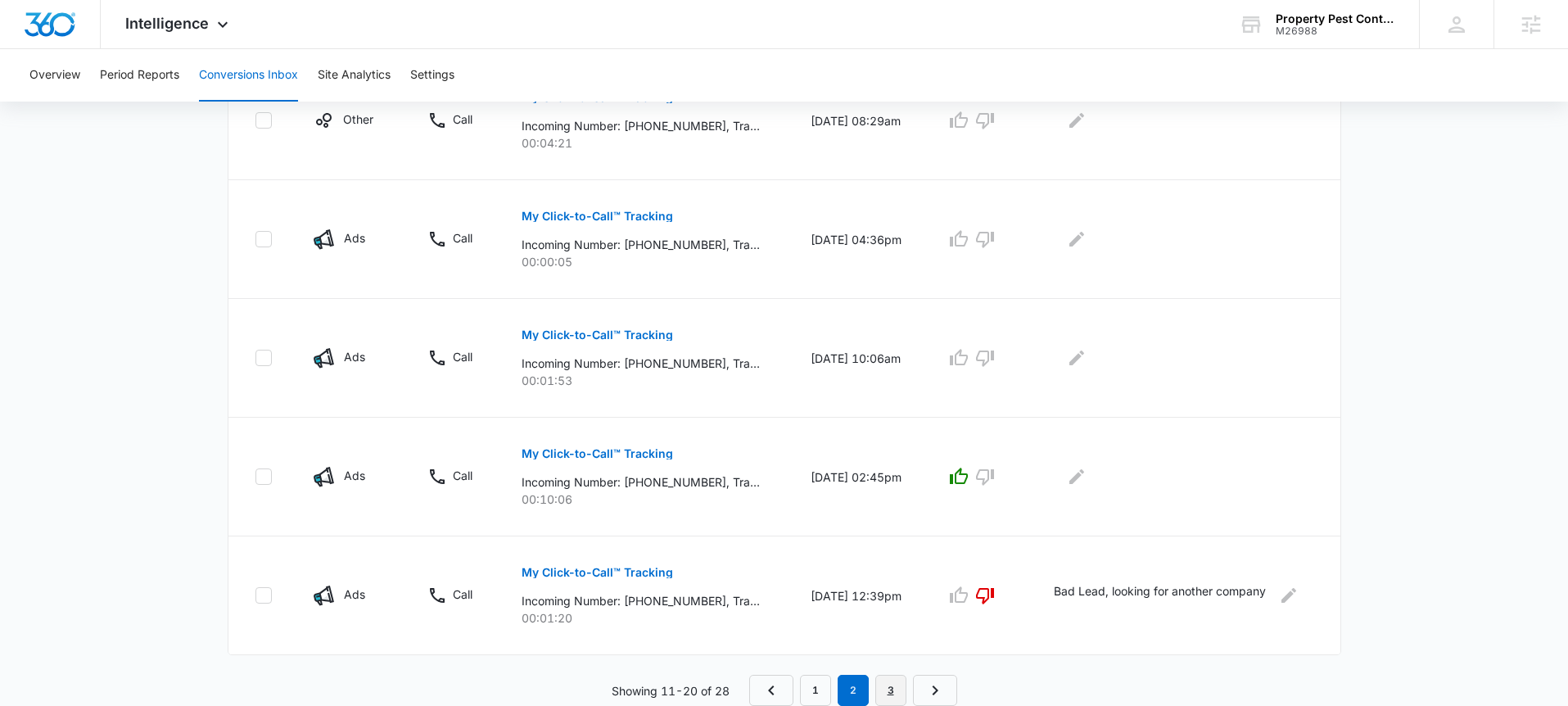
click at [886, 694] on link "3" at bounding box center [891, 690] width 31 height 31
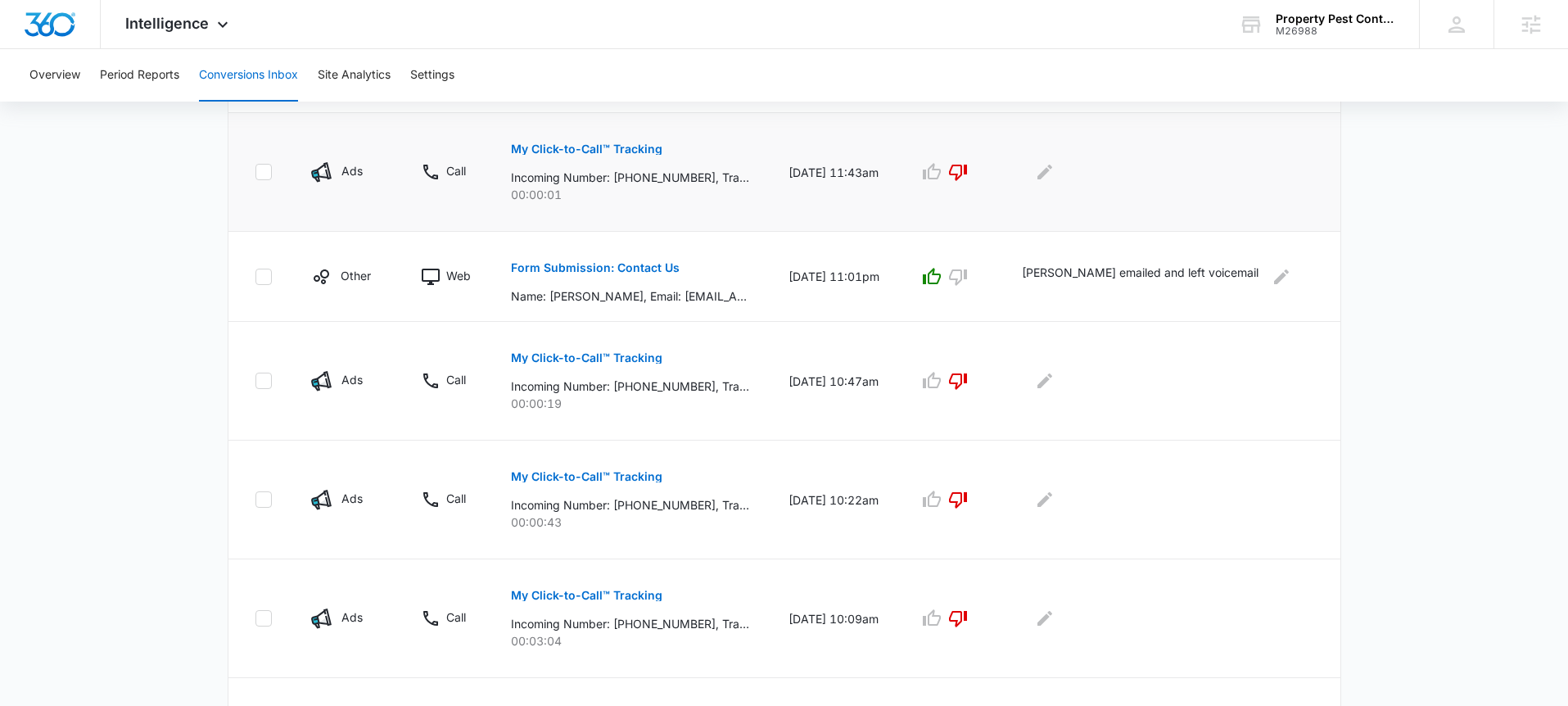
scroll to position [754, 0]
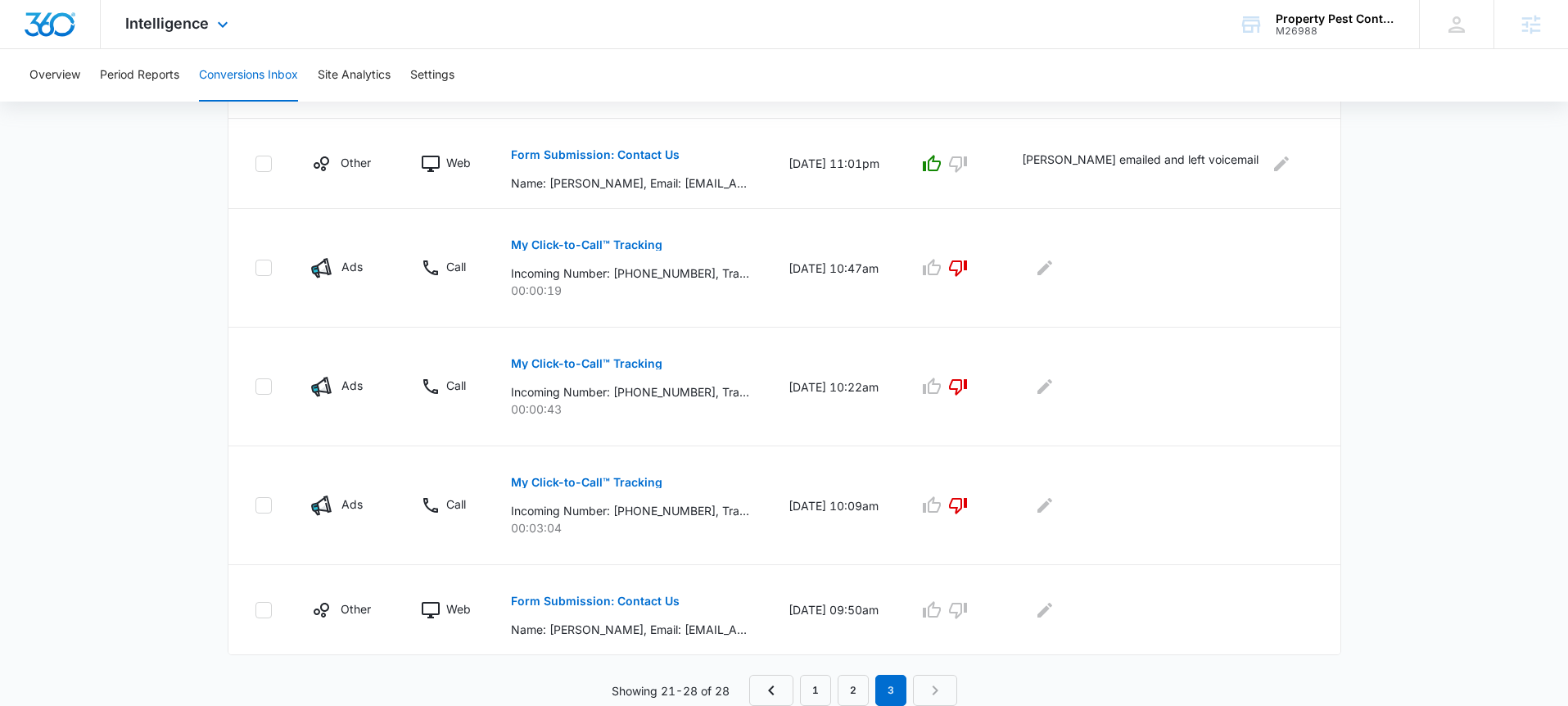
click at [185, 4] on div "Intelligence Apps Reputation Websites Forms CRM Email Social Payments POS Conte…" at bounding box center [179, 24] width 157 height 49
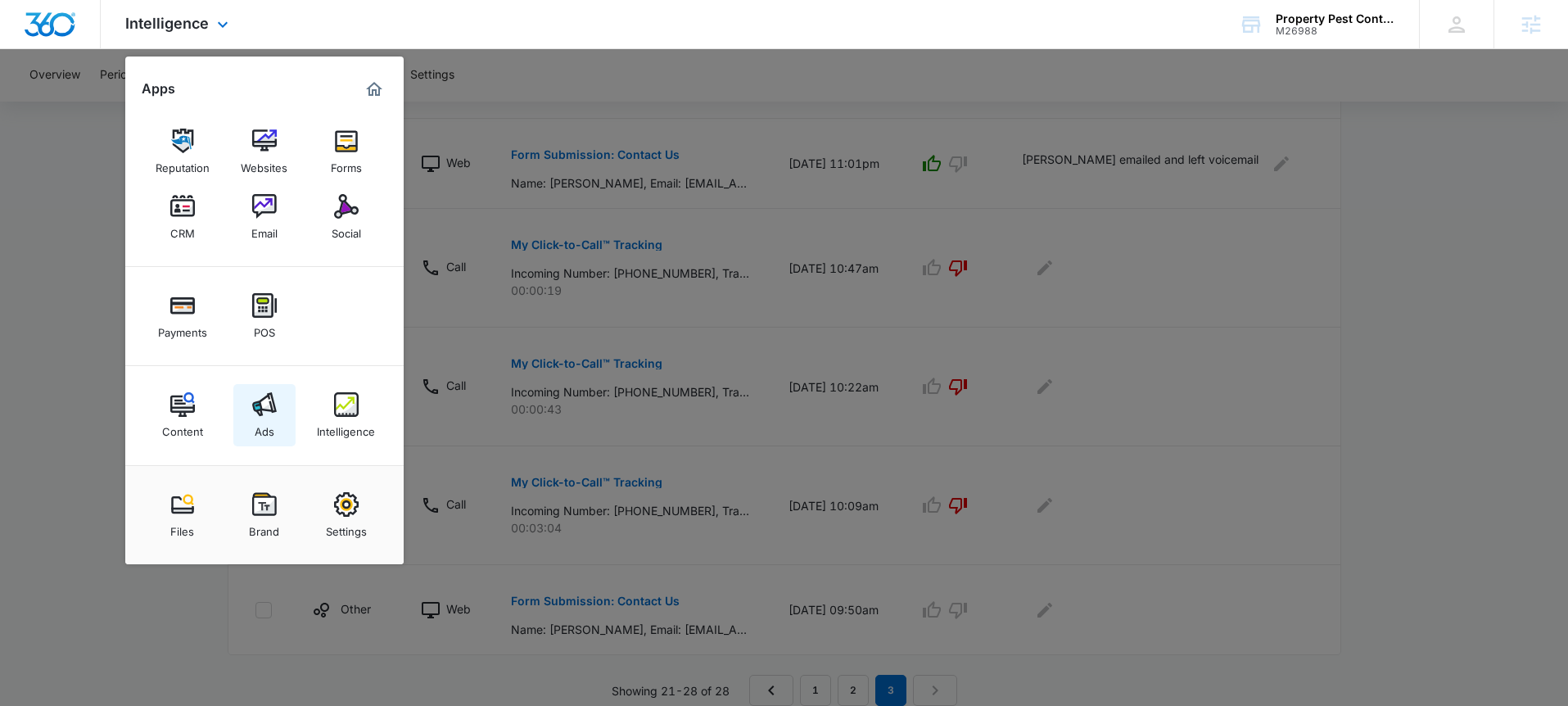
click at [274, 413] on img at bounding box center [264, 404] width 25 height 25
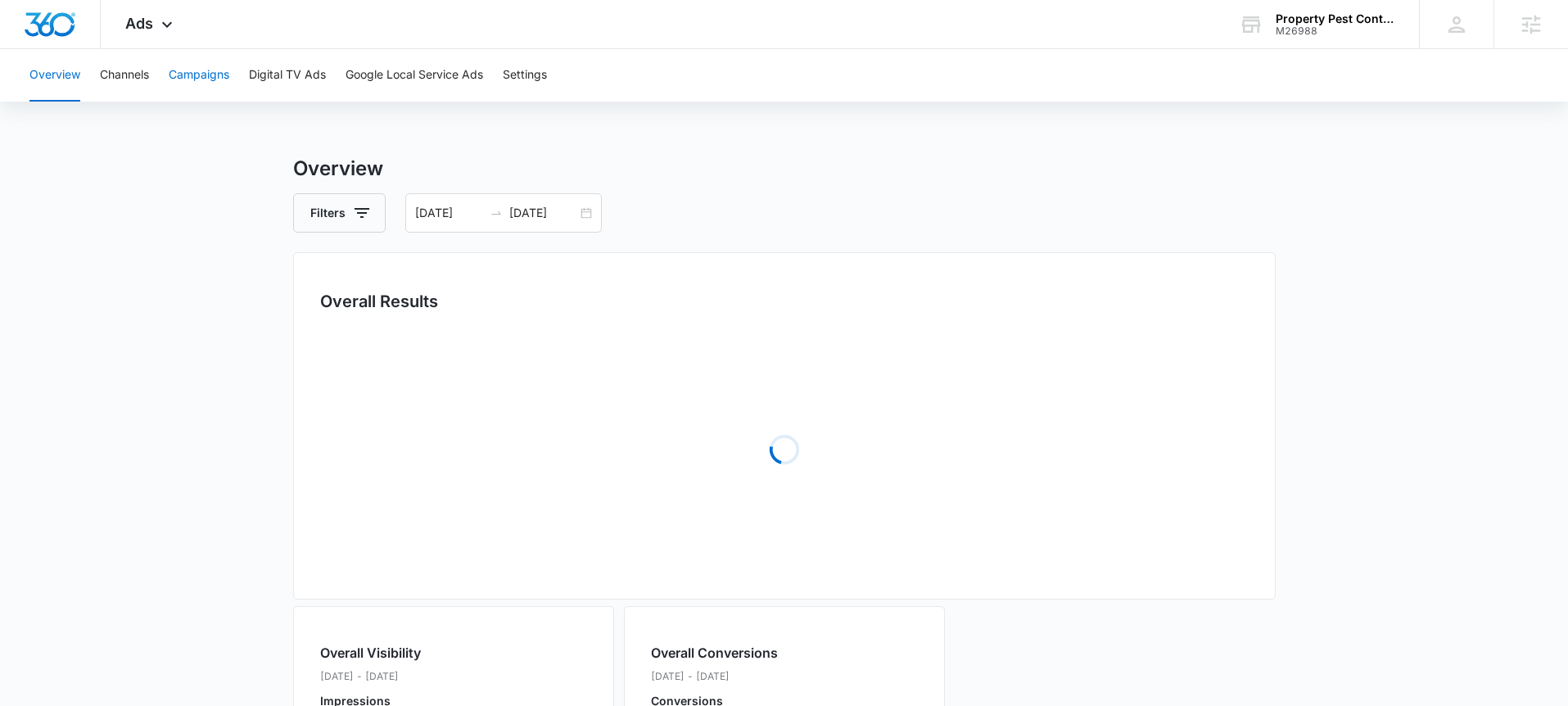
click at [202, 78] on button "Campaigns" at bounding box center [199, 75] width 60 height 52
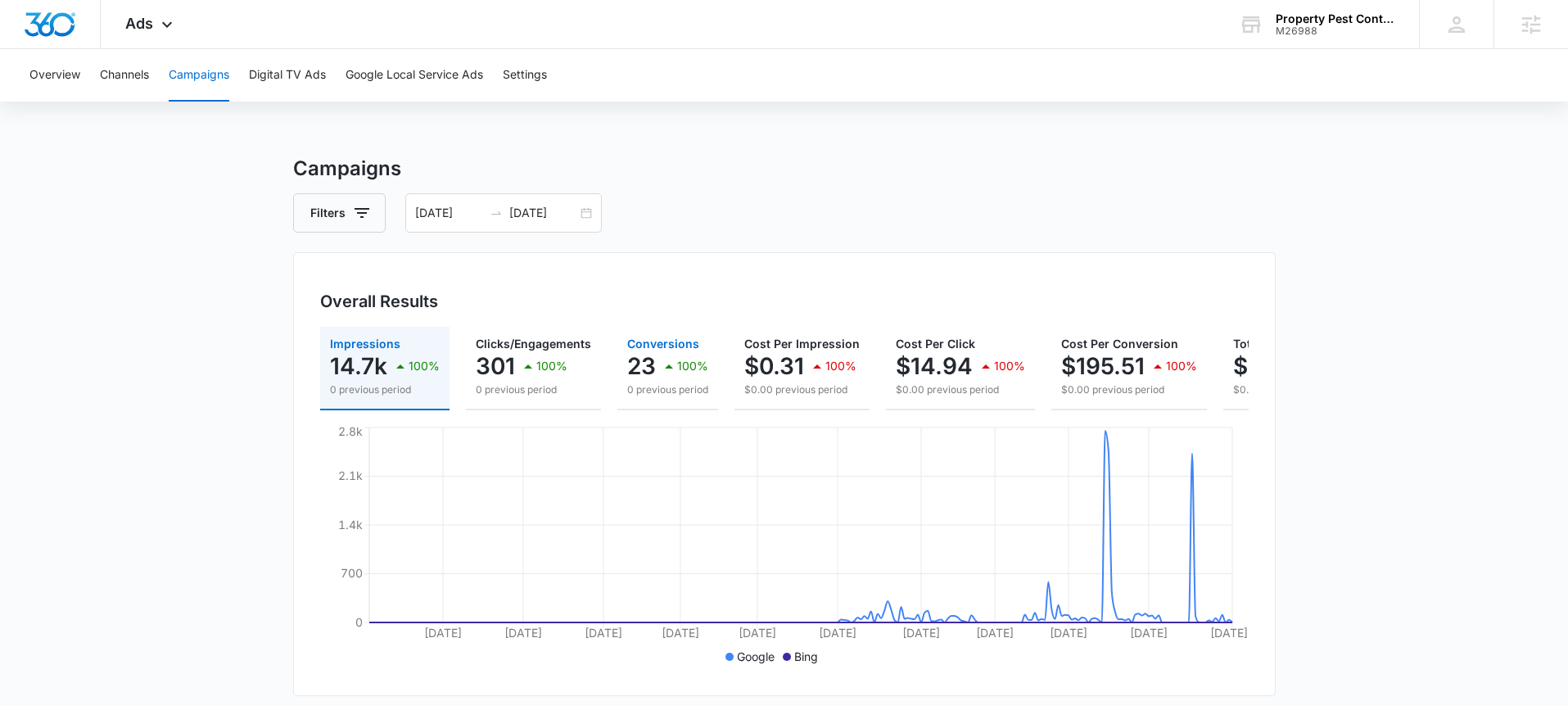
click at [659, 365] on icon "button" at bounding box center [669, 366] width 19 height 19
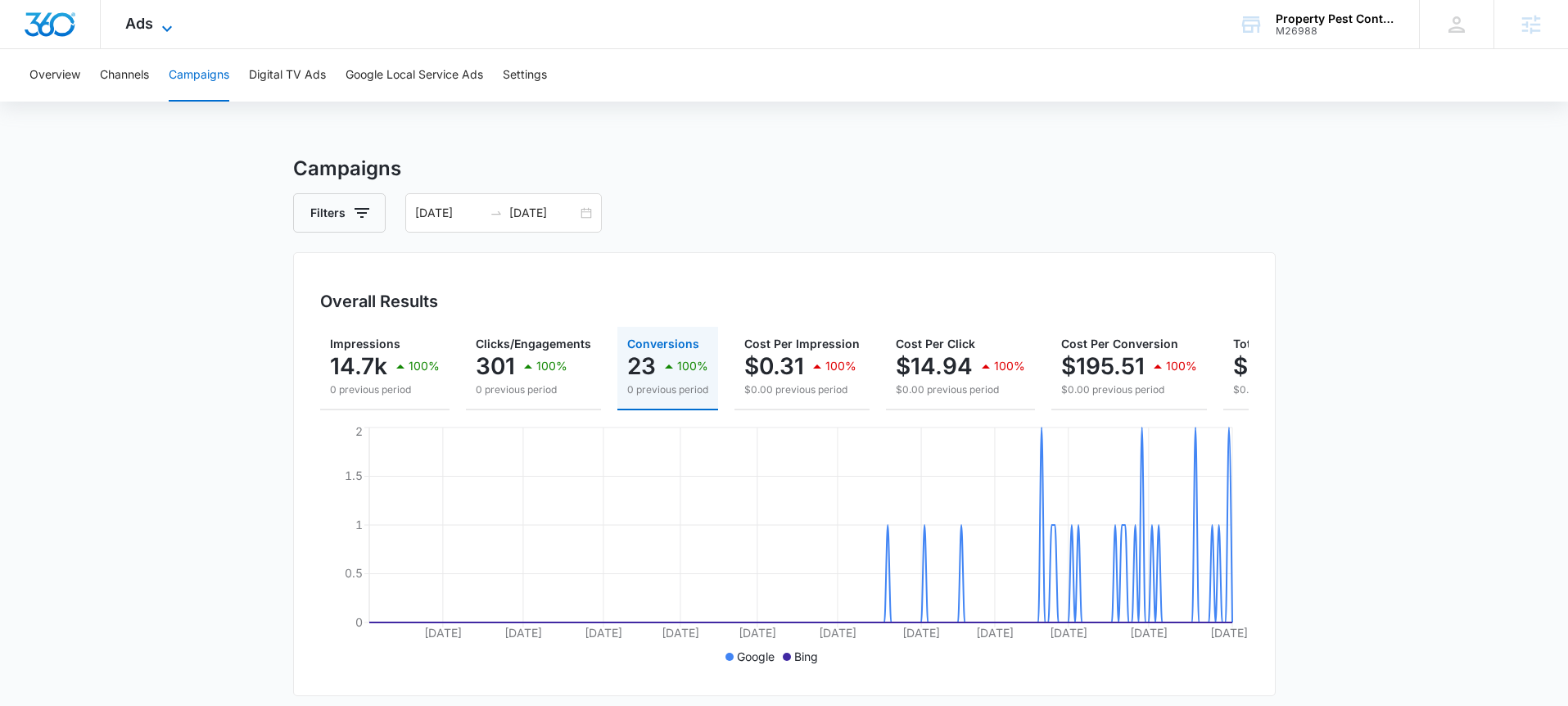
click at [135, 27] on span "Ads" at bounding box center [139, 23] width 27 height 17
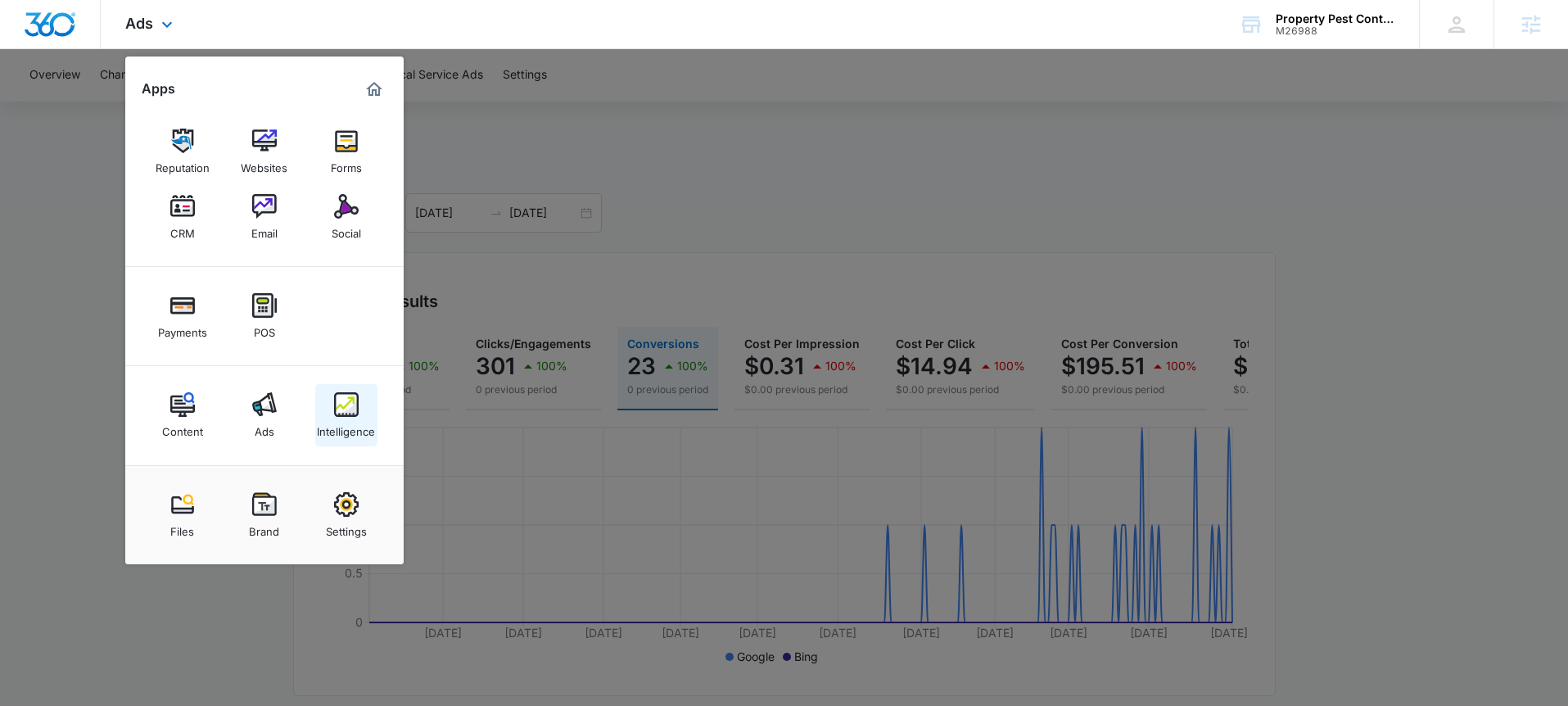
click at [354, 408] on img at bounding box center [347, 404] width 25 height 25
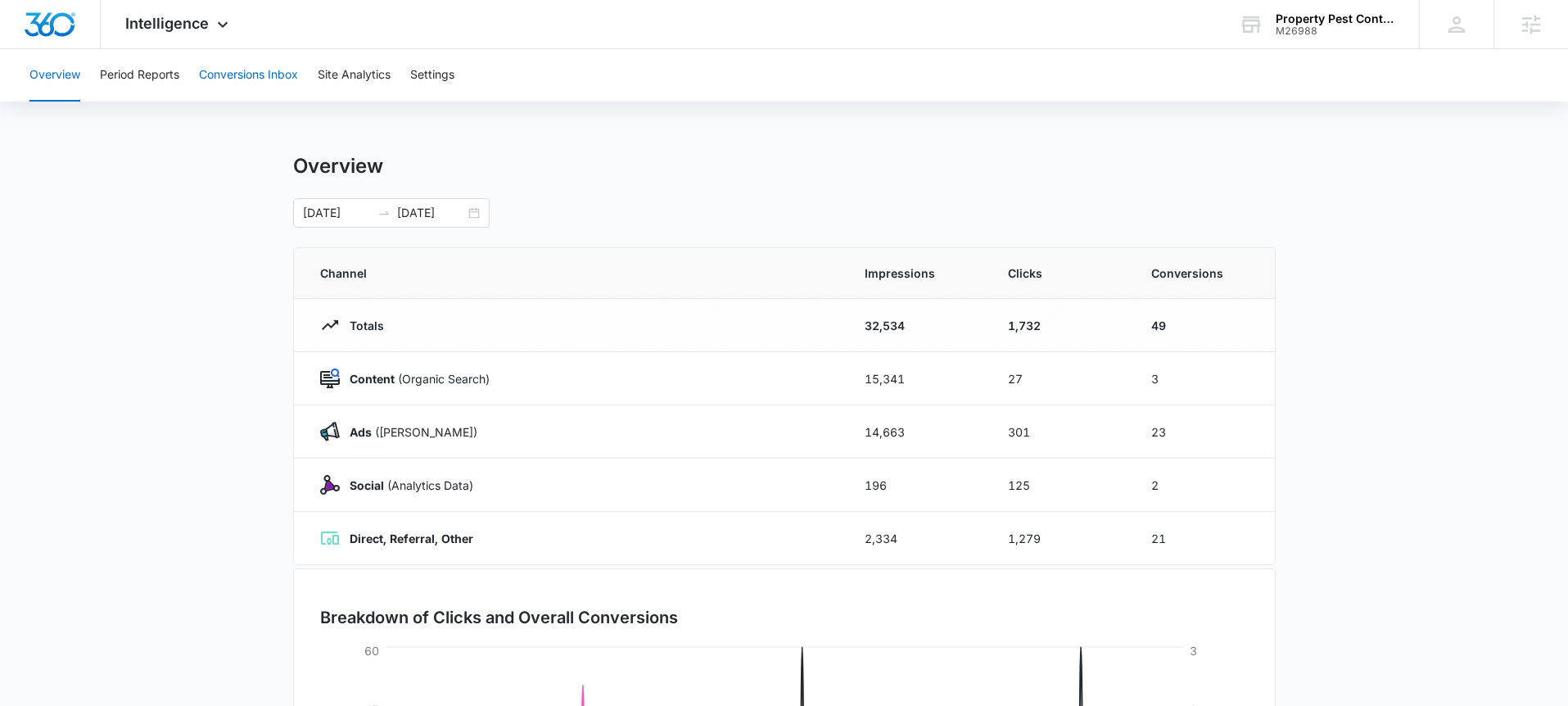
click at [239, 78] on button "Conversions Inbox" at bounding box center [249, 75] width 99 height 52
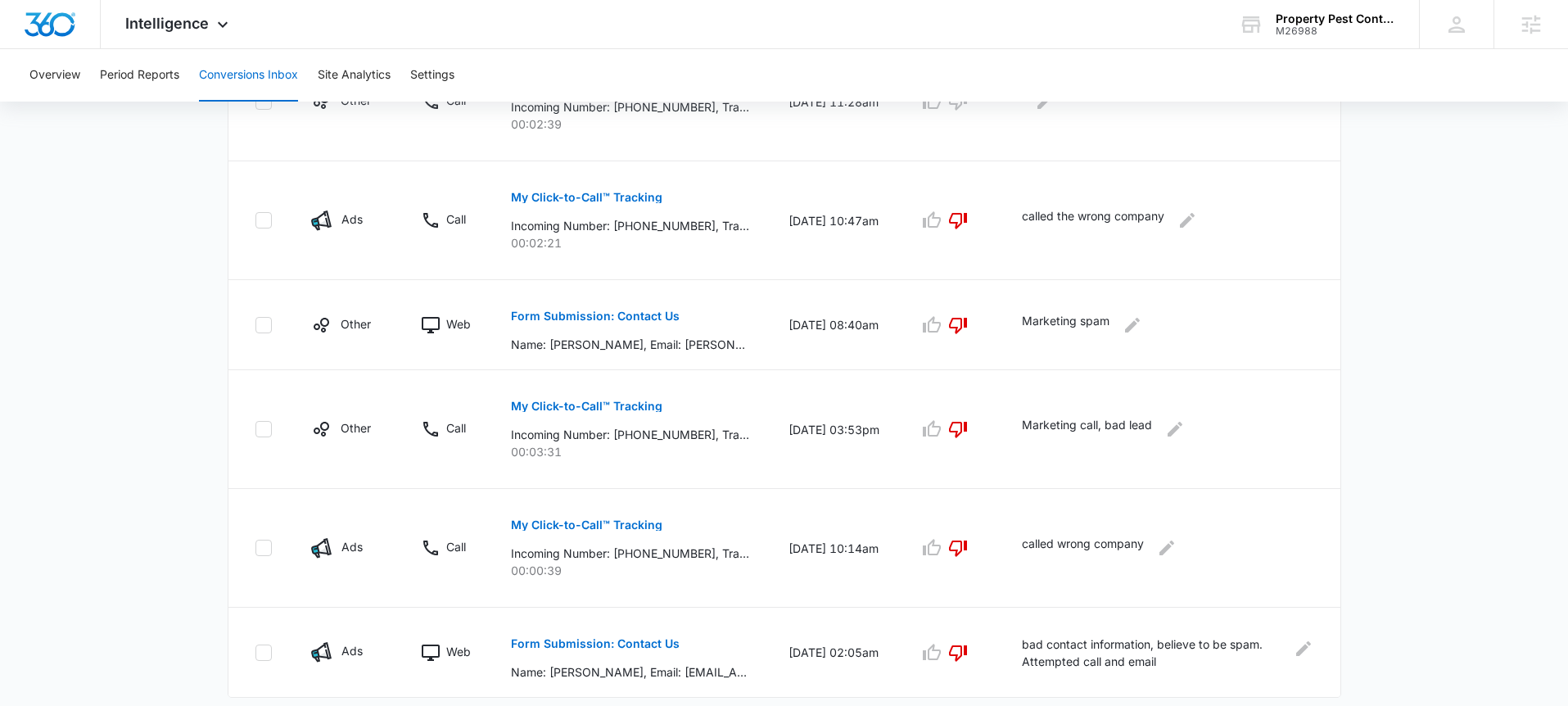
scroll to position [991, 0]
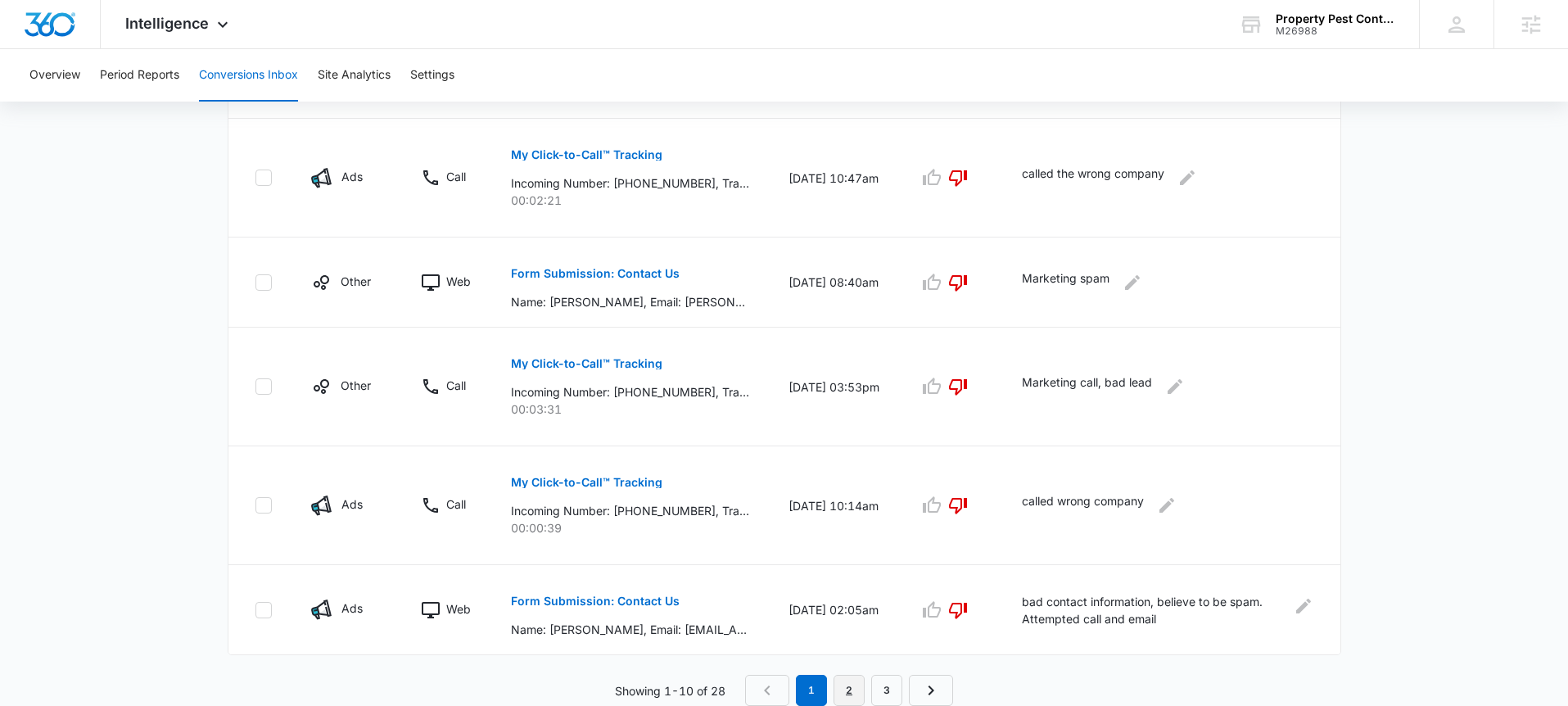
click at [854, 681] on link "2" at bounding box center [848, 690] width 31 height 31
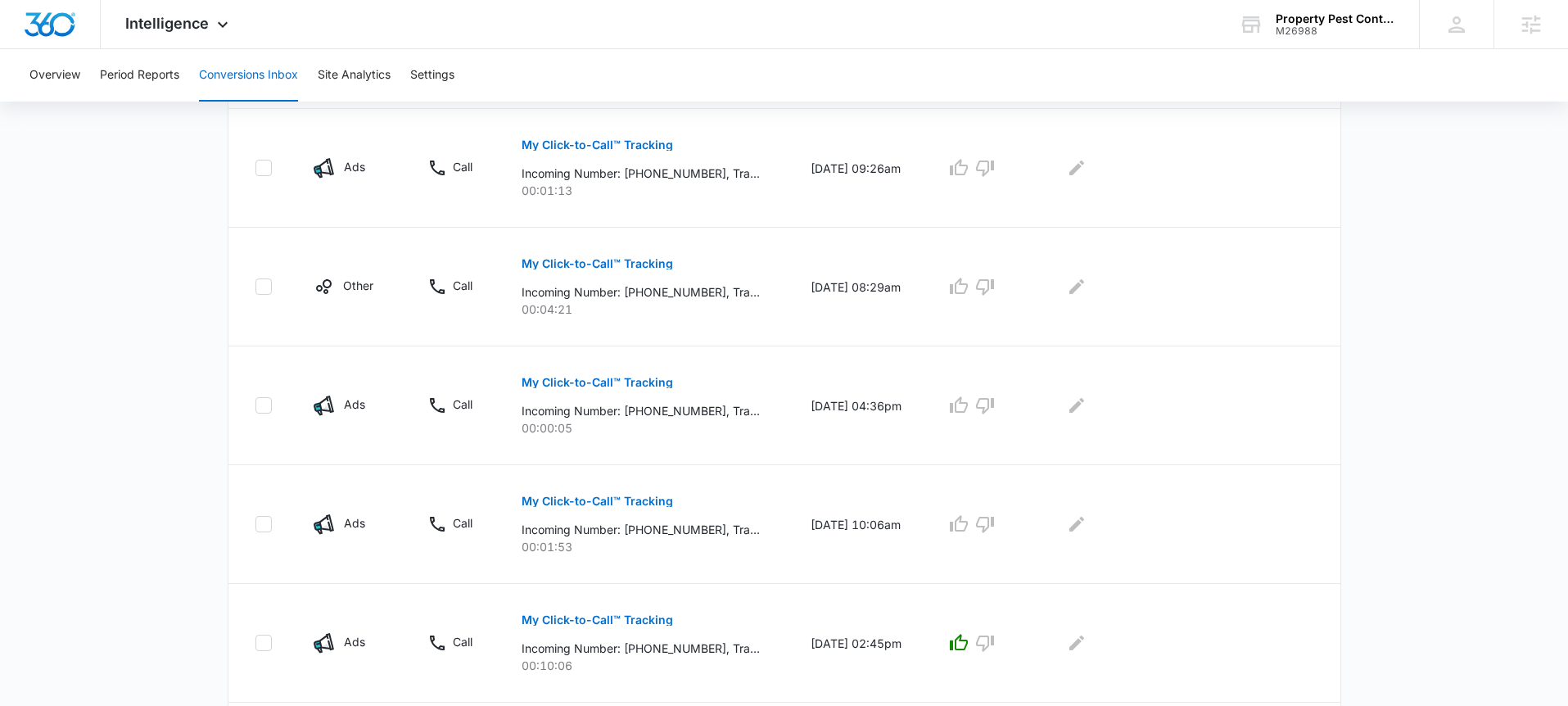
scroll to position [1019, 0]
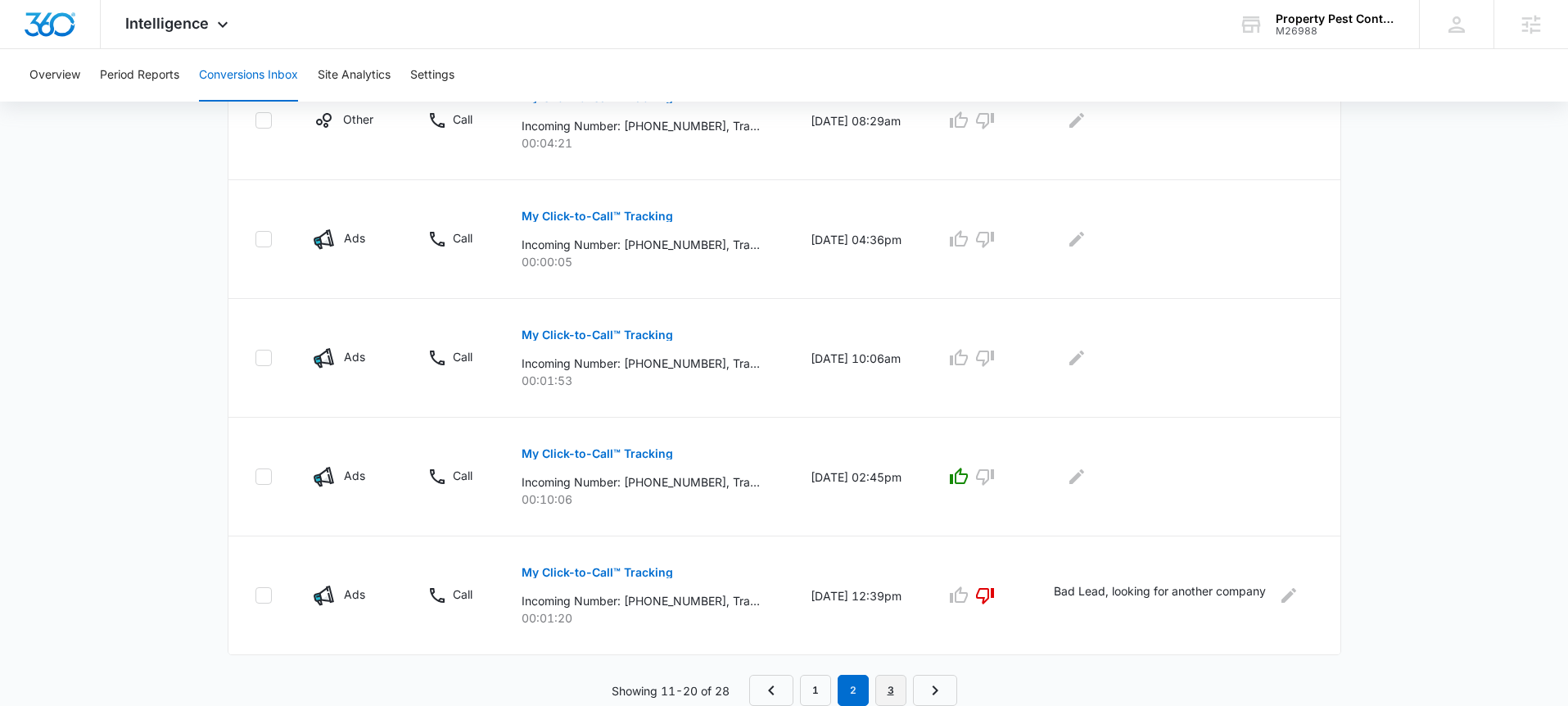
click at [893, 686] on link "3" at bounding box center [891, 690] width 31 height 31
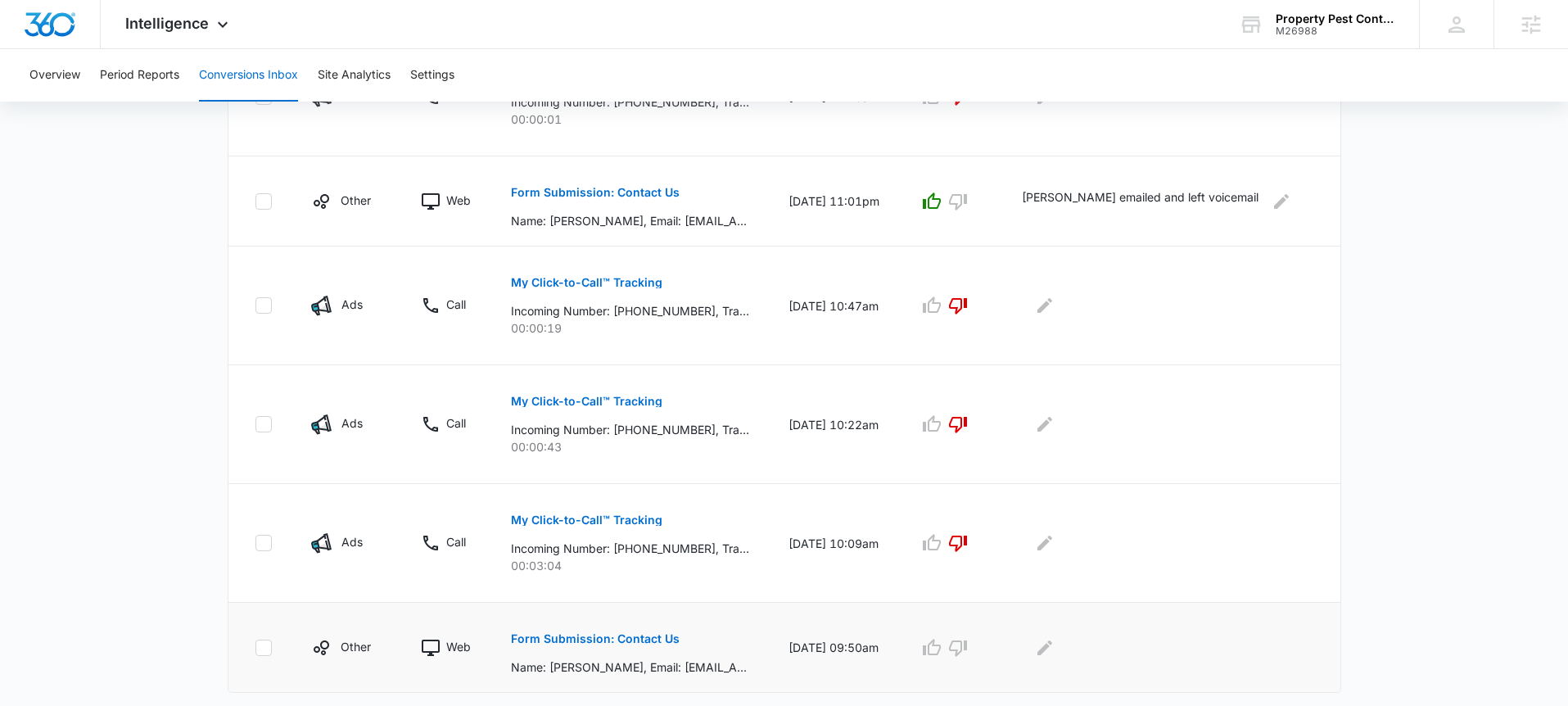
scroll to position [754, 0]
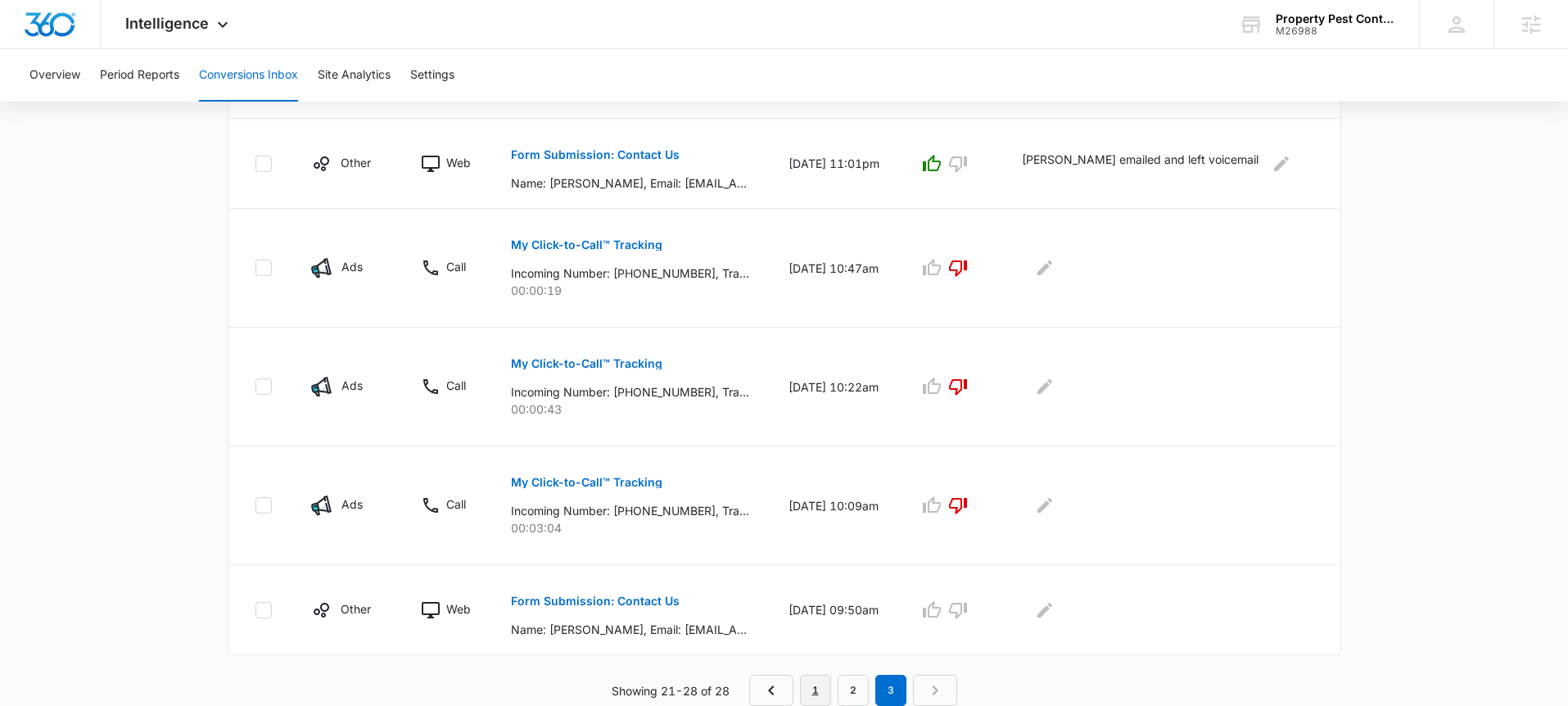
click at [822, 688] on link "1" at bounding box center [815, 690] width 31 height 31
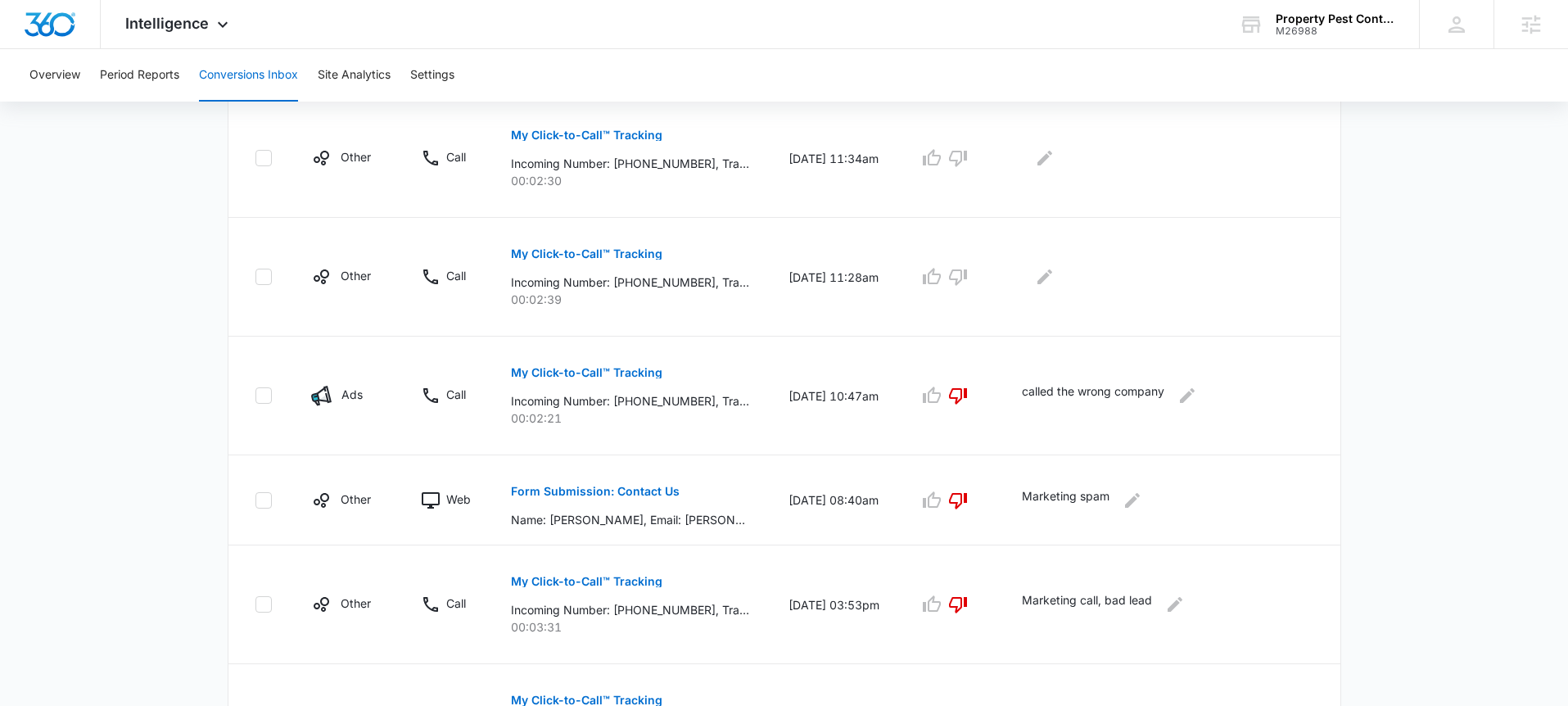
scroll to position [991, 0]
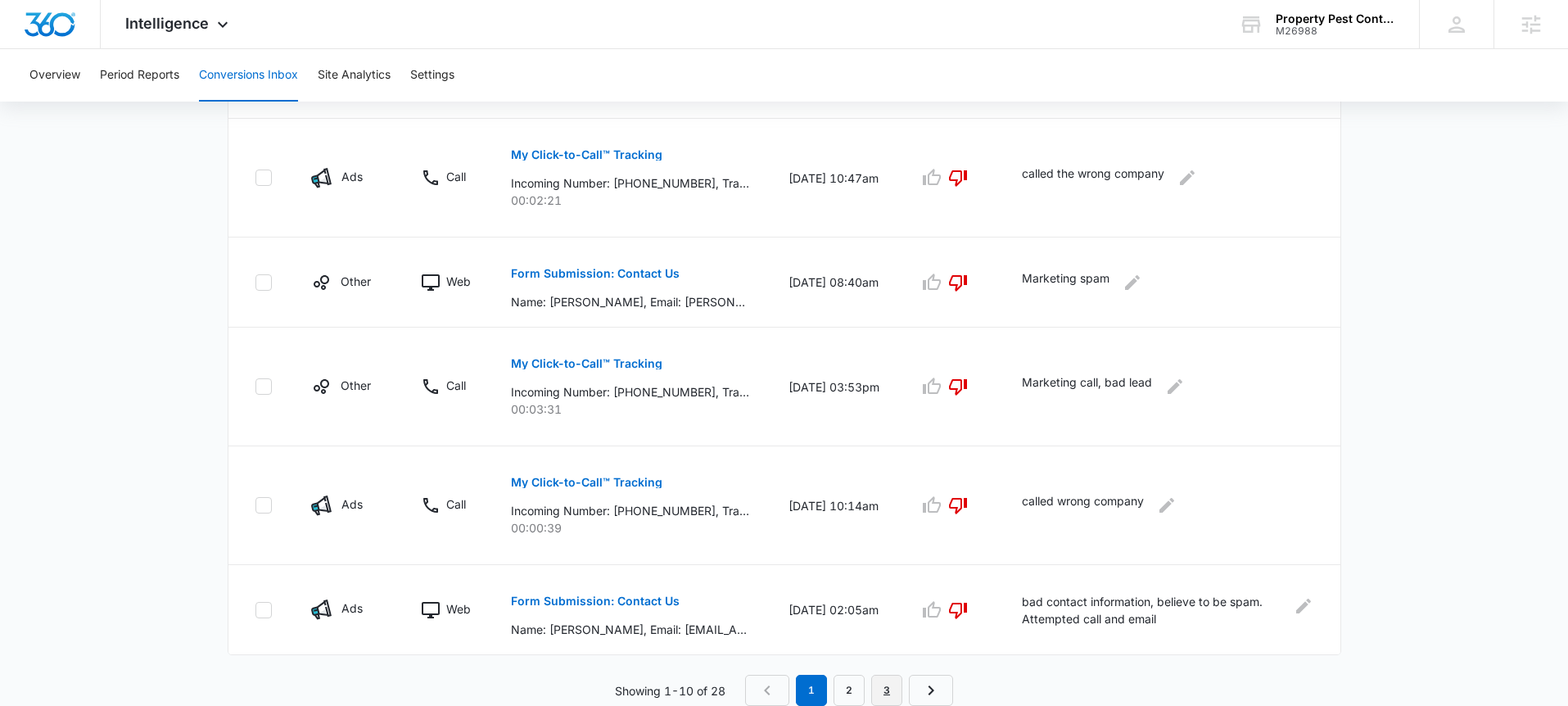
click at [889, 683] on link "3" at bounding box center [886, 690] width 31 height 31
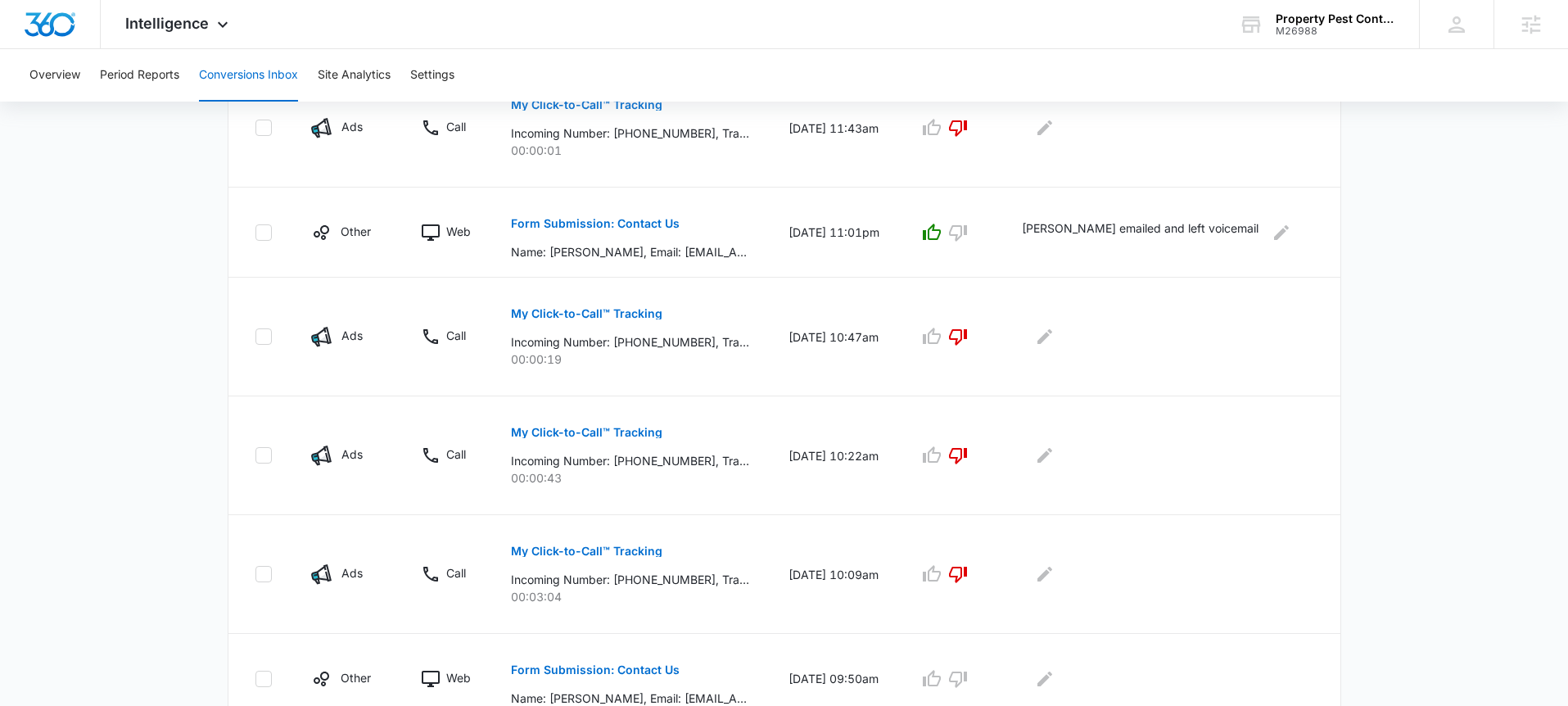
scroll to position [754, 0]
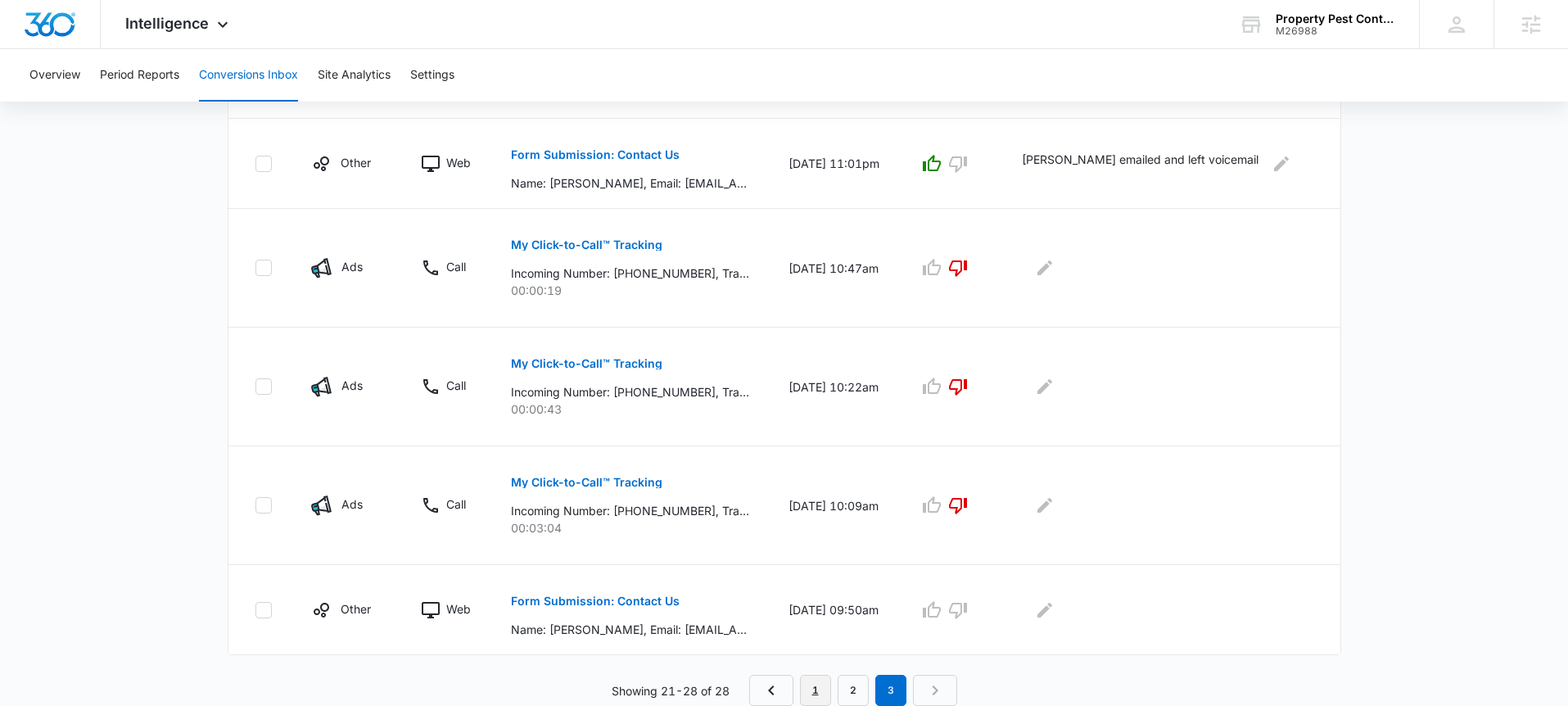
click at [807, 693] on link "1" at bounding box center [815, 690] width 31 height 31
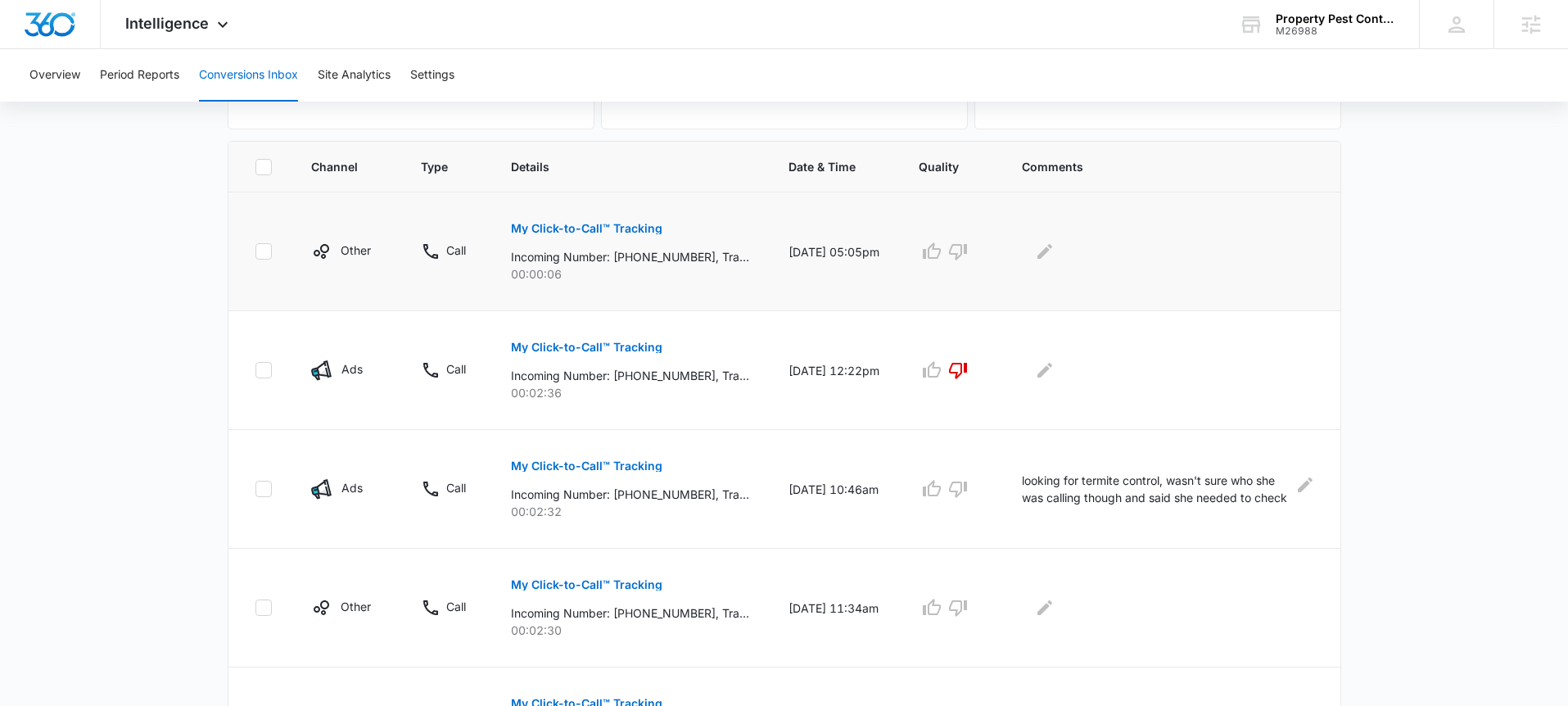
scroll to position [337, 0]
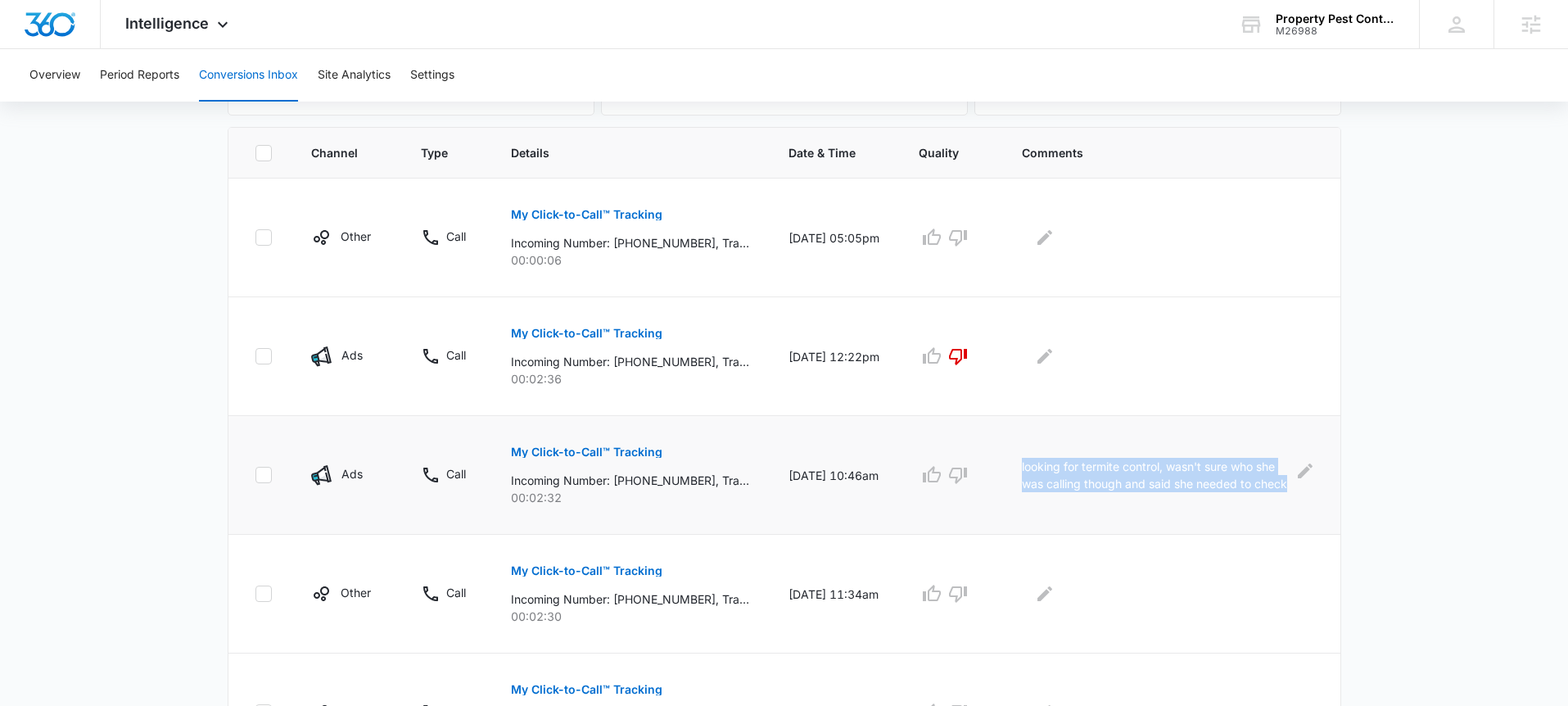
drag, startPoint x: 1029, startPoint y: 461, endPoint x: 1266, endPoint y: 503, distance: 240.7
click at [1266, 503] on td "looking for termite control, wasn't sure who she was calling though and said sh…" at bounding box center [1171, 475] width 338 height 119
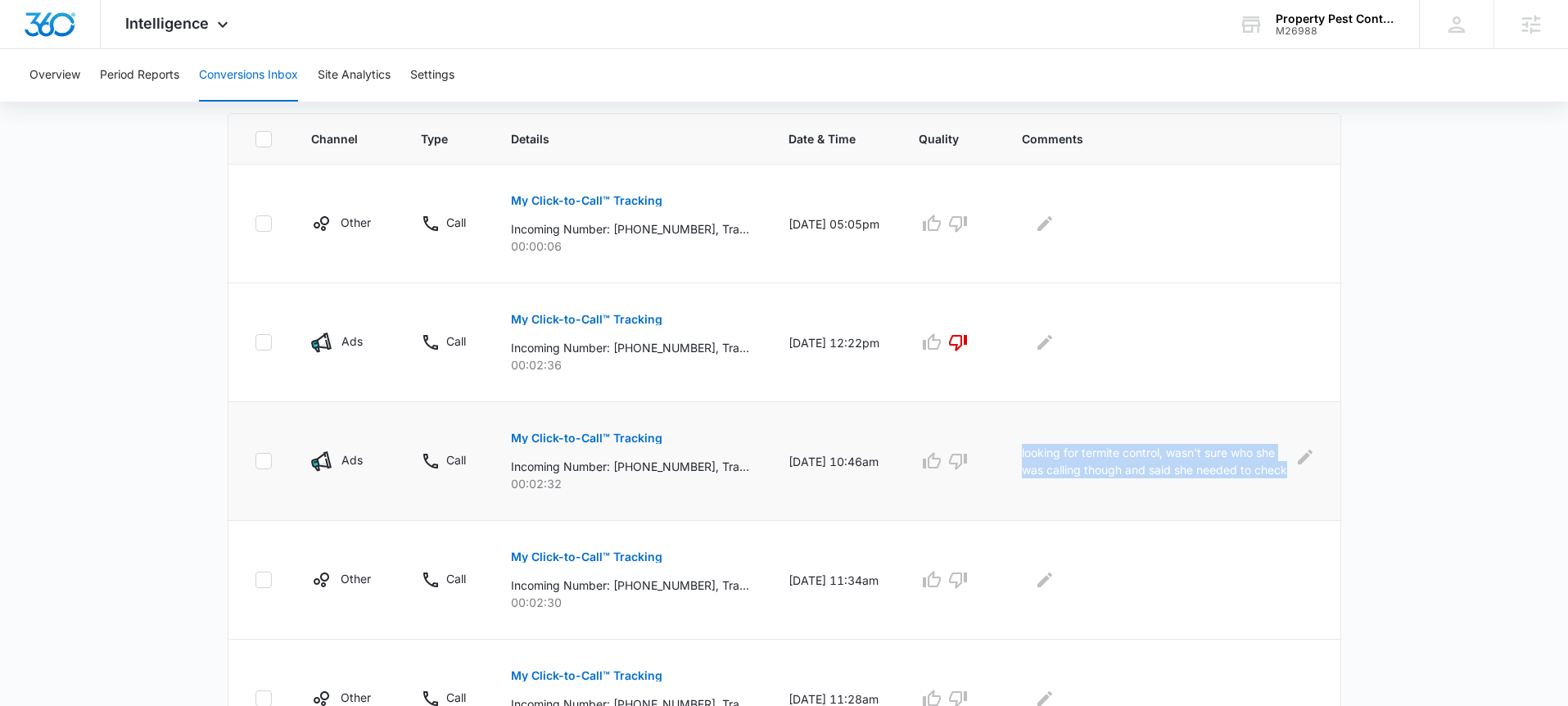
scroll to position [354, 0]
click at [1300, 455] on icon "Edit Comments" at bounding box center [1304, 455] width 19 height 19
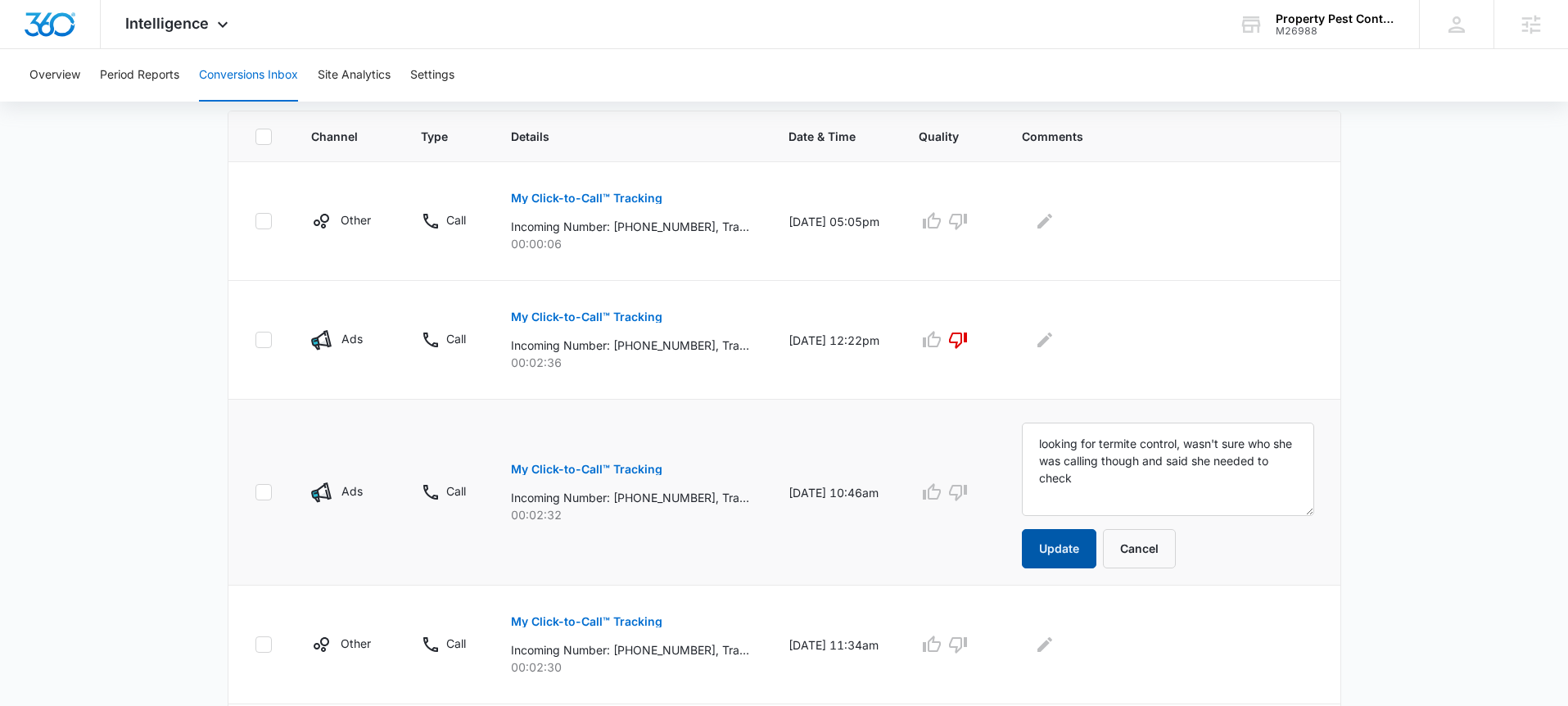
click at [1074, 545] on button "Update" at bounding box center [1059, 549] width 74 height 39
click at [1096, 549] on button "Update" at bounding box center [1059, 549] width 74 height 39
click at [1154, 551] on button "Cancel" at bounding box center [1139, 549] width 73 height 39
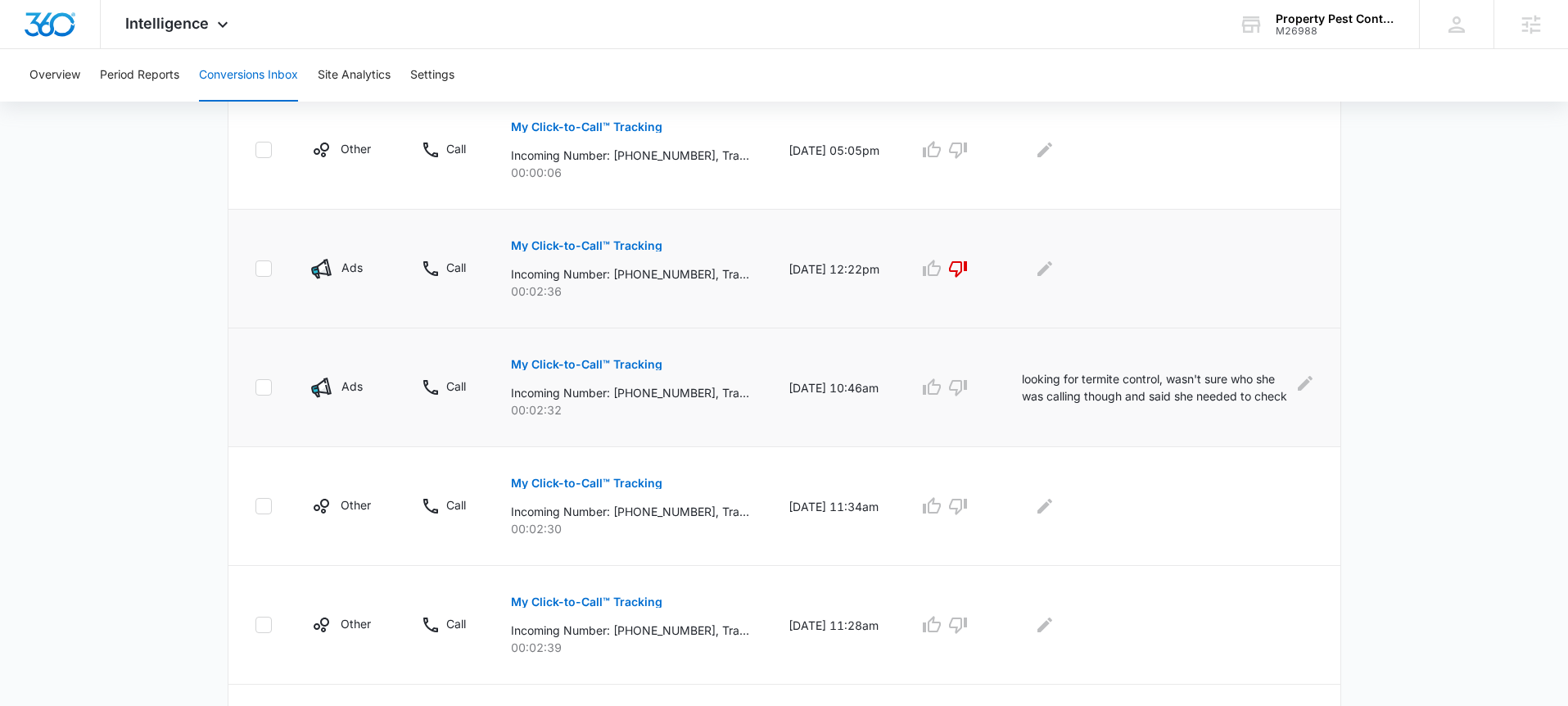
scroll to position [428, 0]
drag, startPoint x: 631, startPoint y: 388, endPoint x: 698, endPoint y: 389, distance: 67.0
click at [698, 389] on p "Incoming Number: +15209907870, Tracking Number: +14804988976, Ring To: +1480245…" at bounding box center [630, 388] width 238 height 17
click at [729, 392] on p "Incoming Number: +15209907870, Tracking Number: +14804988976, Ring To: +1480245…" at bounding box center [630, 388] width 238 height 17
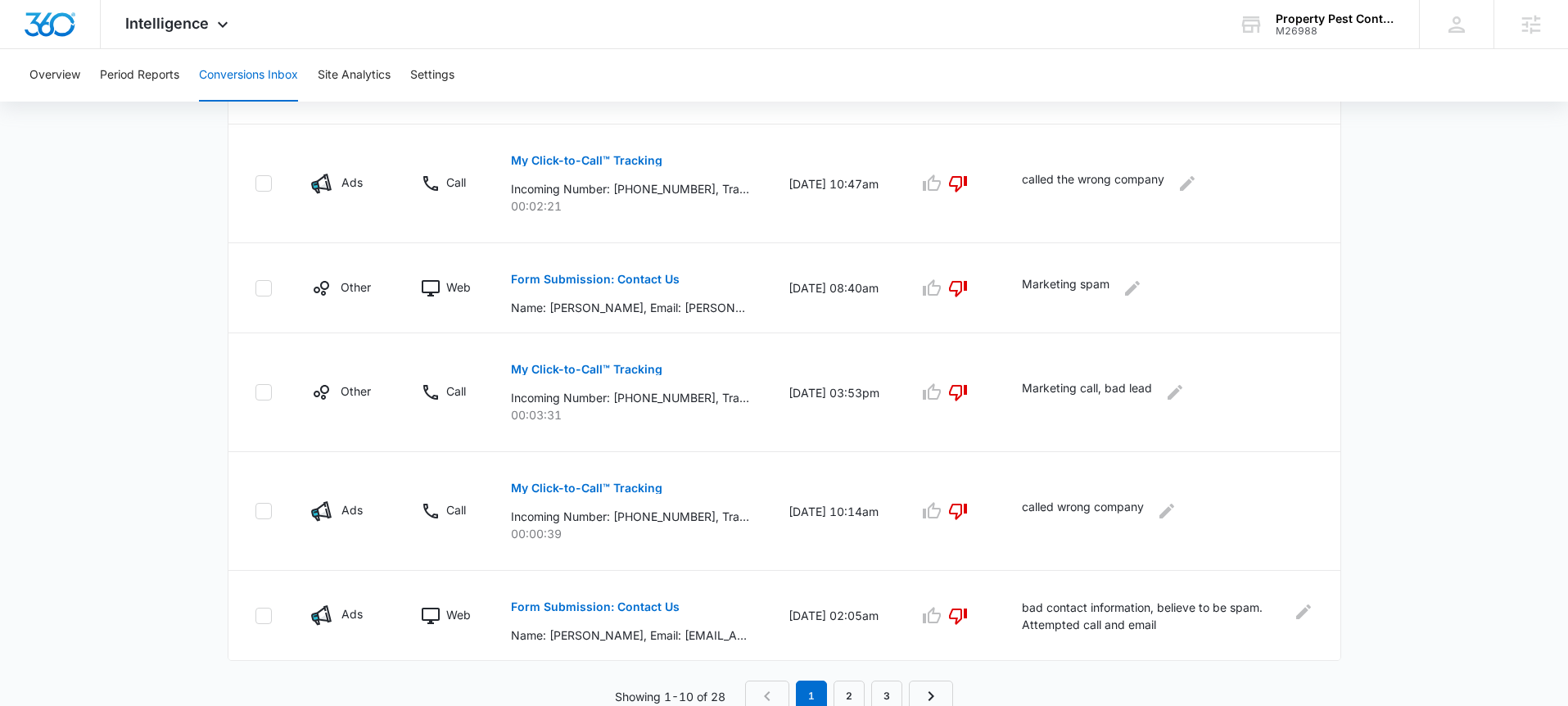
scroll to position [991, 0]
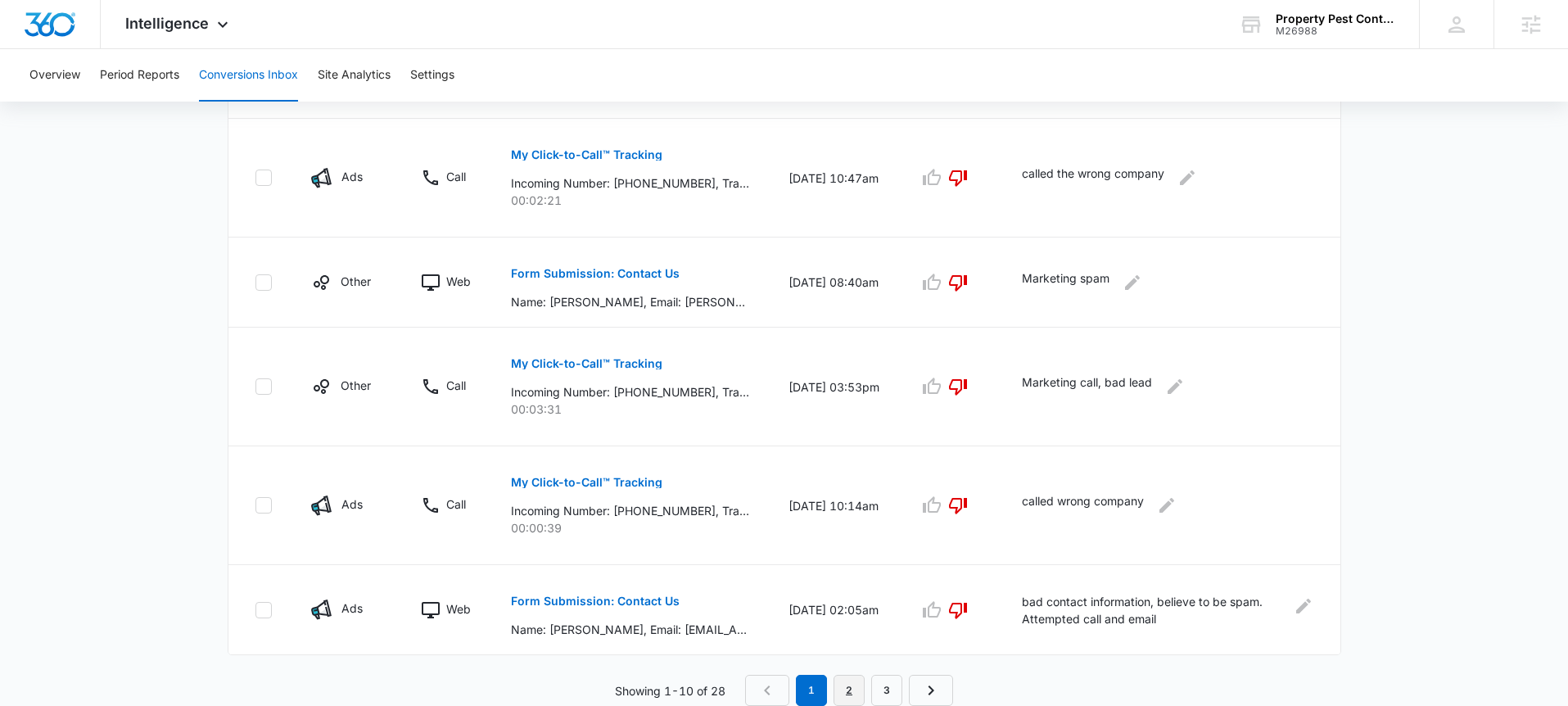
click at [849, 696] on link "2" at bounding box center [848, 690] width 31 height 31
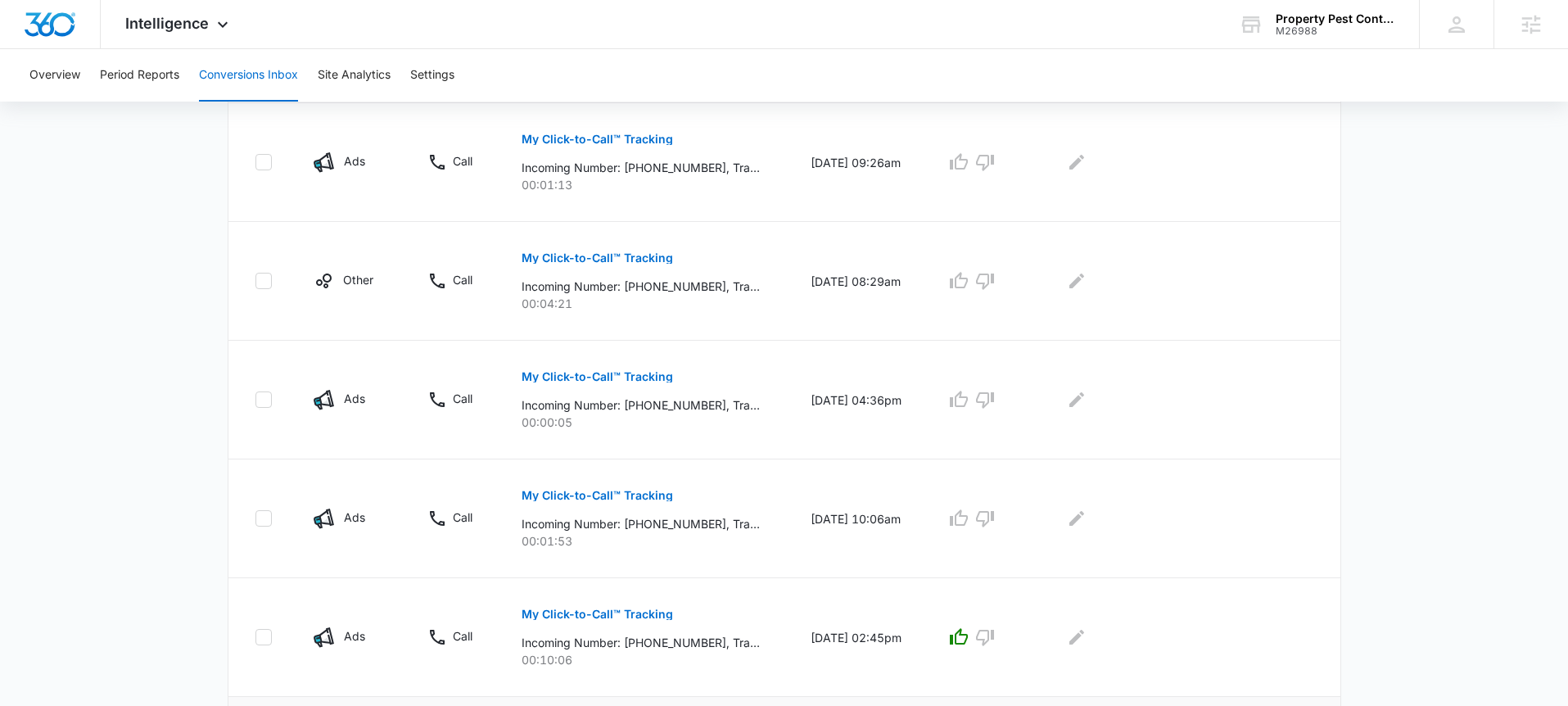
scroll to position [1019, 0]
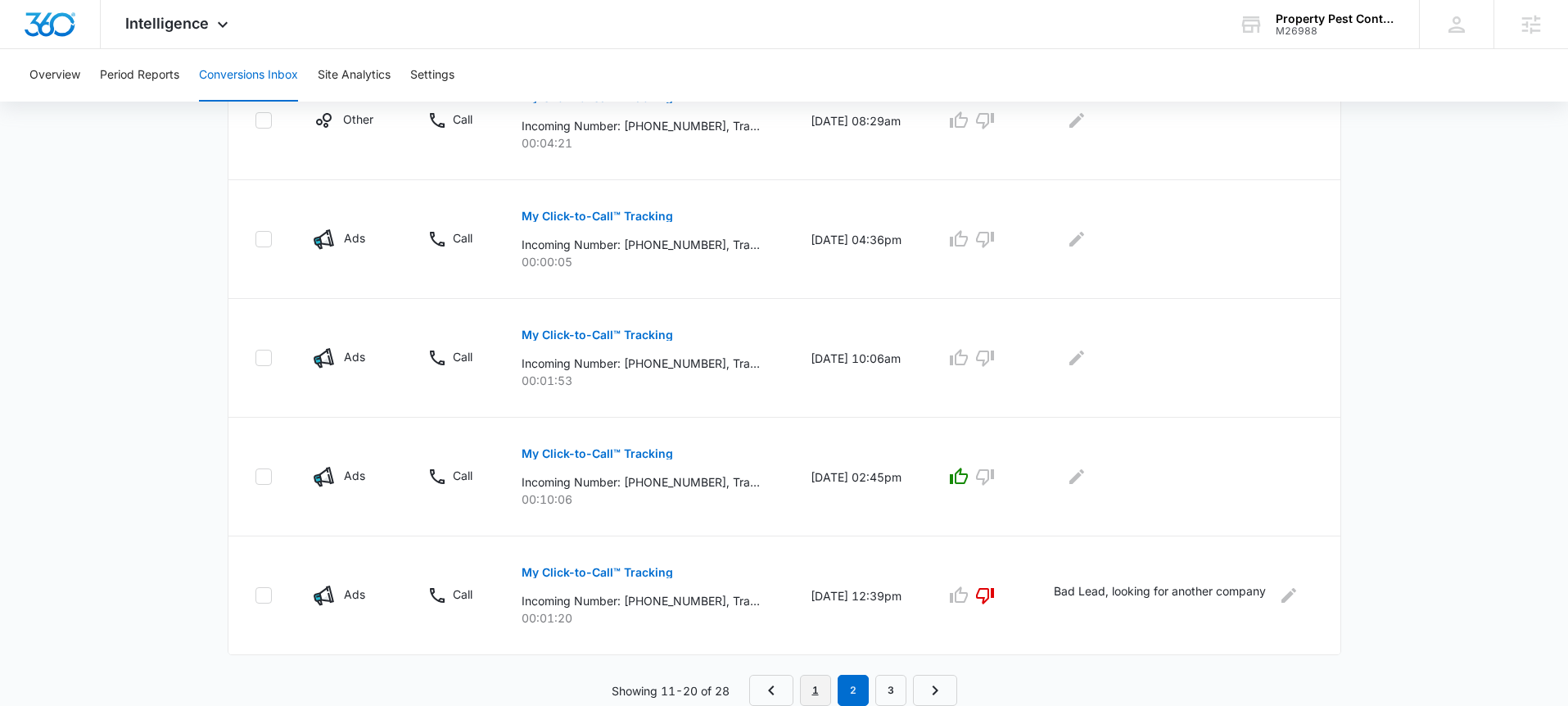
click at [824, 696] on link "1" at bounding box center [815, 690] width 31 height 31
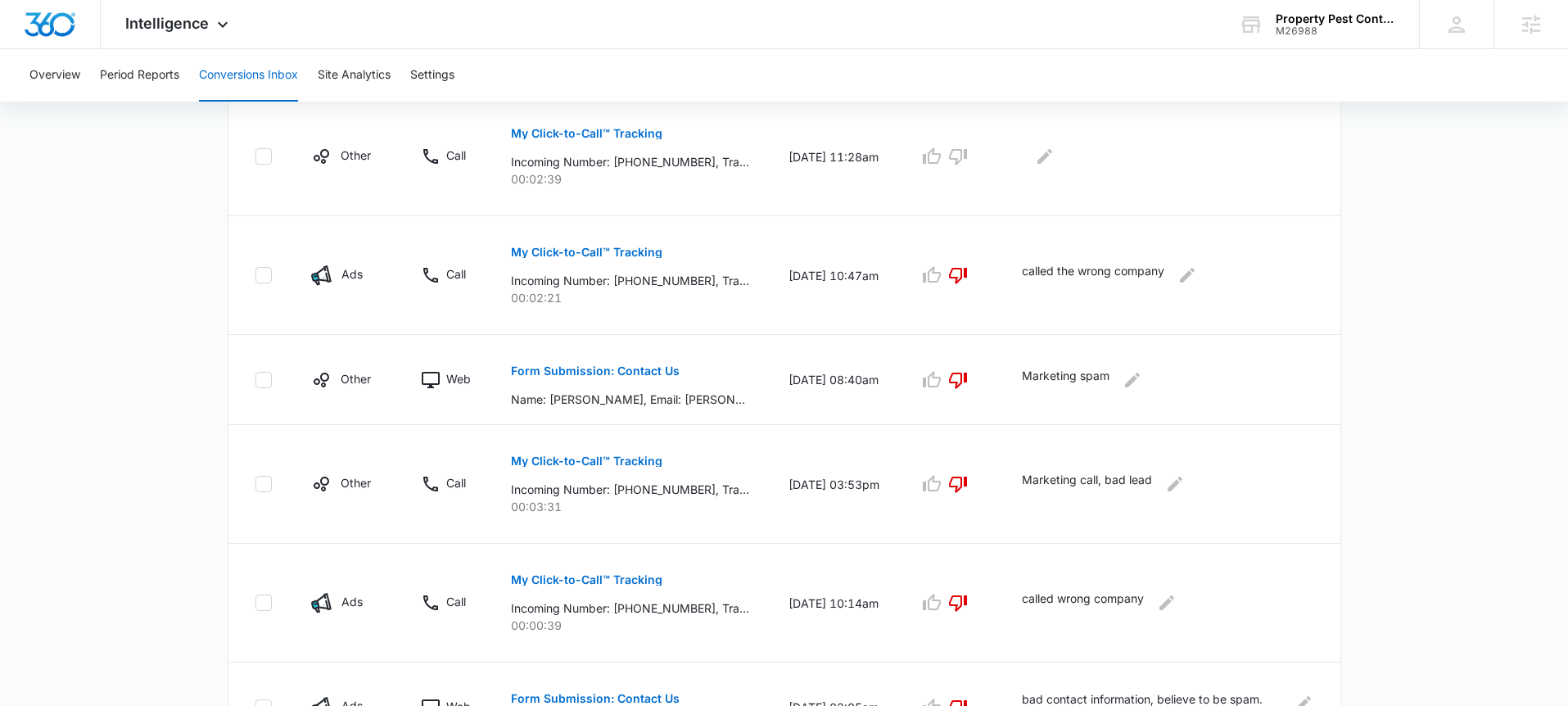
scroll to position [991, 0]
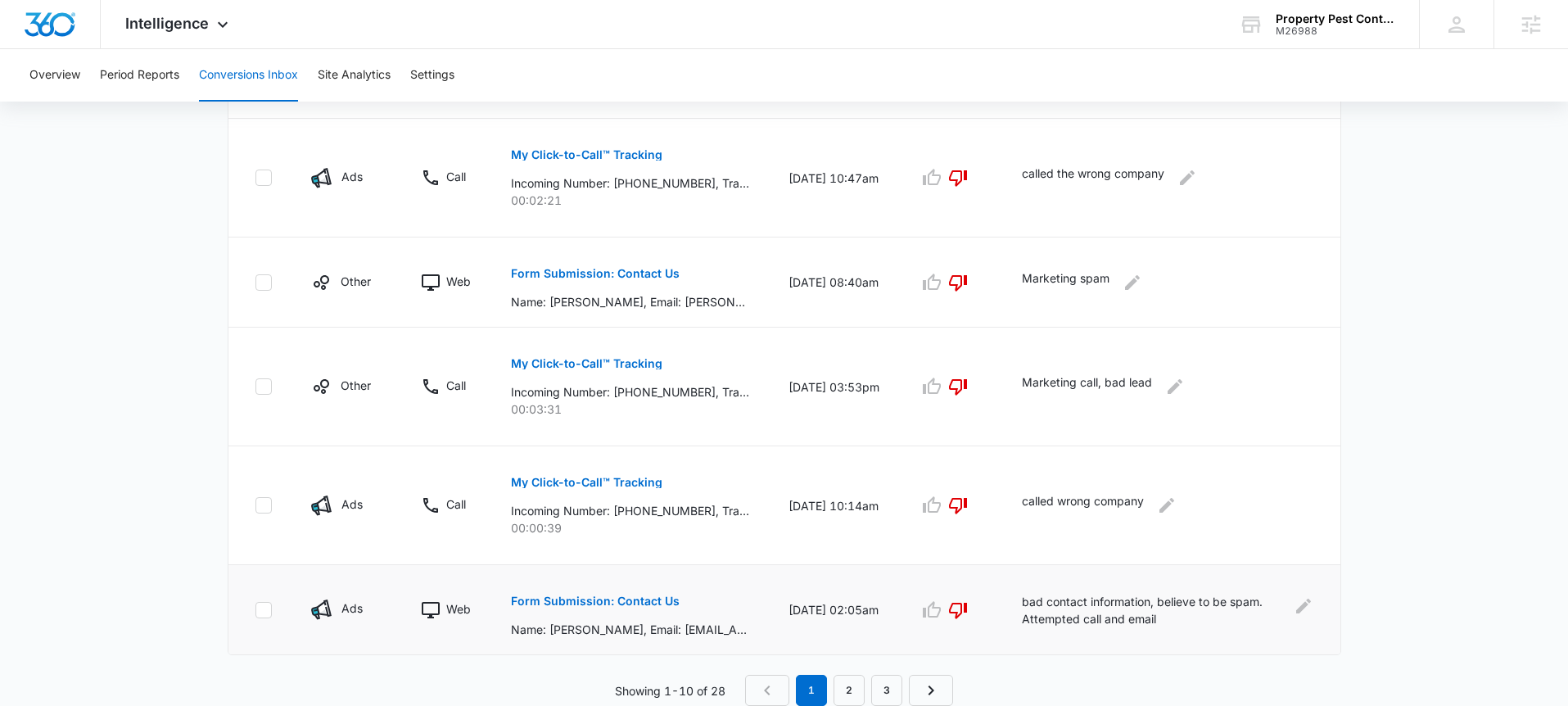
click at [627, 599] on p "Form Submission: Contact Us" at bounding box center [595, 601] width 169 height 12
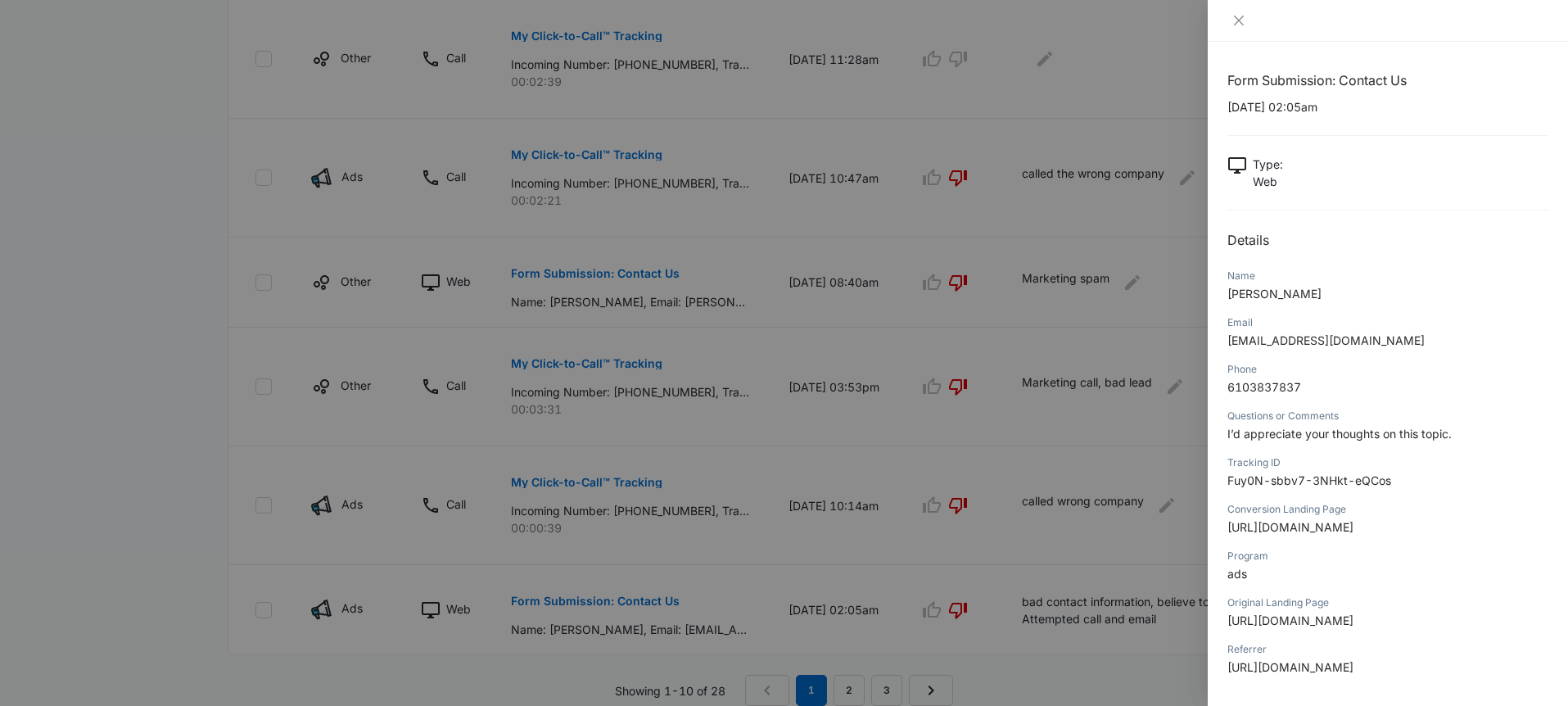
click at [1147, 462] on div at bounding box center [784, 353] width 1568 height 706
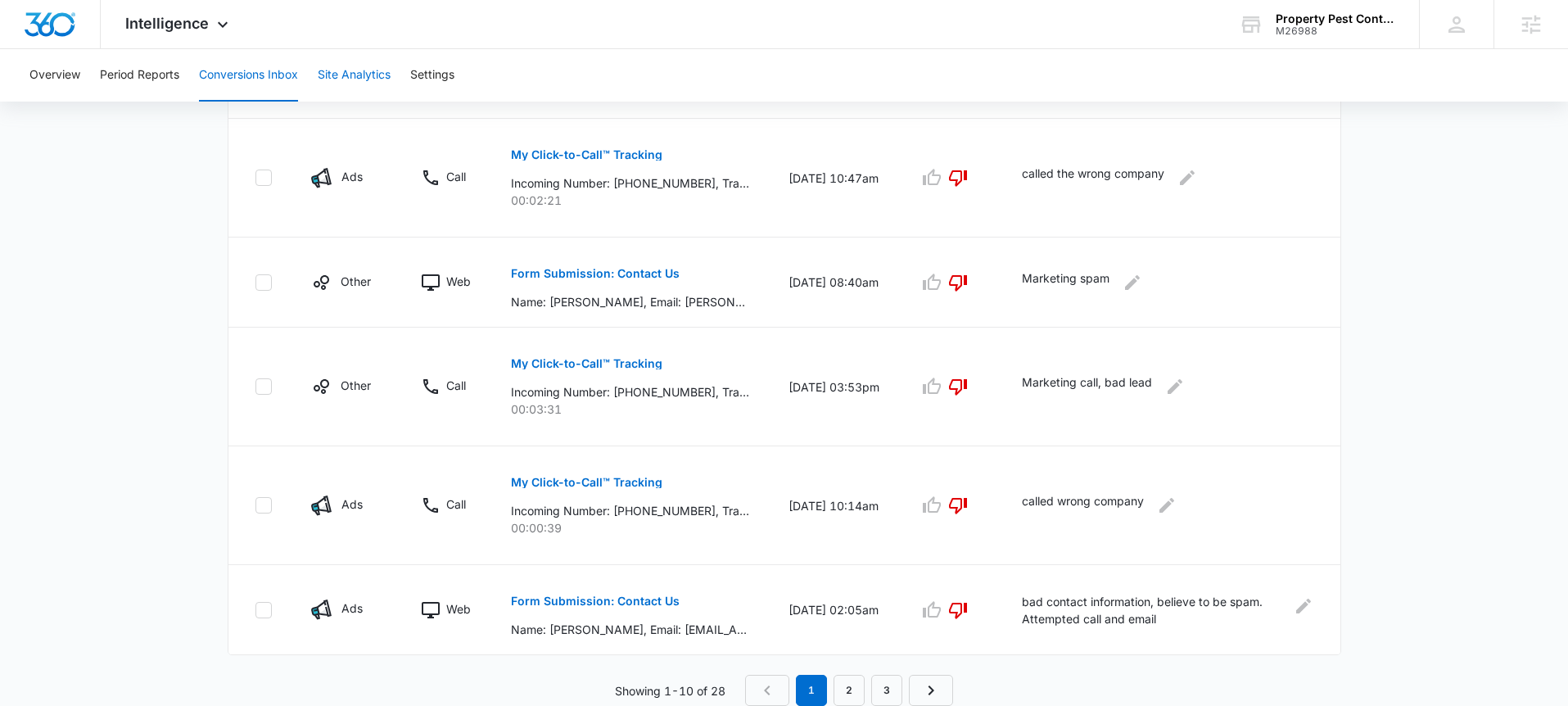
click at [340, 62] on button "Site Analytics" at bounding box center [354, 75] width 73 height 52
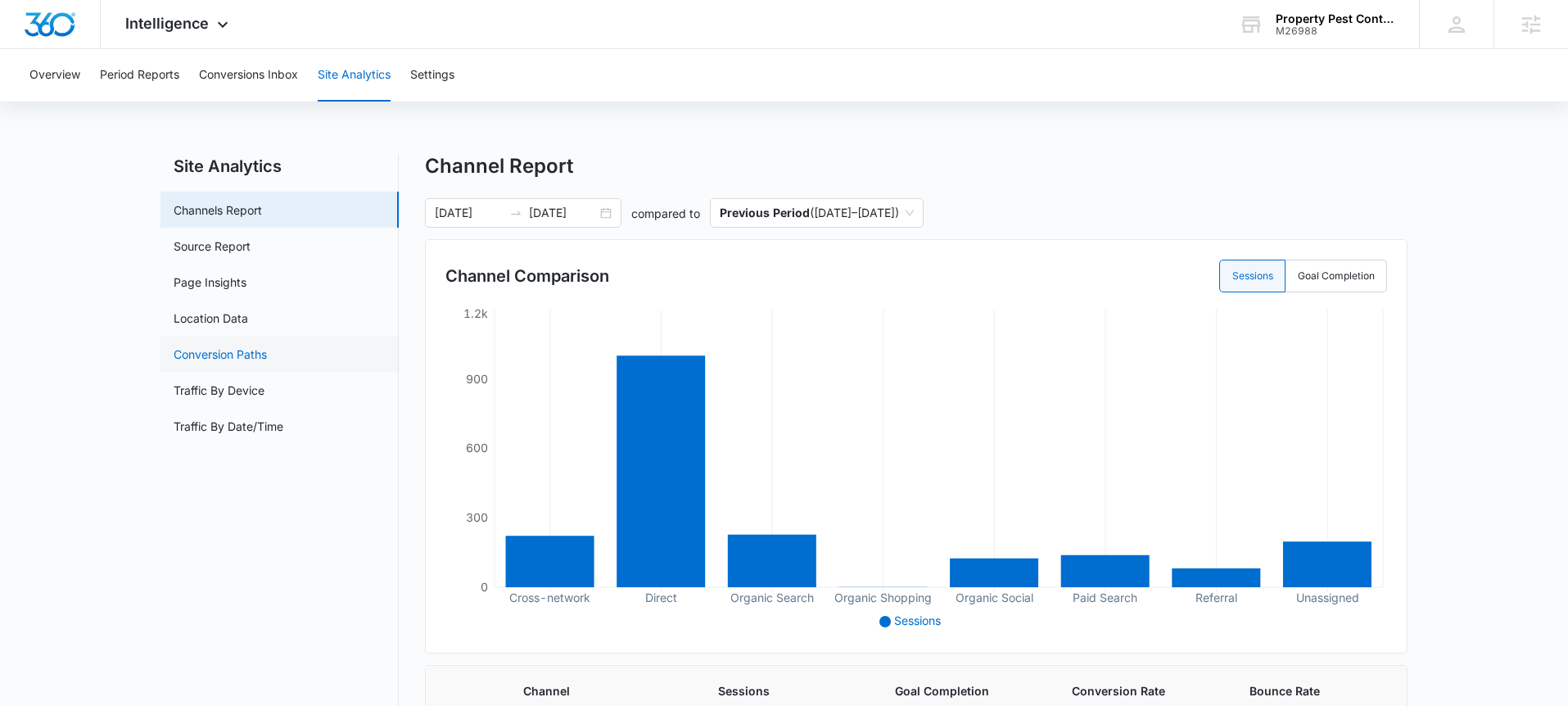
click at [265, 360] on link "Conversion Paths" at bounding box center [220, 354] width 94 height 17
